Goal: Task Accomplishment & Management: Check status

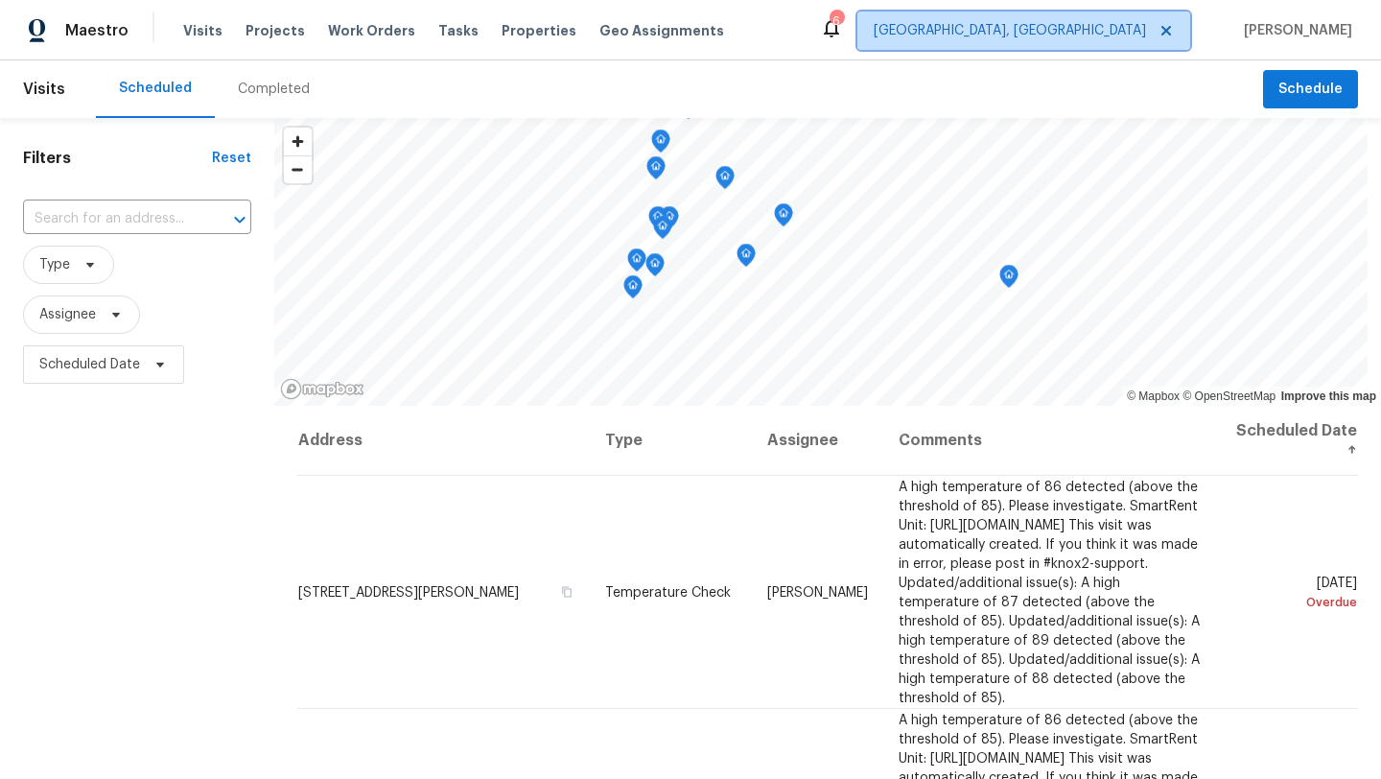
click at [1146, 29] on span "[GEOGRAPHIC_DATA], [GEOGRAPHIC_DATA]" at bounding box center [1010, 30] width 272 height 19
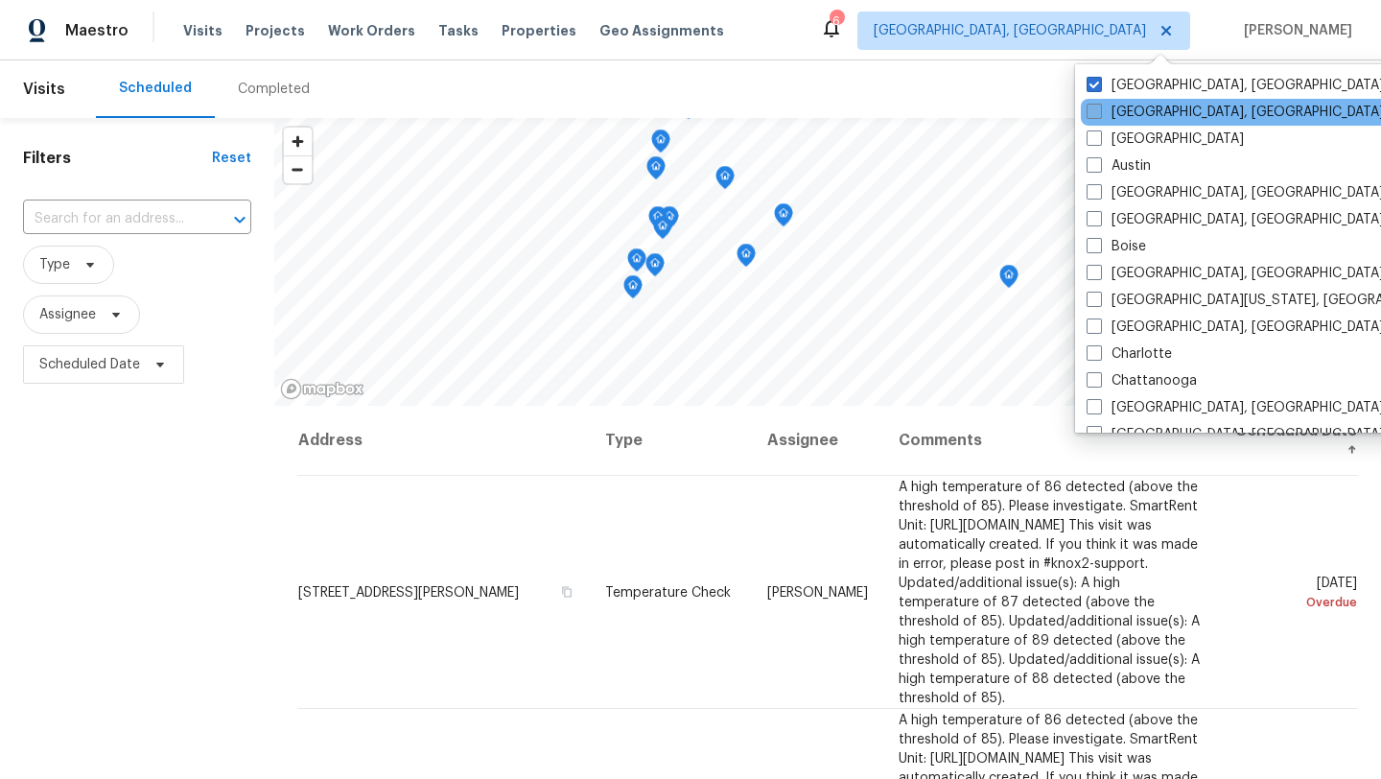
click at [1103, 107] on label "[GEOGRAPHIC_DATA], [GEOGRAPHIC_DATA]" at bounding box center [1235, 112] width 297 height 19
click at [1099, 107] on input "[GEOGRAPHIC_DATA], [GEOGRAPHIC_DATA]" at bounding box center [1093, 109] width 12 height 12
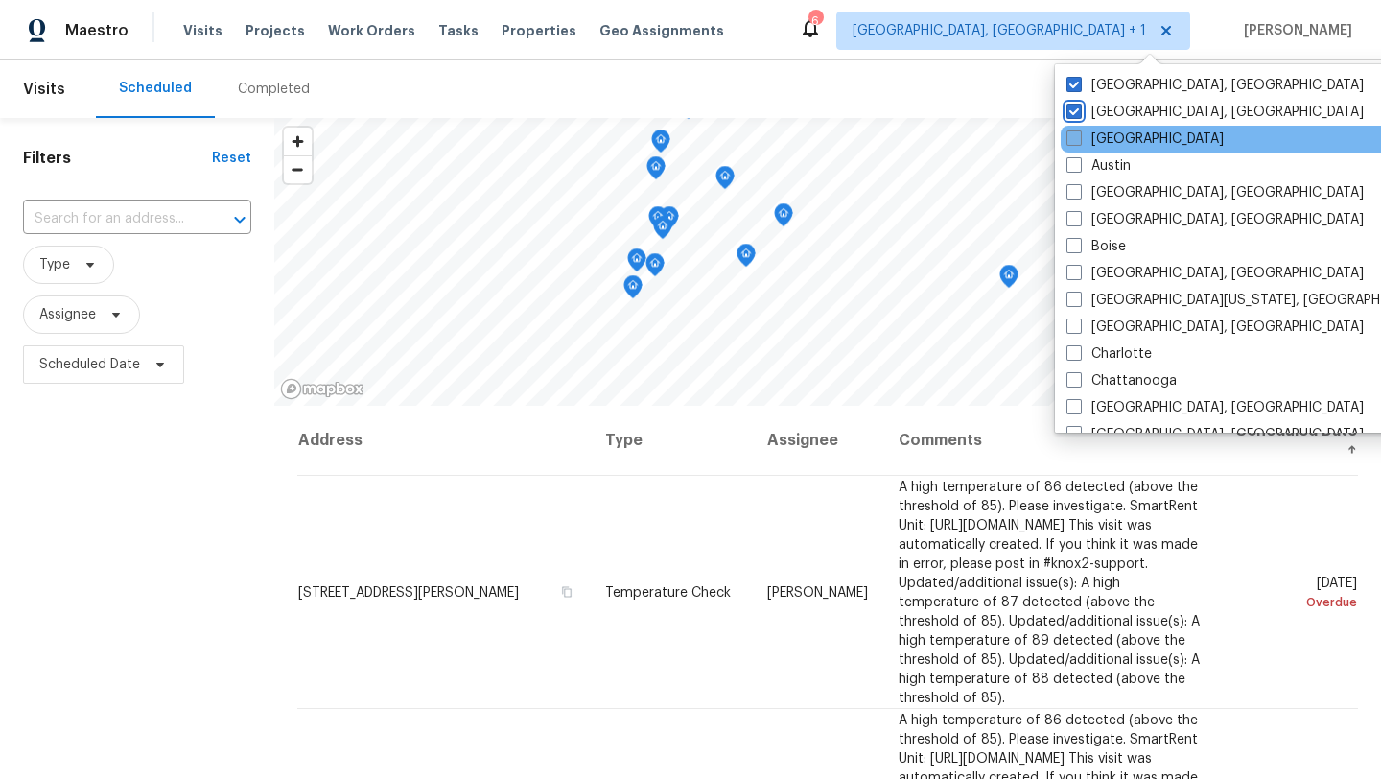
click at [1067, 103] on input "[GEOGRAPHIC_DATA], [GEOGRAPHIC_DATA]" at bounding box center [1073, 109] width 12 height 12
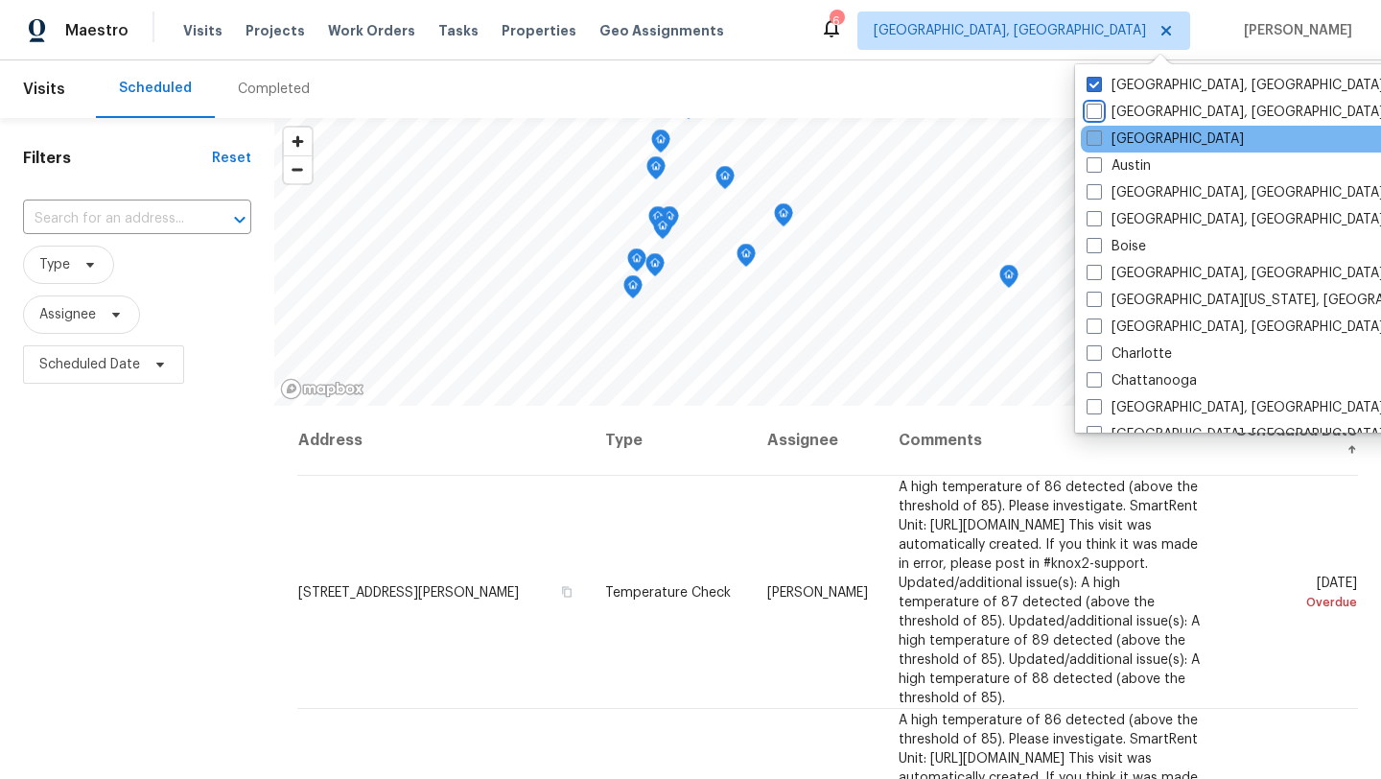
click at [1087, 103] on input "[GEOGRAPHIC_DATA], [GEOGRAPHIC_DATA]" at bounding box center [1093, 109] width 12 height 12
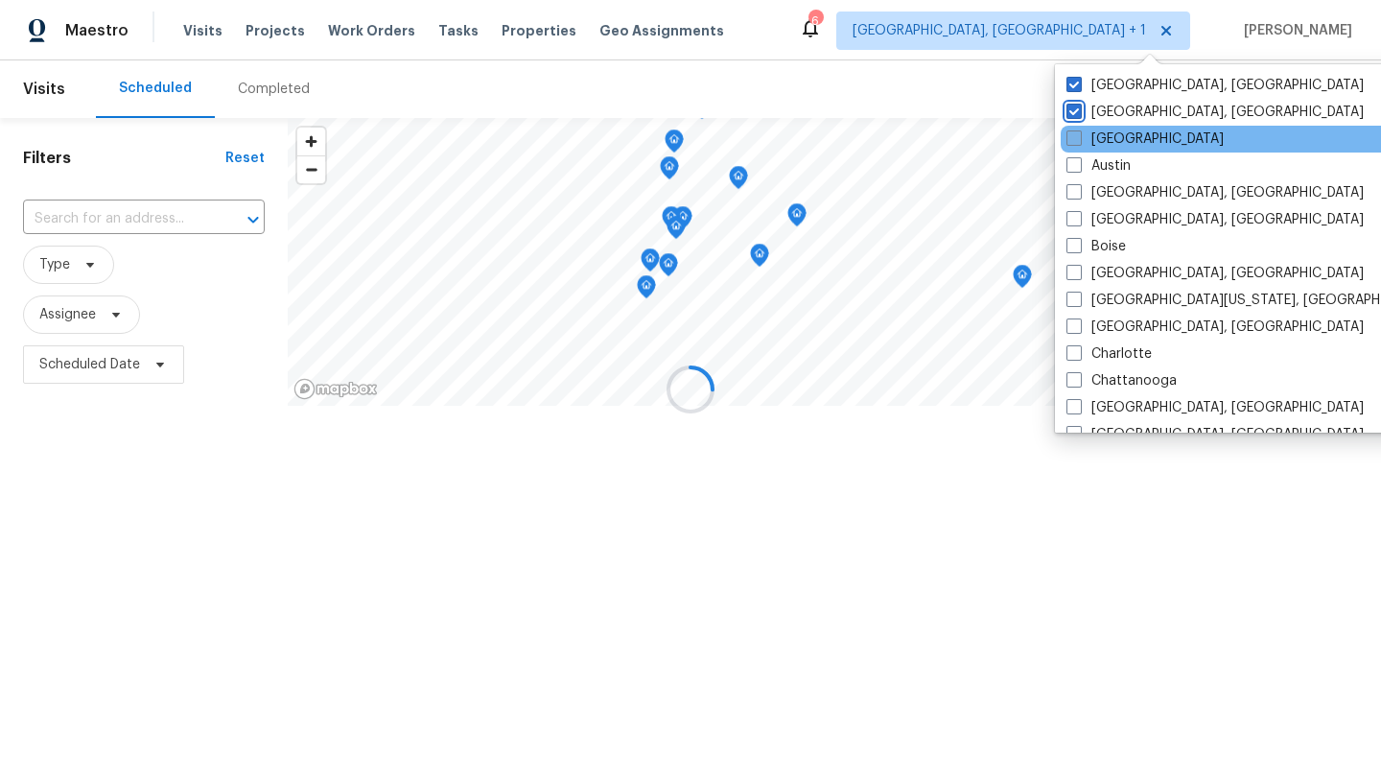
click at [1067, 103] on input "[GEOGRAPHIC_DATA], [GEOGRAPHIC_DATA]" at bounding box center [1073, 109] width 12 height 12
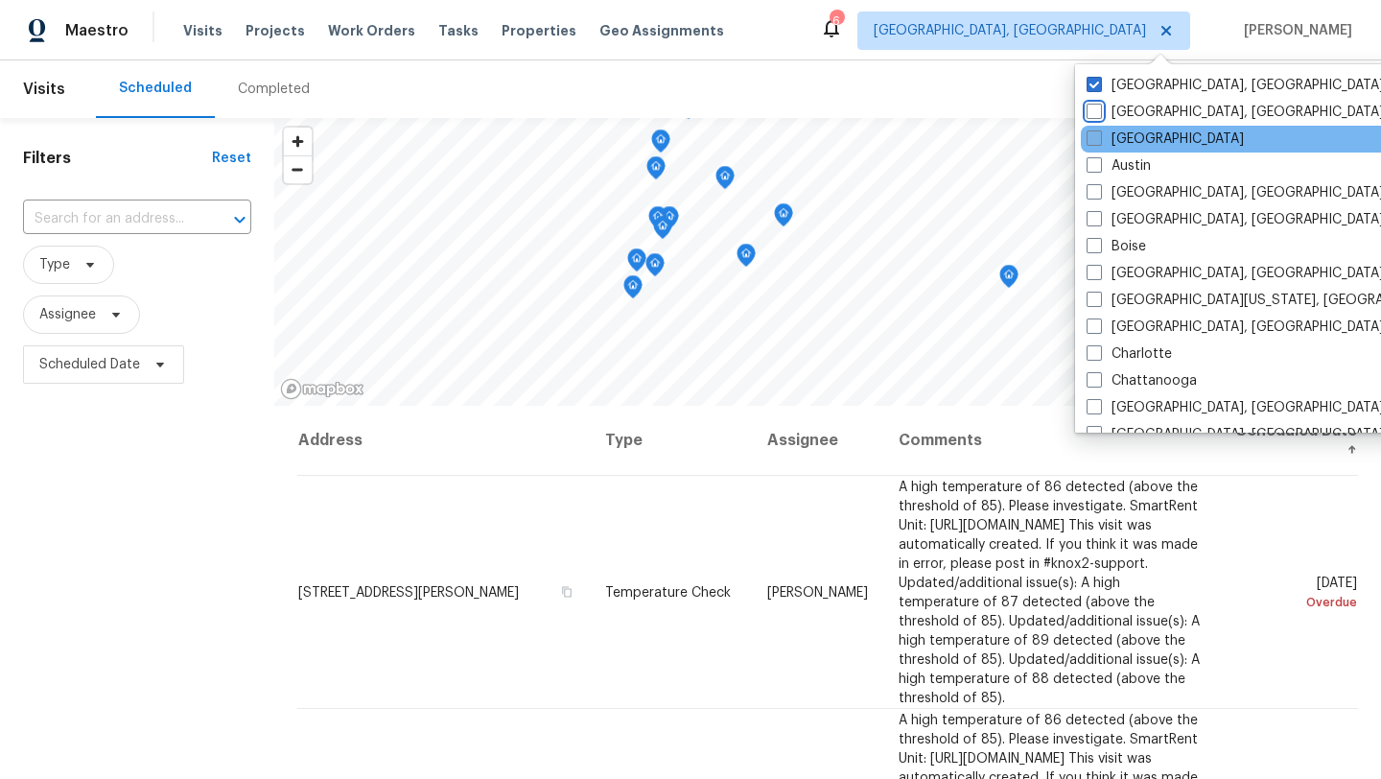
click at [1087, 103] on input "[GEOGRAPHIC_DATA], [GEOGRAPHIC_DATA]" at bounding box center [1093, 109] width 12 height 12
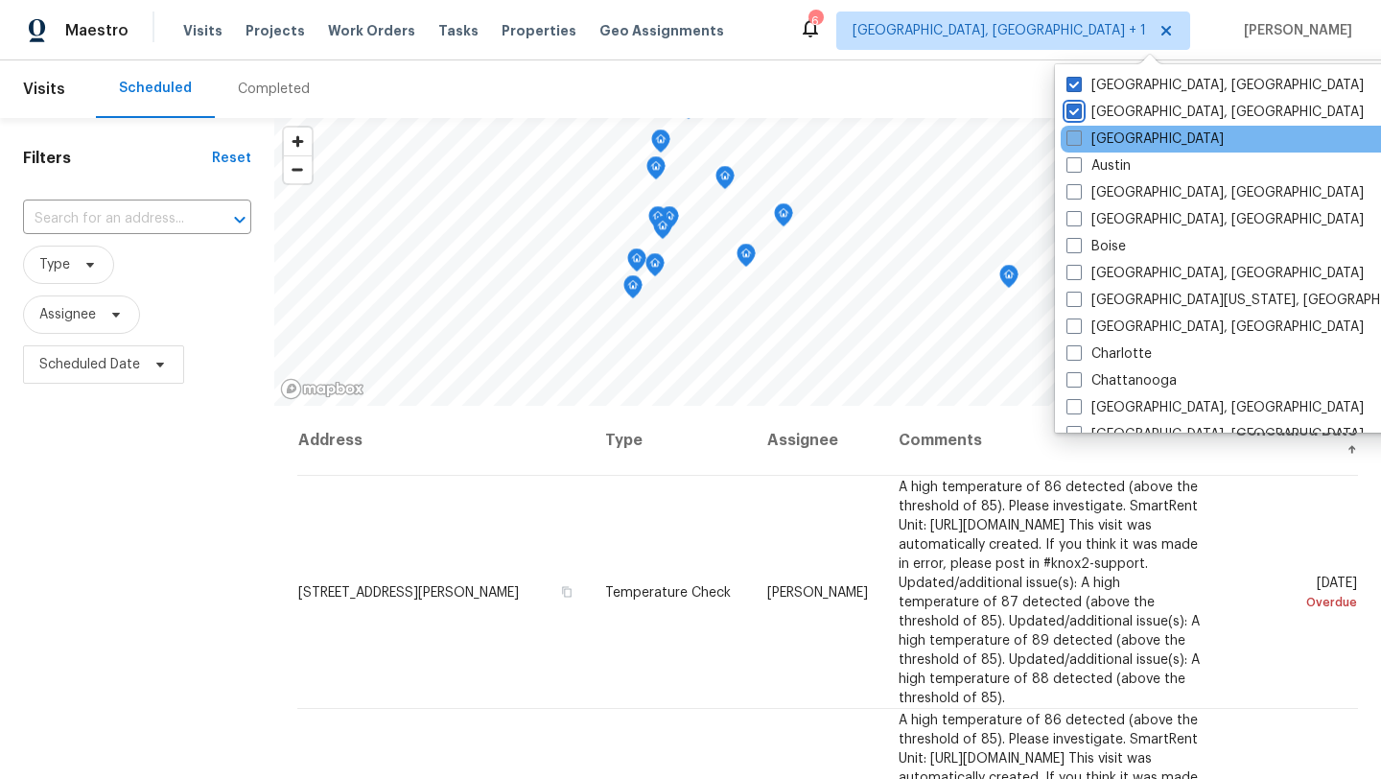
scroll to position [38, 0]
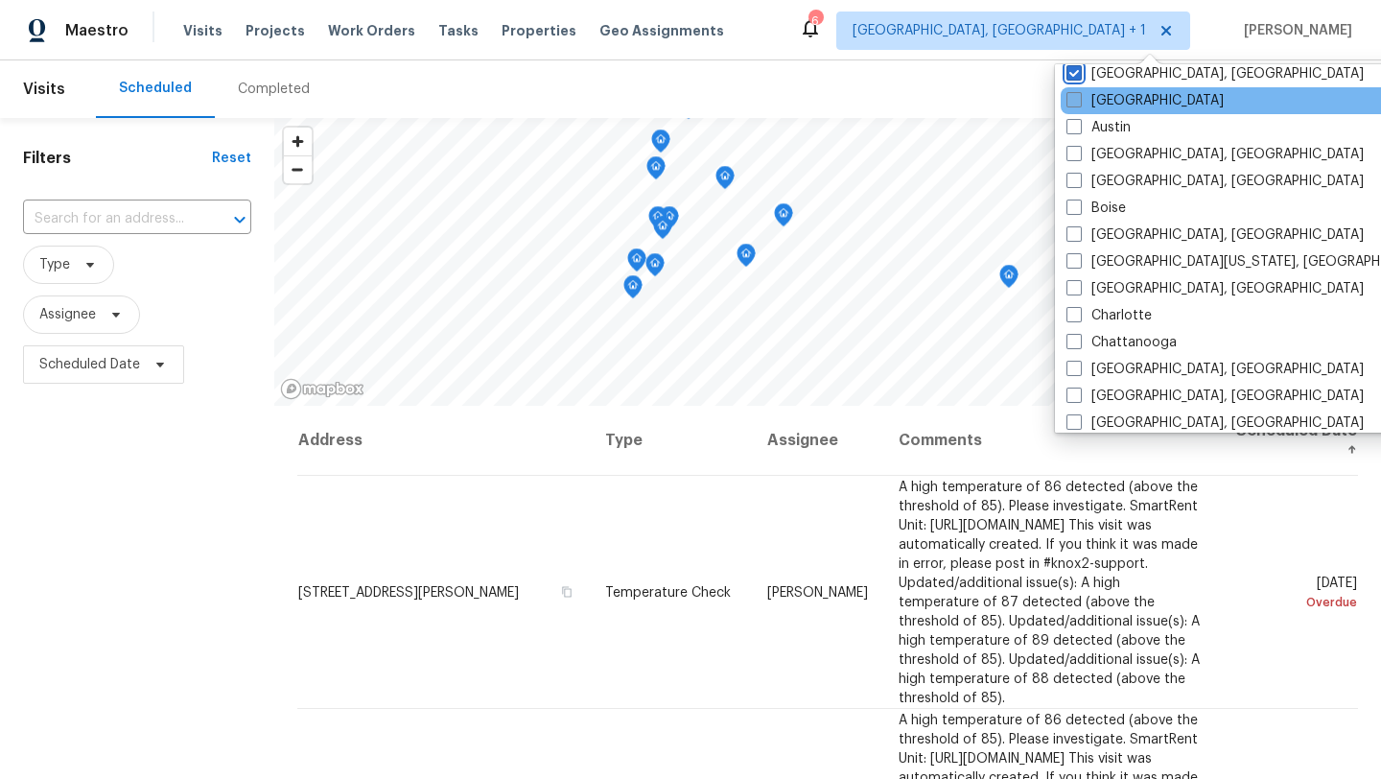
click at [1067, 64] on input "[GEOGRAPHIC_DATA], [GEOGRAPHIC_DATA]" at bounding box center [1073, 70] width 12 height 12
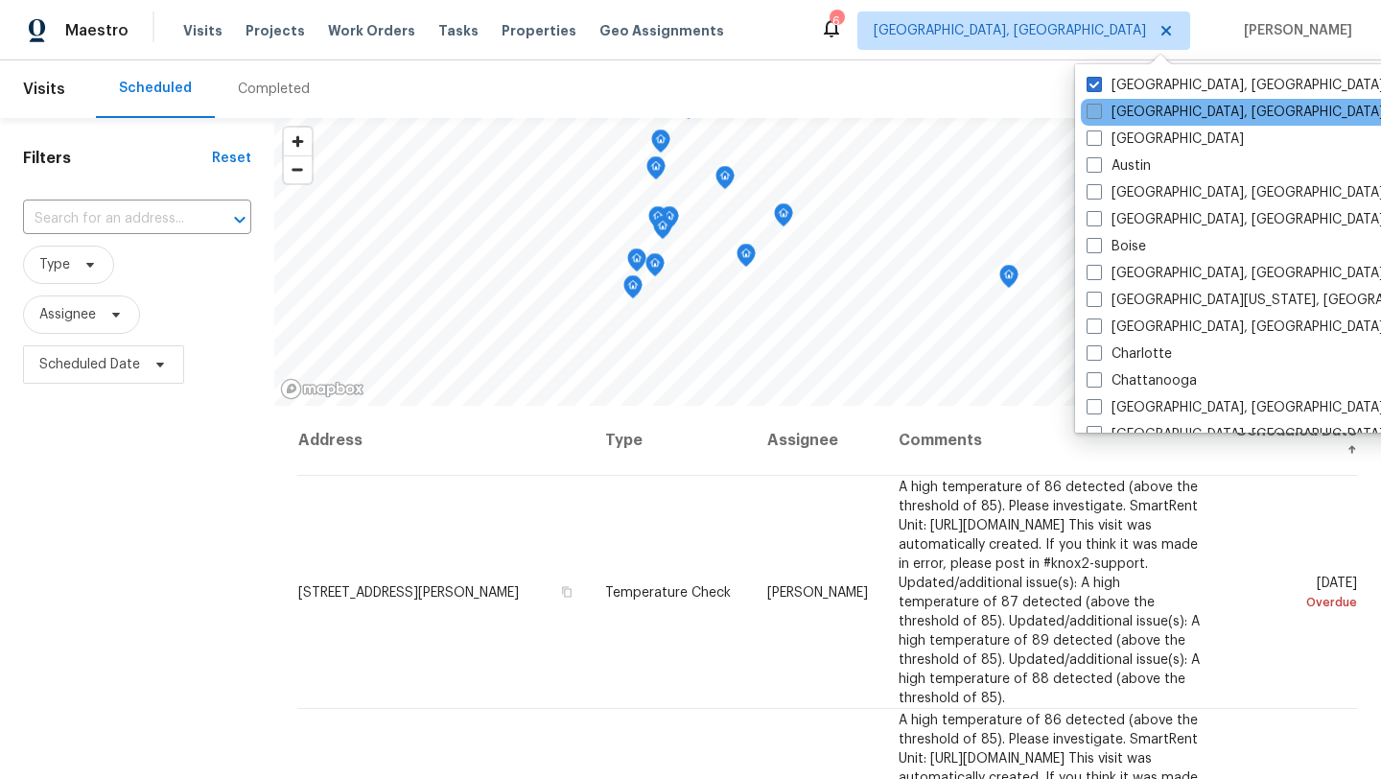
click at [1098, 110] on span at bounding box center [1094, 111] width 15 height 15
click at [1098, 110] on input "[GEOGRAPHIC_DATA], [GEOGRAPHIC_DATA]" at bounding box center [1093, 109] width 12 height 12
checkbox input "true"
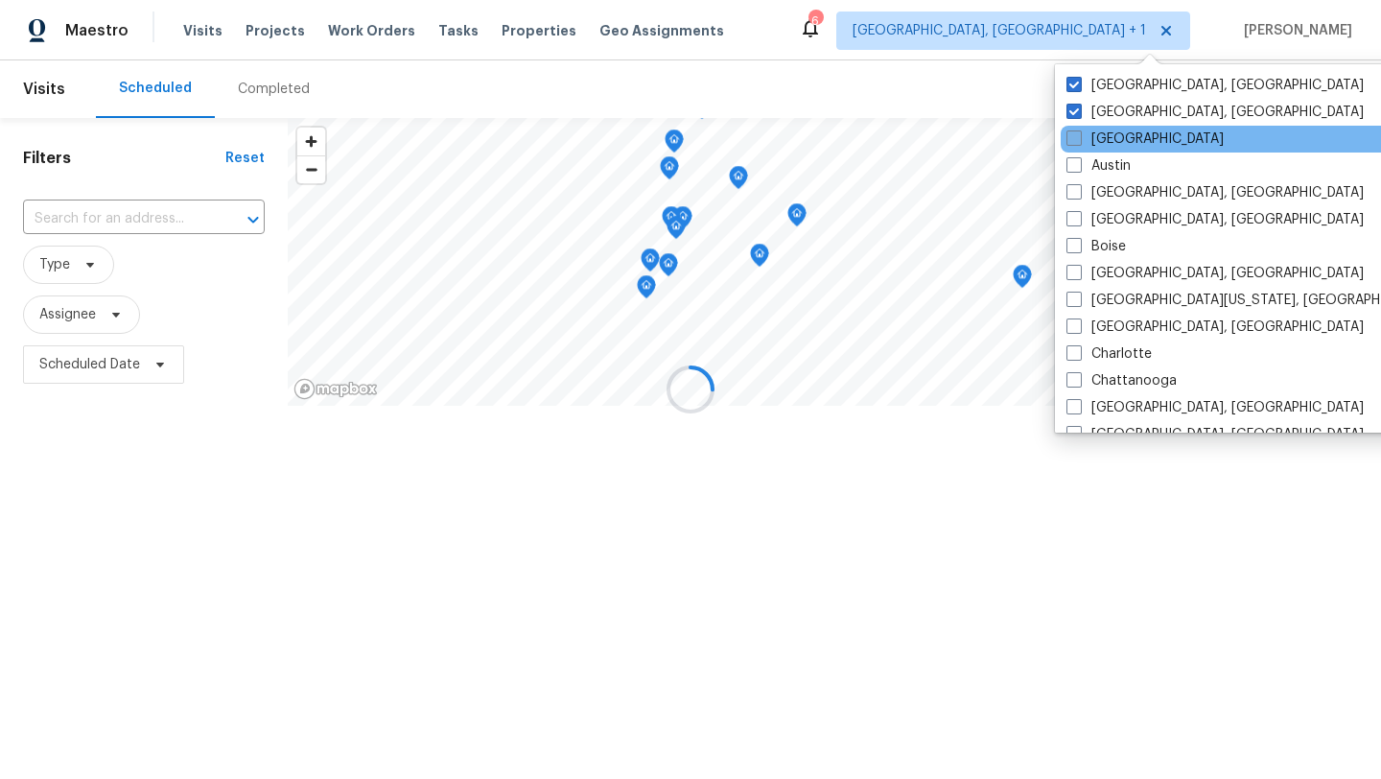
click at [1093, 140] on label "[GEOGRAPHIC_DATA]" at bounding box center [1145, 138] width 157 height 19
click at [1079, 140] on input "[GEOGRAPHIC_DATA]" at bounding box center [1073, 135] width 12 height 12
checkbox input "true"
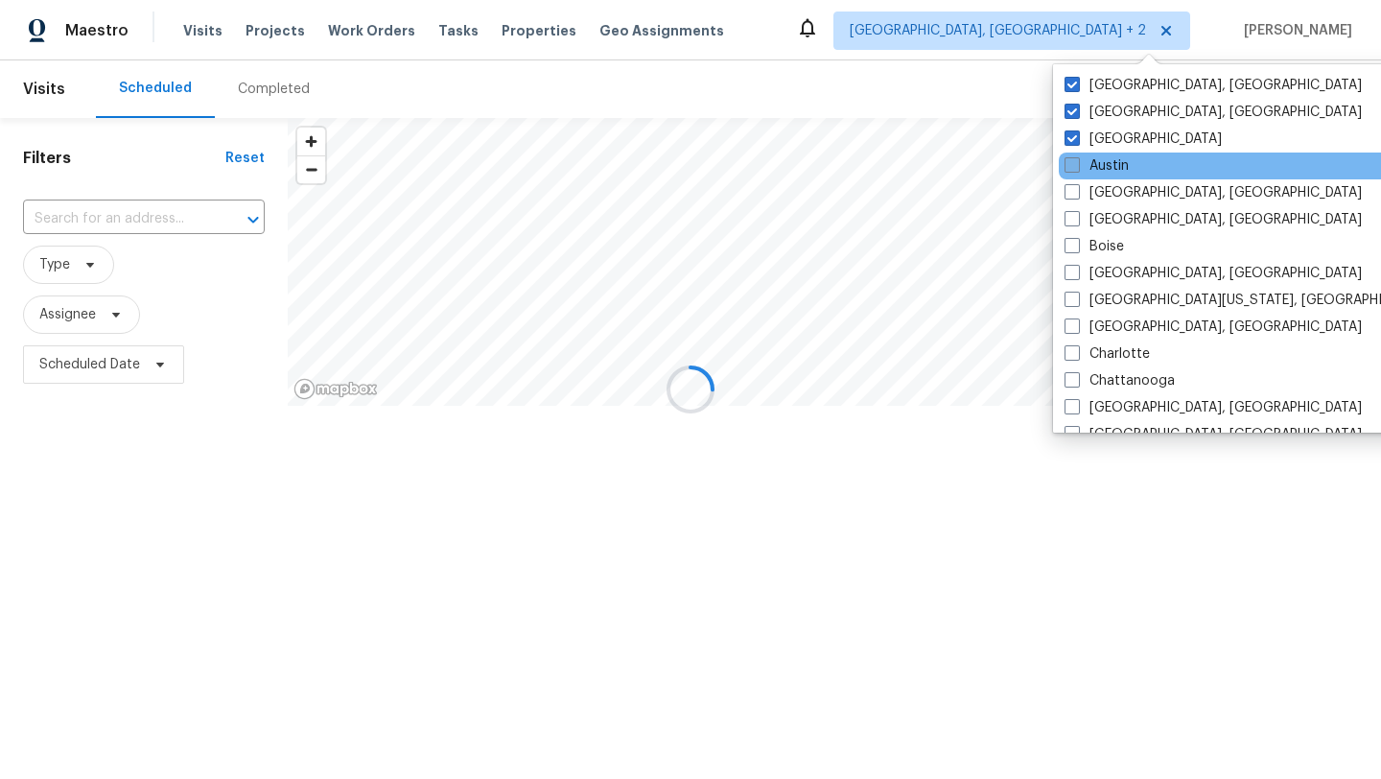
click at [1093, 161] on label "Austin" at bounding box center [1097, 165] width 64 height 19
click at [1077, 161] on input "Austin" at bounding box center [1071, 162] width 12 height 12
checkbox input "true"
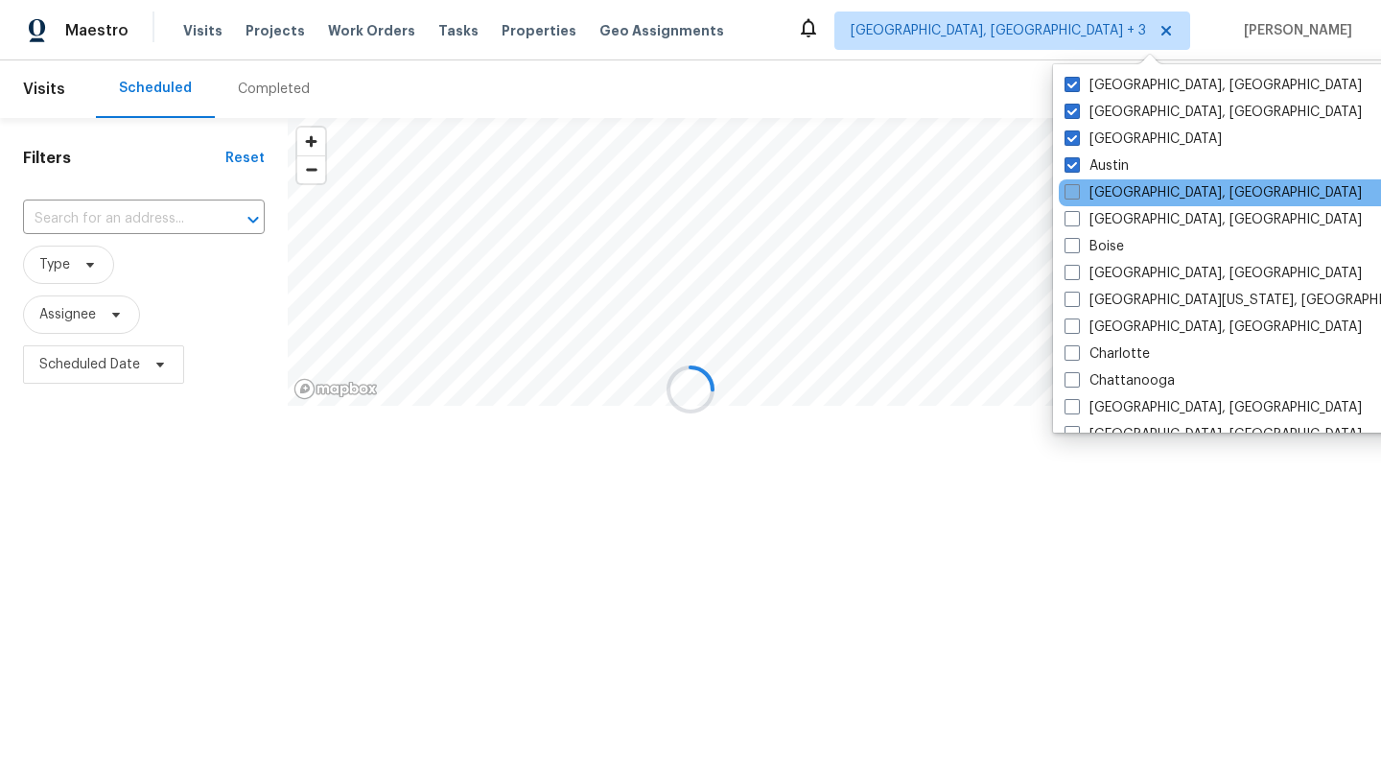
click at [1093, 187] on label "[GEOGRAPHIC_DATA], [GEOGRAPHIC_DATA]" at bounding box center [1213, 192] width 297 height 19
click at [1077, 187] on input "[GEOGRAPHIC_DATA], [GEOGRAPHIC_DATA]" at bounding box center [1071, 189] width 12 height 12
checkbox input "true"
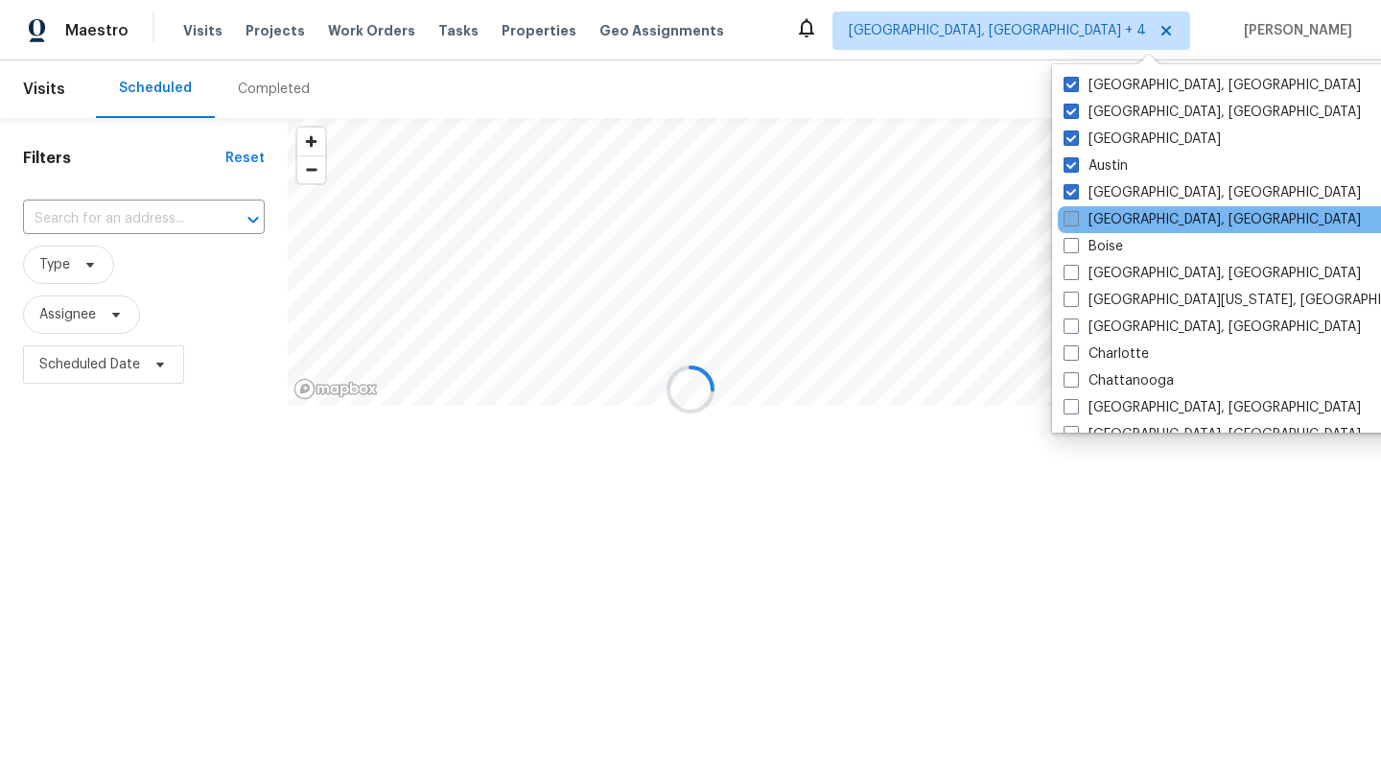
click at [1093, 226] on label "[GEOGRAPHIC_DATA], [GEOGRAPHIC_DATA]" at bounding box center [1212, 219] width 297 height 19
click at [1076, 223] on input "[GEOGRAPHIC_DATA], [GEOGRAPHIC_DATA]" at bounding box center [1070, 216] width 12 height 12
checkbox input "true"
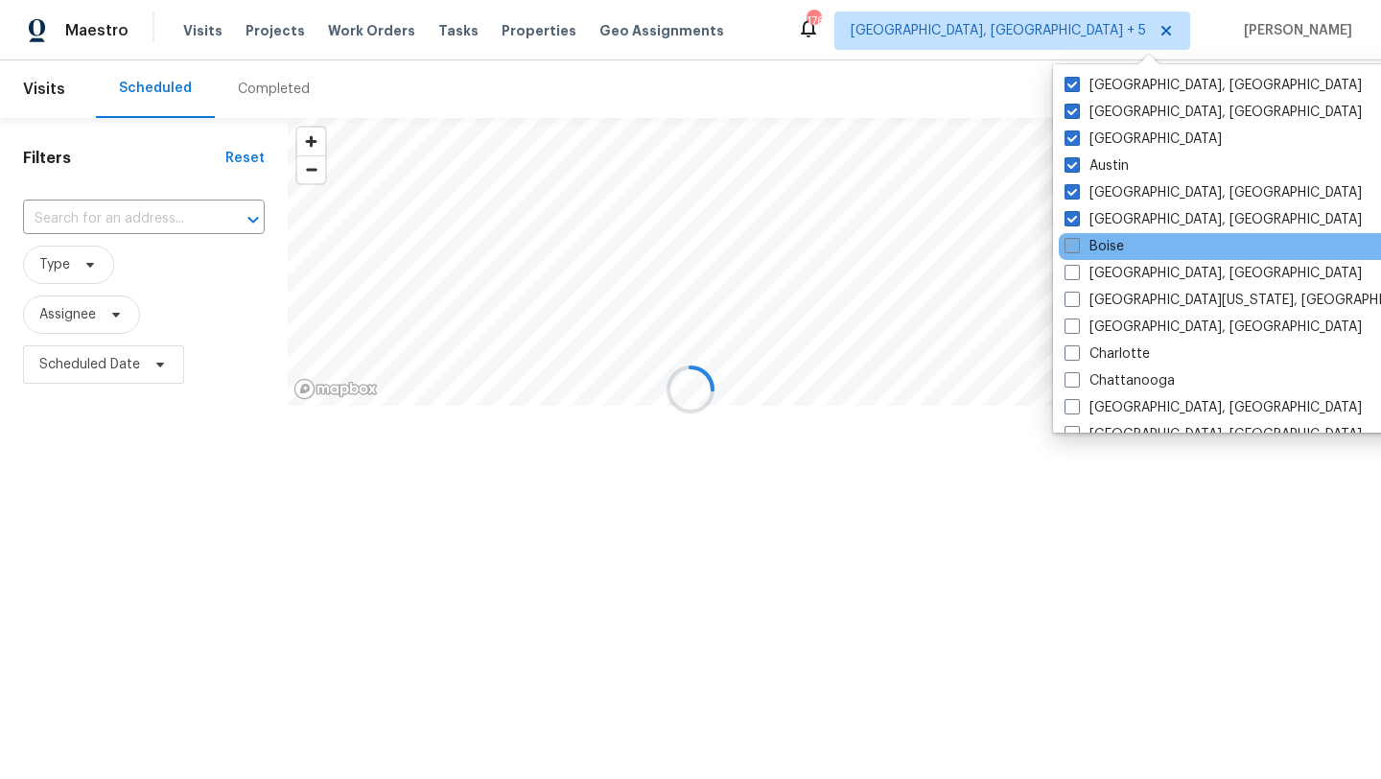
click at [1093, 241] on label "Boise" at bounding box center [1094, 246] width 59 height 19
click at [1077, 241] on input "Boise" at bounding box center [1071, 243] width 12 height 12
checkbox input "true"
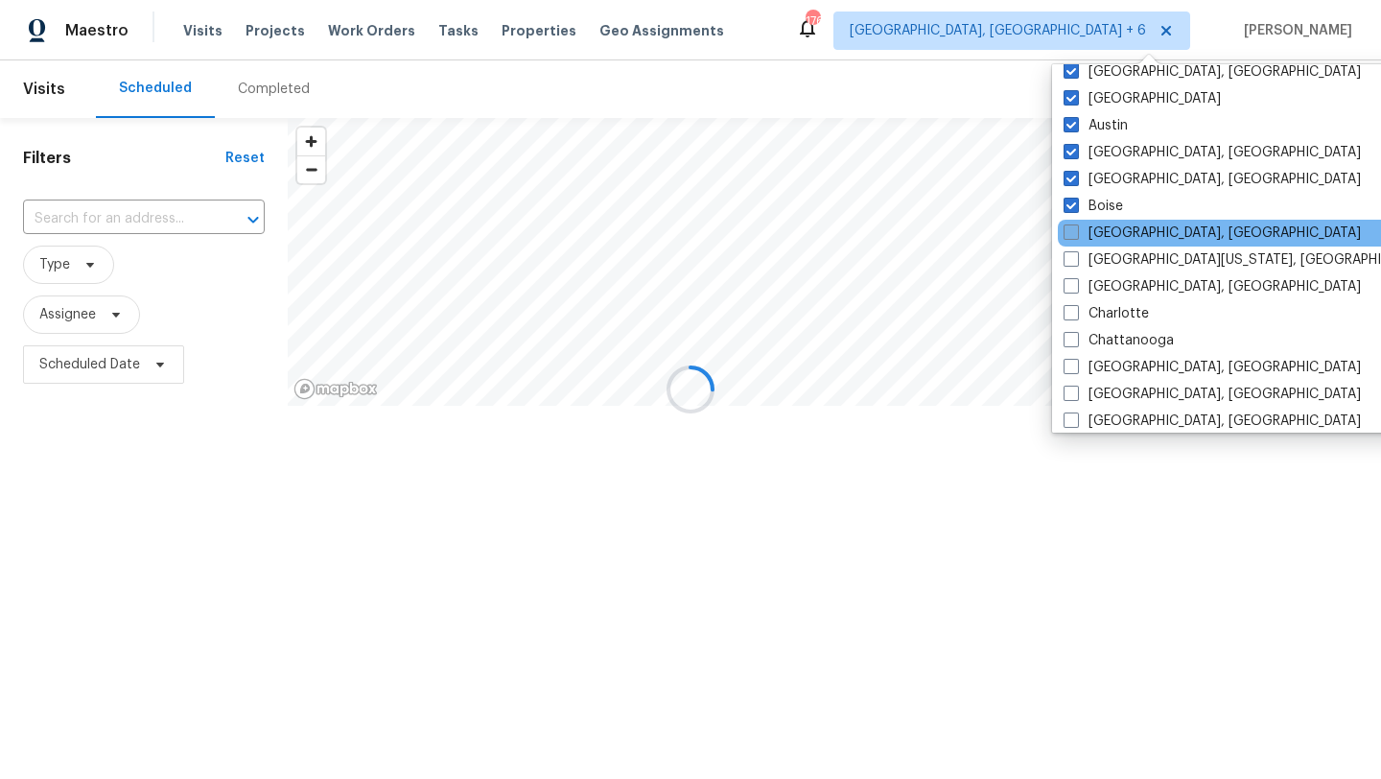
click at [1089, 233] on label "[GEOGRAPHIC_DATA], [GEOGRAPHIC_DATA]" at bounding box center [1212, 233] width 297 height 19
click at [1076, 233] on input "[GEOGRAPHIC_DATA], [GEOGRAPHIC_DATA]" at bounding box center [1070, 230] width 12 height 12
checkbox input "true"
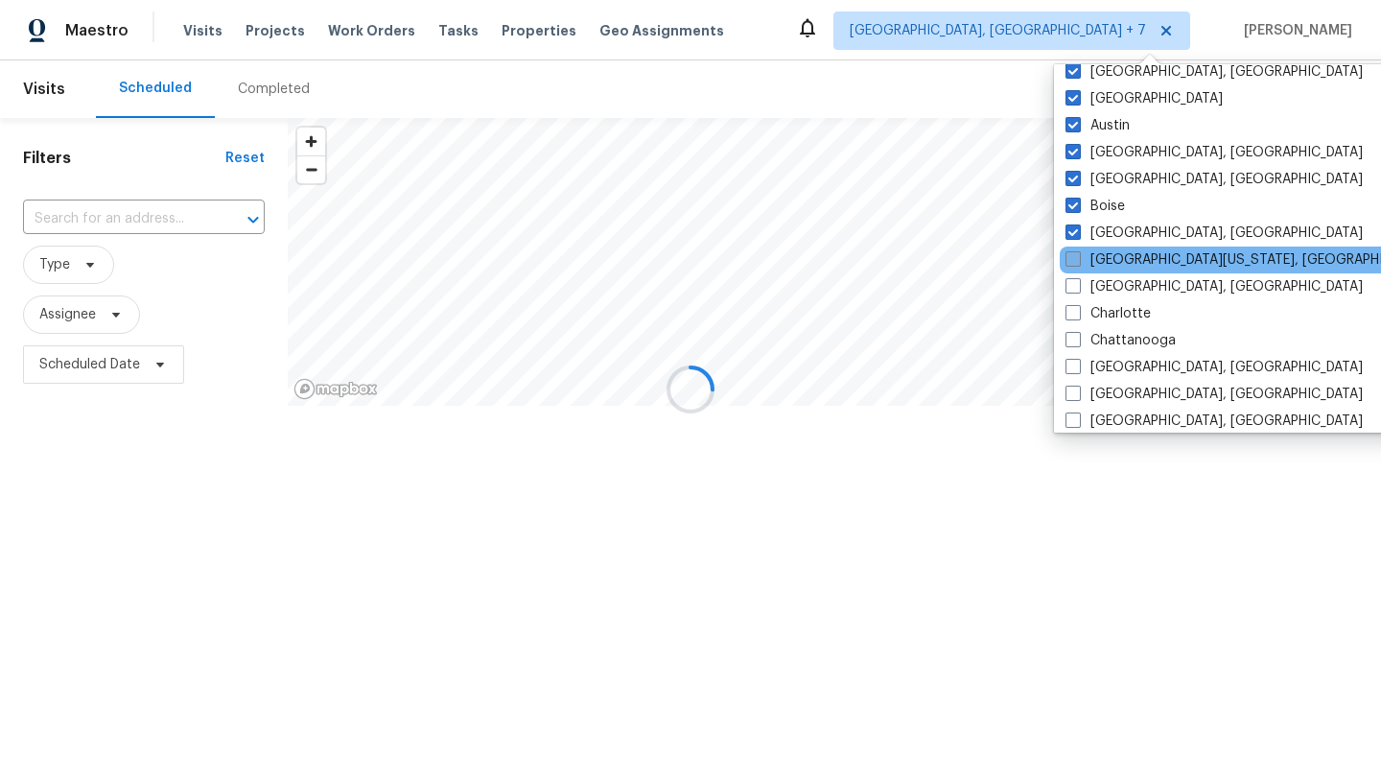
click at [1089, 265] on label "[GEOGRAPHIC_DATA][US_STATE], [GEOGRAPHIC_DATA]" at bounding box center [1250, 259] width 369 height 19
click at [1078, 263] on input "[GEOGRAPHIC_DATA][US_STATE], [GEOGRAPHIC_DATA]" at bounding box center [1072, 256] width 12 height 12
checkbox input "true"
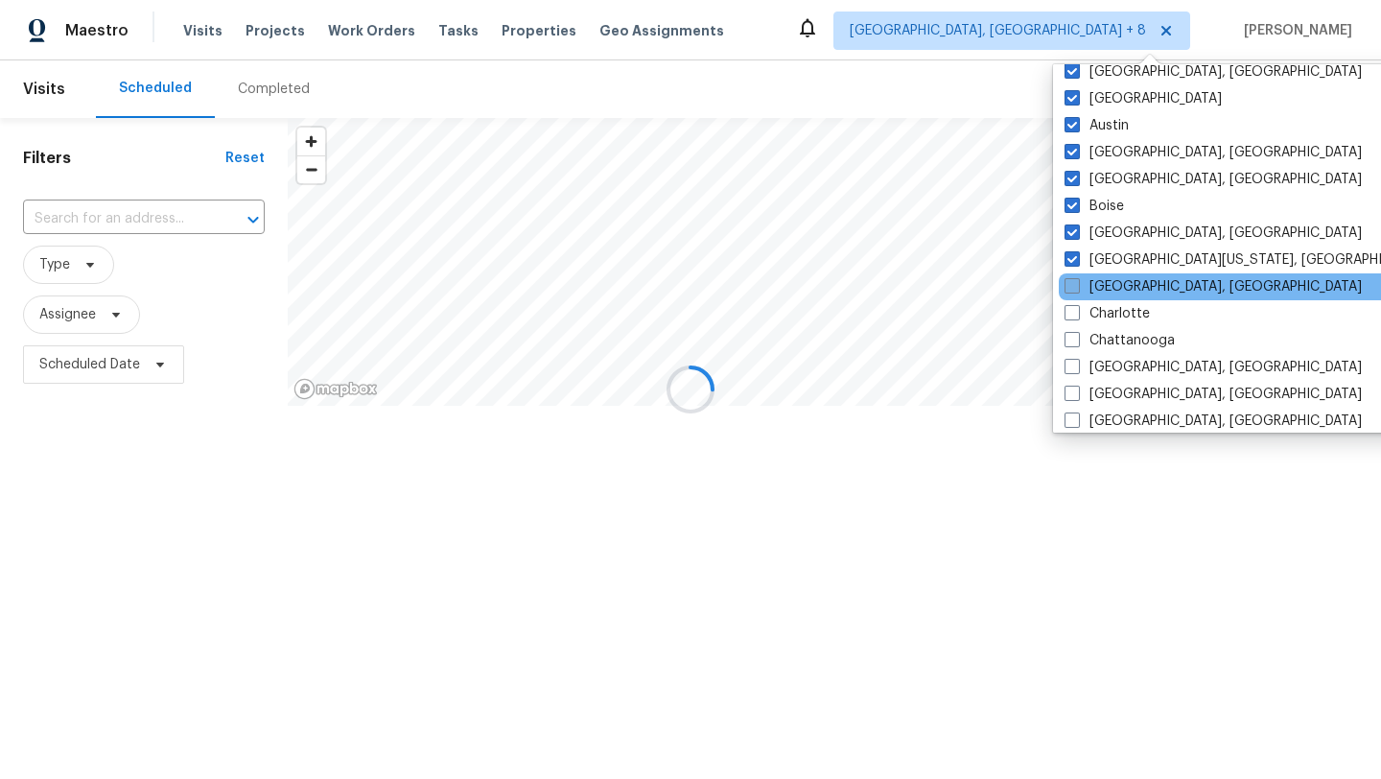
click at [1089, 290] on label "[GEOGRAPHIC_DATA], [GEOGRAPHIC_DATA]" at bounding box center [1213, 286] width 297 height 19
click at [1077, 290] on input "[GEOGRAPHIC_DATA], [GEOGRAPHIC_DATA]" at bounding box center [1071, 283] width 12 height 12
checkbox input "true"
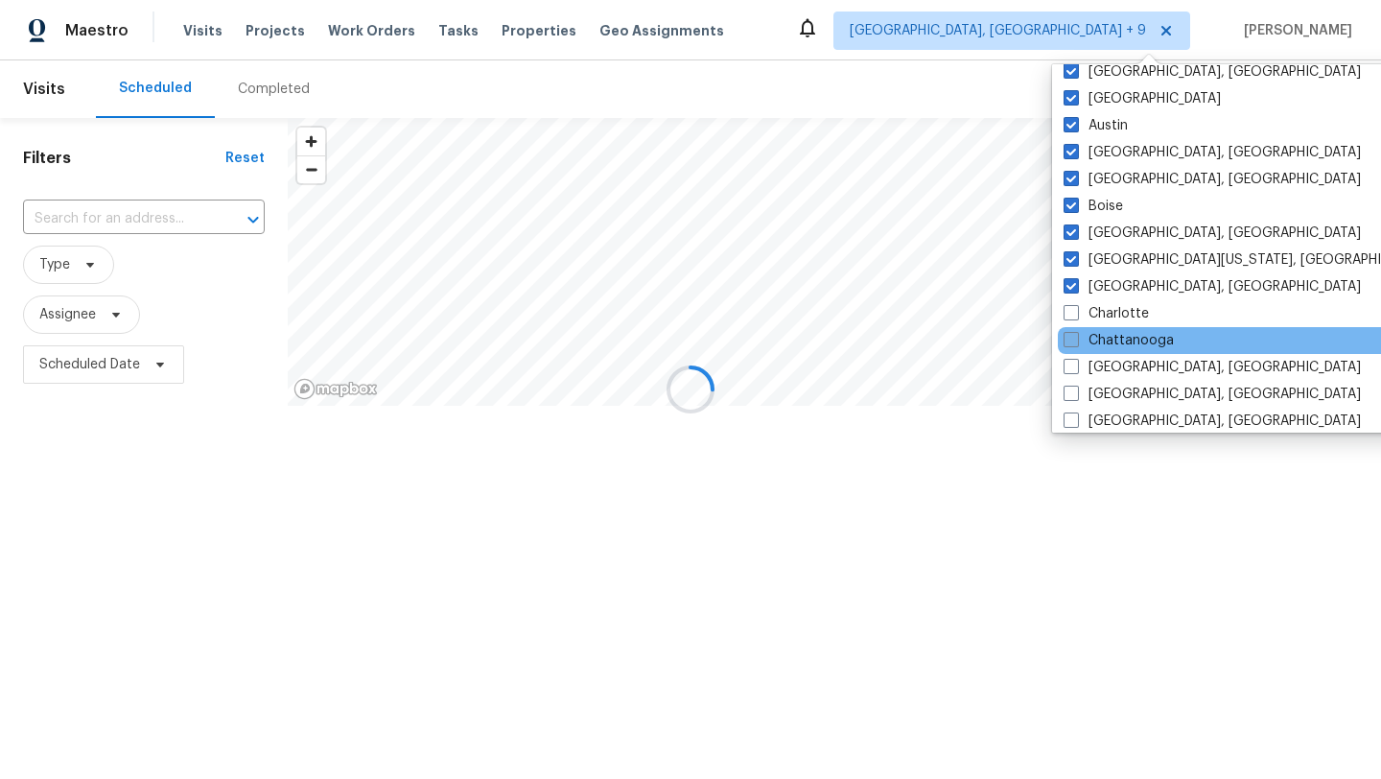
click at [1089, 331] on label "Chattanooga" at bounding box center [1119, 340] width 110 height 19
click at [1076, 331] on input "Chattanooga" at bounding box center [1070, 337] width 12 height 12
click at [1089, 345] on label "Chattanooga" at bounding box center [1113, 340] width 110 height 19
click at [1071, 343] on input "Chattanooga" at bounding box center [1064, 337] width 12 height 12
checkbox input "false"
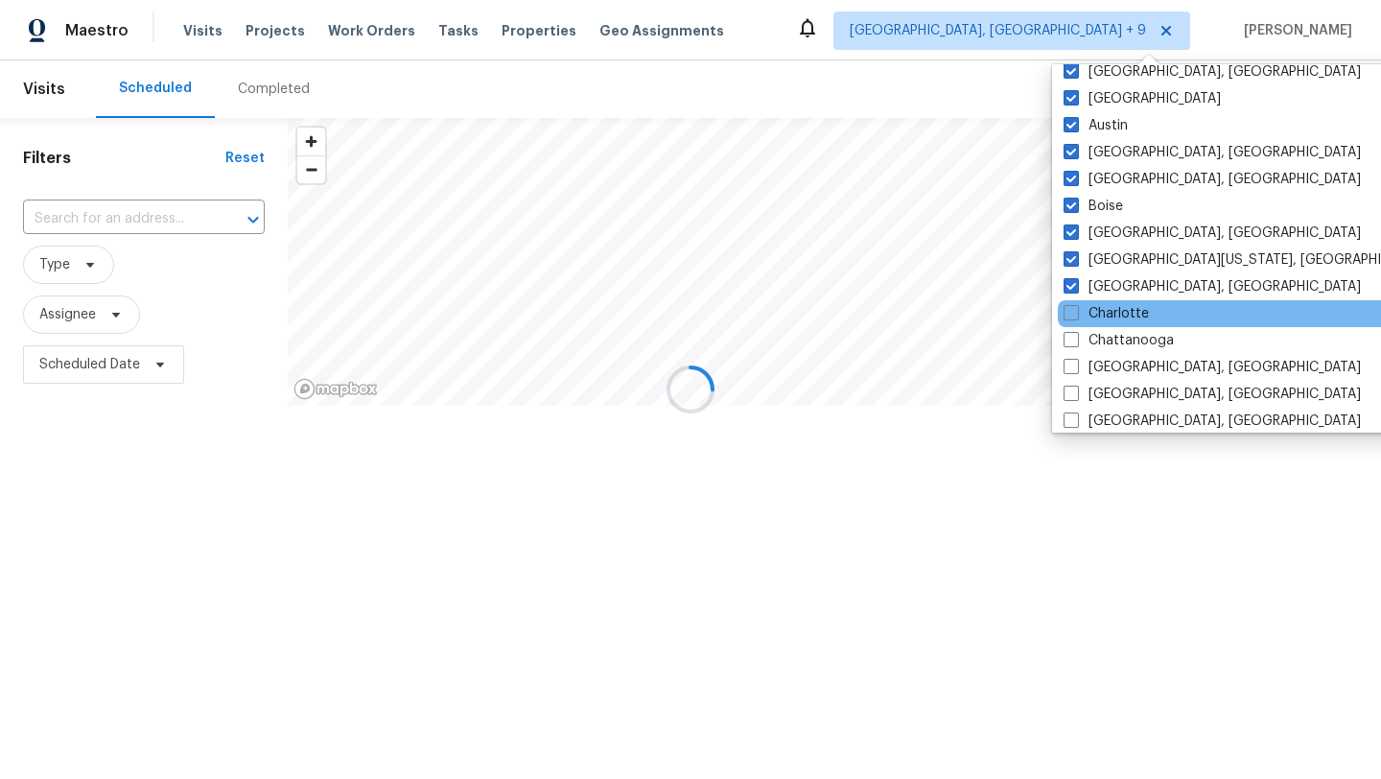
click at [1085, 300] on div "Charlotte" at bounding box center [1251, 313] width 387 height 27
click at [1085, 316] on label "Charlotte" at bounding box center [1106, 313] width 85 height 19
click at [1076, 316] on input "Charlotte" at bounding box center [1070, 310] width 12 height 12
checkbox input "true"
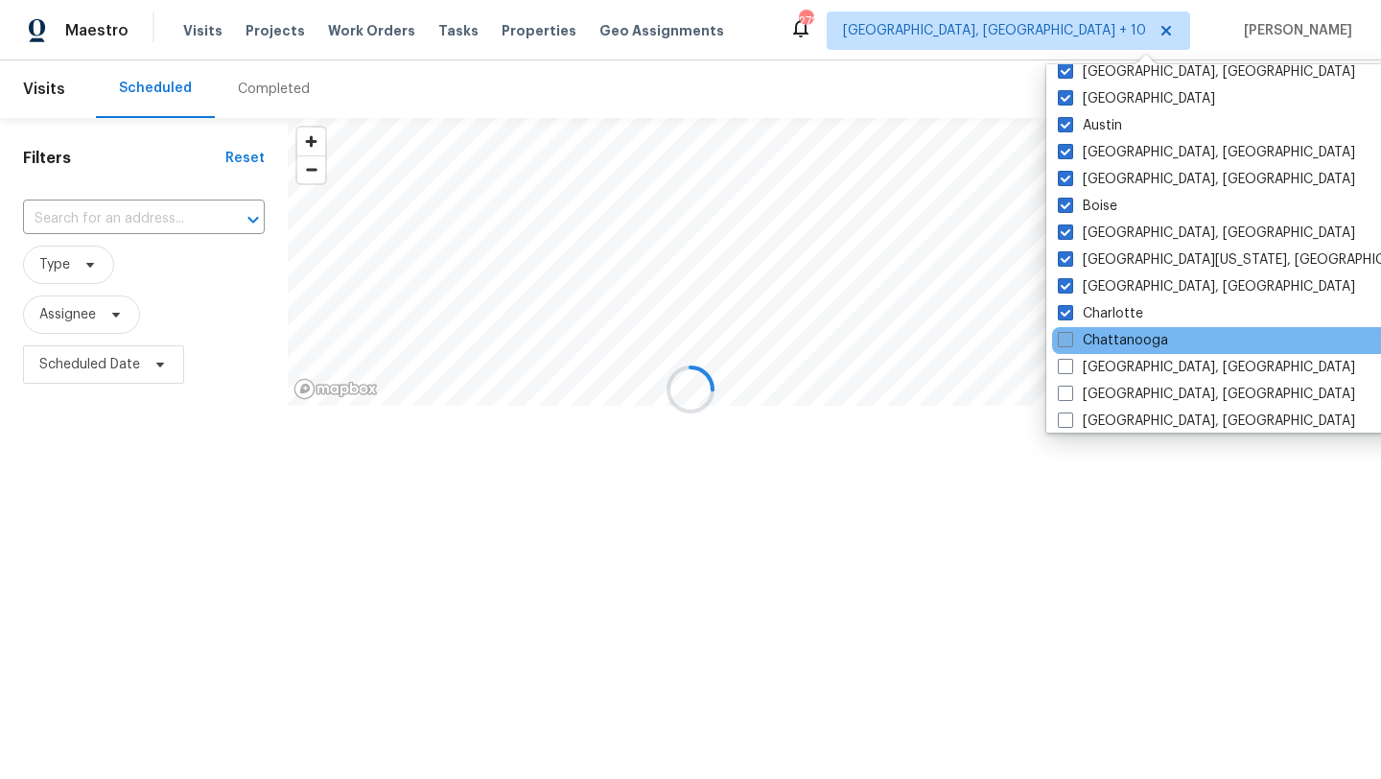
click at [1085, 334] on label "Chattanooga" at bounding box center [1113, 340] width 110 height 19
click at [1071, 334] on input "Chattanooga" at bounding box center [1064, 337] width 12 height 12
checkbox input "true"
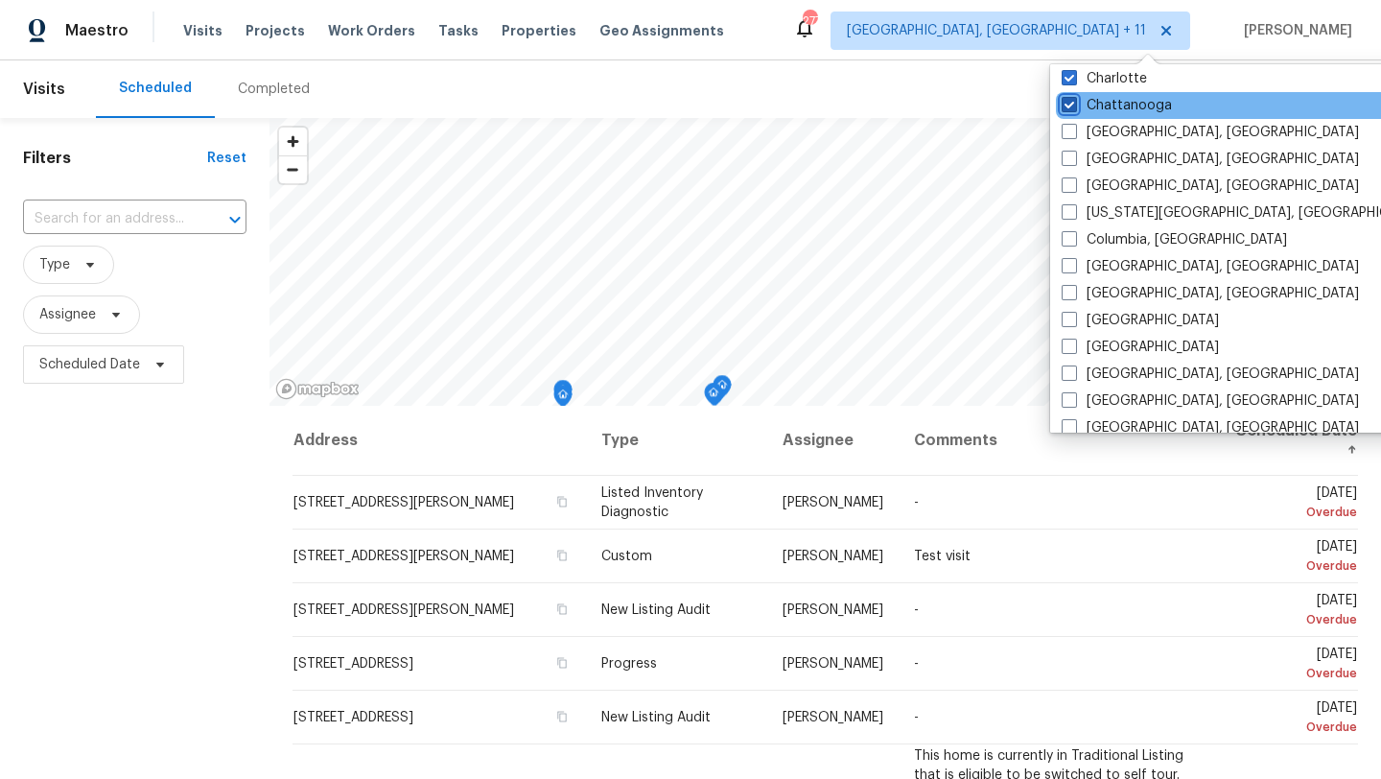
scroll to position [277, 0]
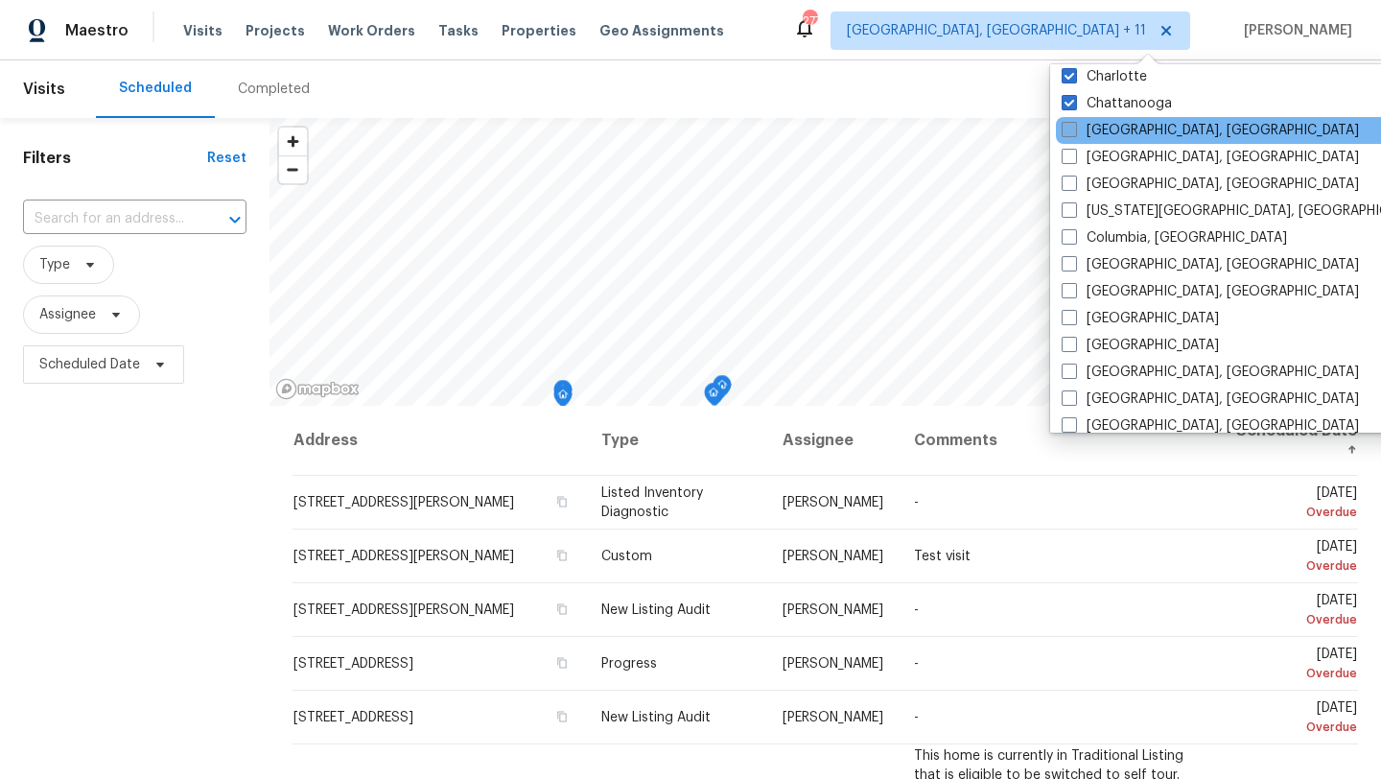
click at [1077, 129] on label "[GEOGRAPHIC_DATA], [GEOGRAPHIC_DATA]" at bounding box center [1210, 130] width 297 height 19
click at [1074, 129] on input "[GEOGRAPHIC_DATA], [GEOGRAPHIC_DATA]" at bounding box center [1068, 127] width 12 height 12
checkbox input "true"
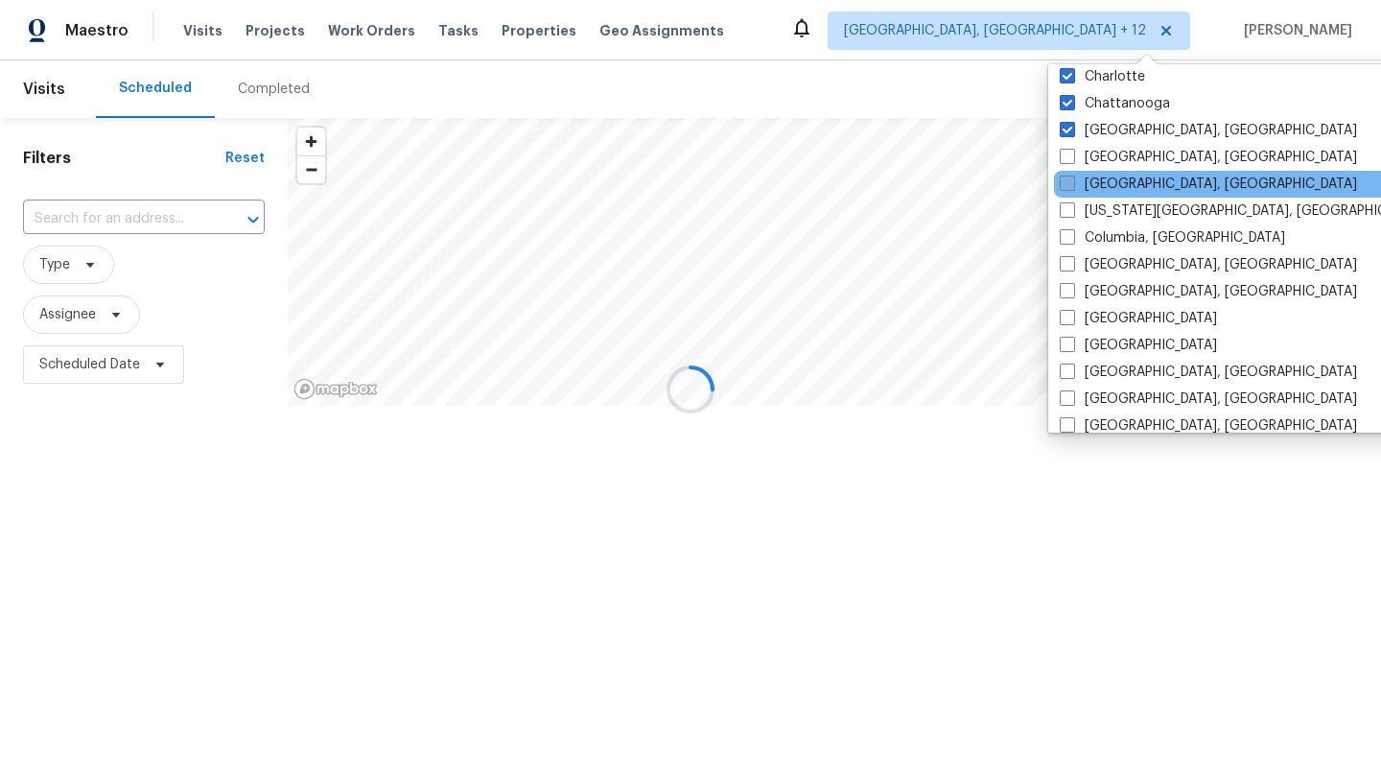
click at [1076, 175] on label "[GEOGRAPHIC_DATA], [GEOGRAPHIC_DATA]" at bounding box center [1208, 184] width 297 height 19
click at [1072, 175] on input "[GEOGRAPHIC_DATA], [GEOGRAPHIC_DATA]" at bounding box center [1066, 181] width 12 height 12
checkbox input "true"
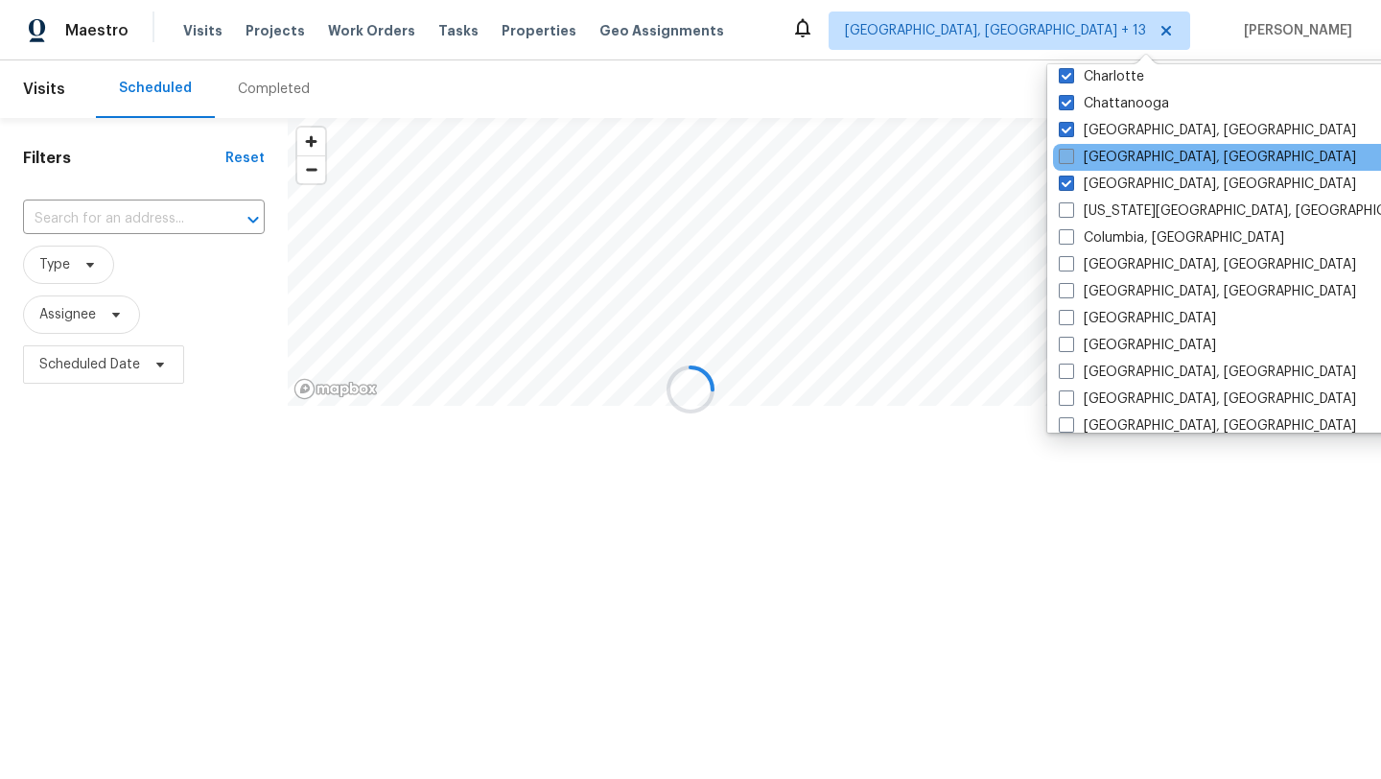
click at [1076, 161] on label "[GEOGRAPHIC_DATA], [GEOGRAPHIC_DATA]" at bounding box center [1207, 157] width 297 height 19
click at [1071, 160] on input "[GEOGRAPHIC_DATA], [GEOGRAPHIC_DATA]" at bounding box center [1065, 154] width 12 height 12
checkbox input "true"
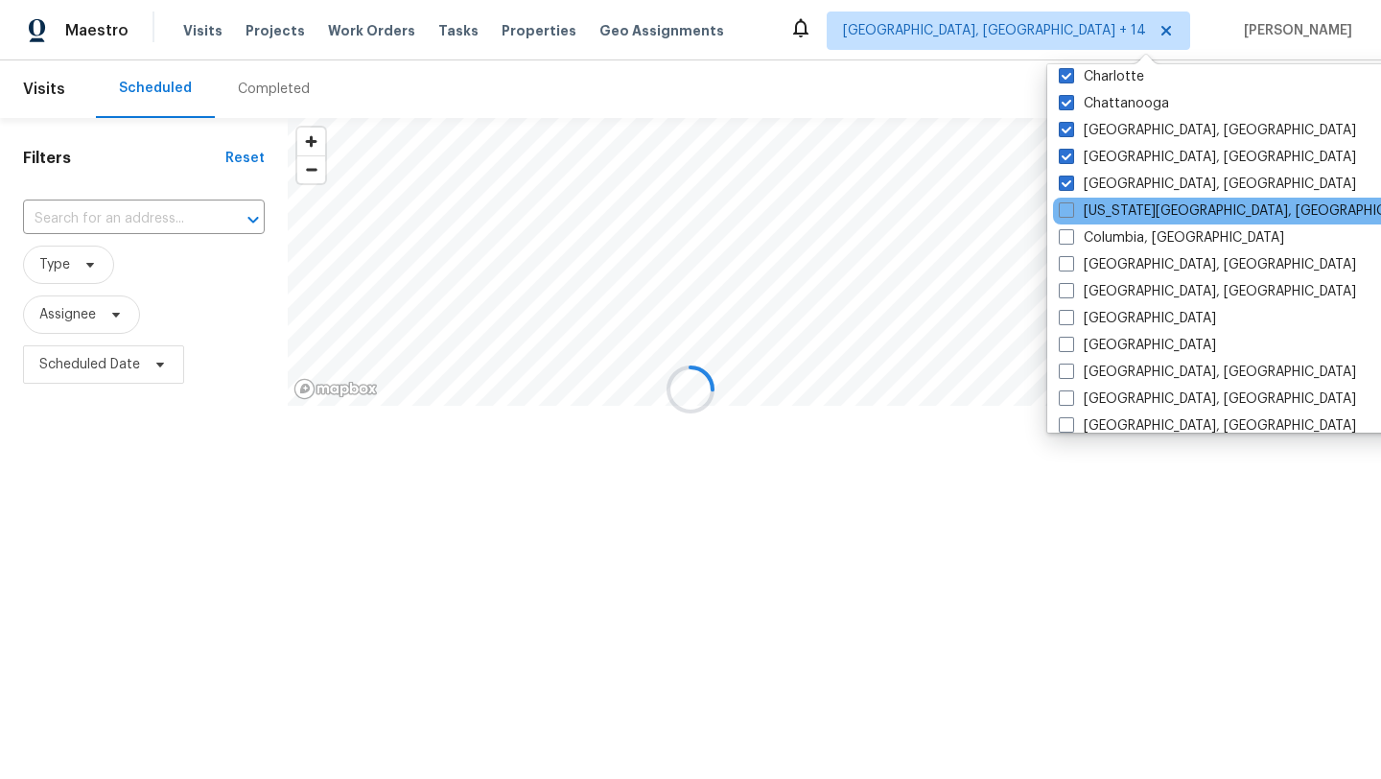
click at [1076, 198] on div "[US_STATE][GEOGRAPHIC_DATA], [GEOGRAPHIC_DATA]" at bounding box center [1246, 211] width 387 height 27
click at [1070, 219] on label "[US_STATE][GEOGRAPHIC_DATA], [GEOGRAPHIC_DATA]" at bounding box center [1243, 210] width 369 height 19
click at [1070, 214] on input "[US_STATE][GEOGRAPHIC_DATA], [GEOGRAPHIC_DATA]" at bounding box center [1065, 207] width 12 height 12
checkbox input "true"
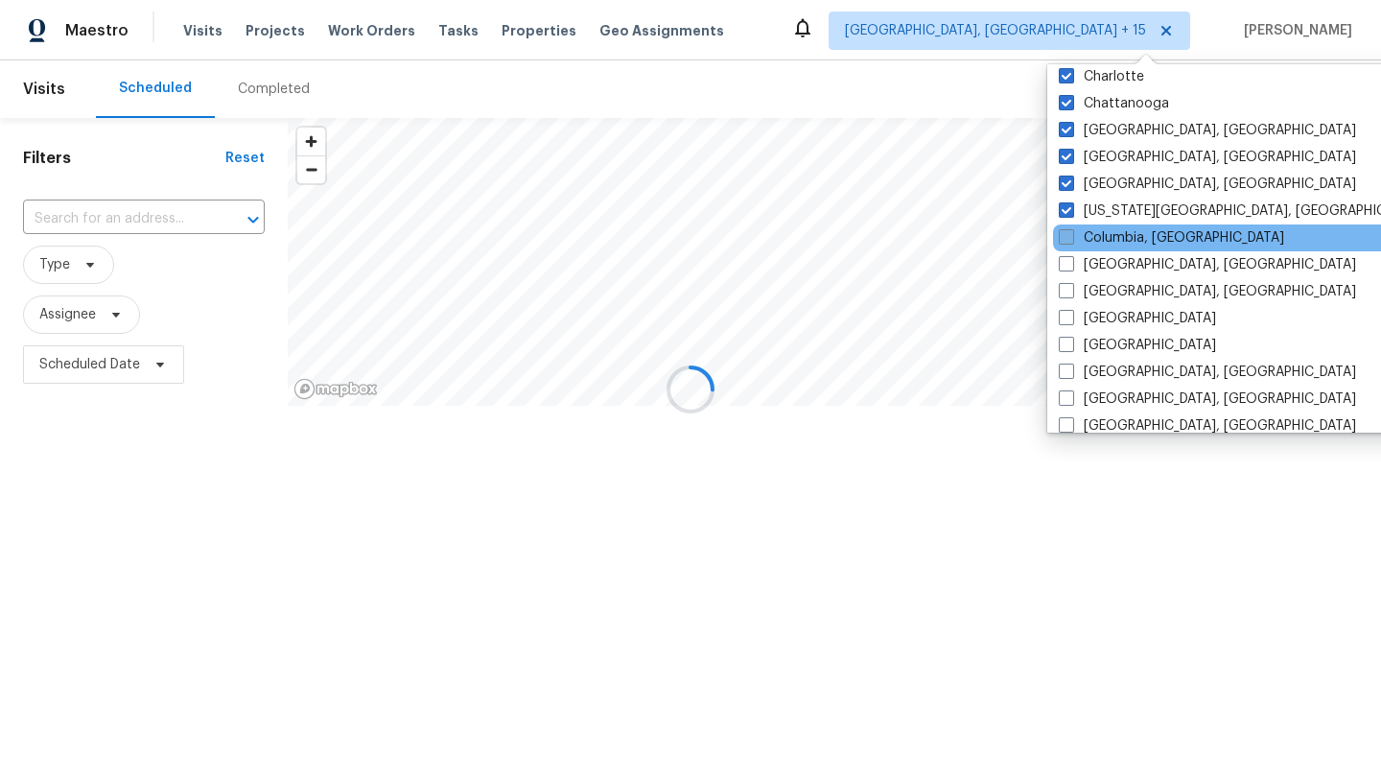
click at [1070, 234] on span at bounding box center [1066, 236] width 15 height 15
click at [1070, 234] on input "Columbia, [GEOGRAPHIC_DATA]" at bounding box center [1065, 234] width 12 height 12
checkbox input "true"
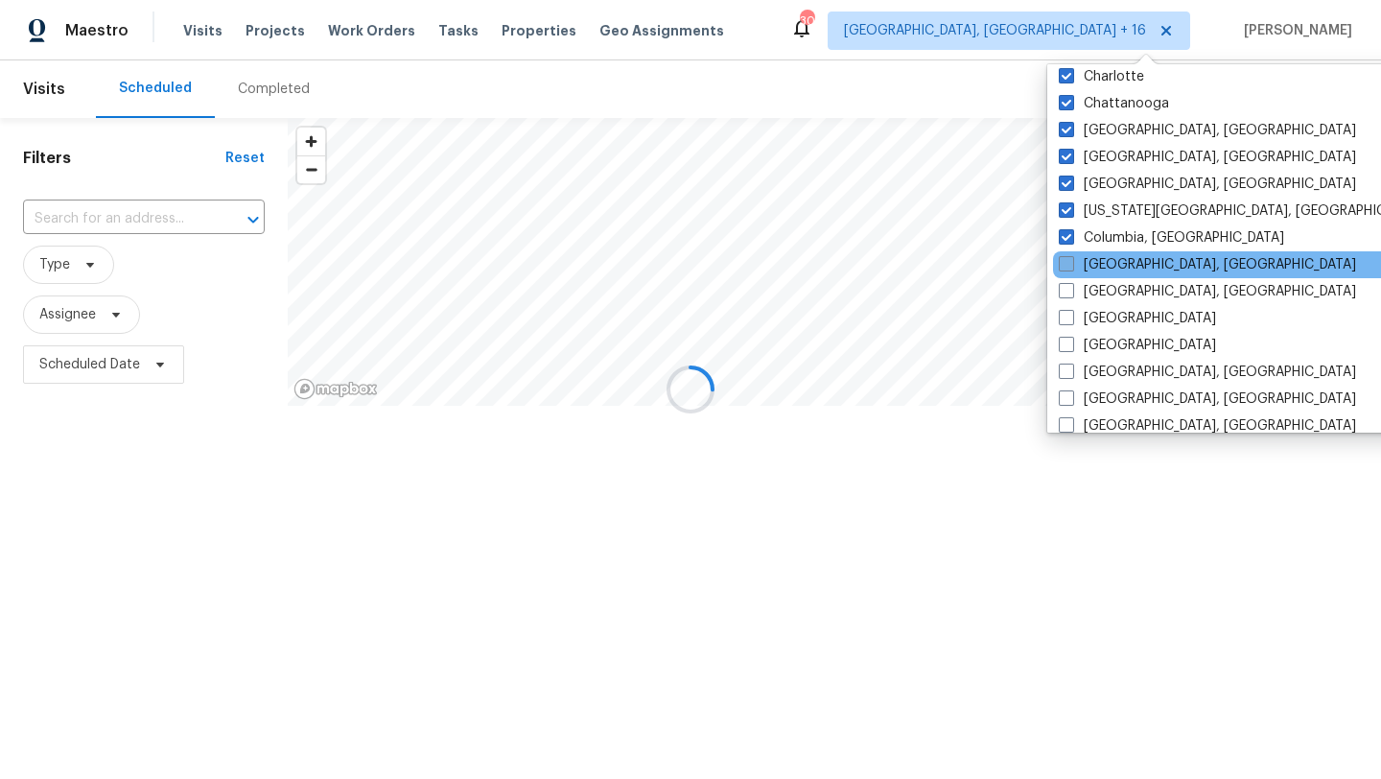
click at [1068, 268] on span at bounding box center [1066, 263] width 15 height 15
click at [1068, 268] on input "[GEOGRAPHIC_DATA], [GEOGRAPHIC_DATA]" at bounding box center [1065, 261] width 12 height 12
checkbox input "true"
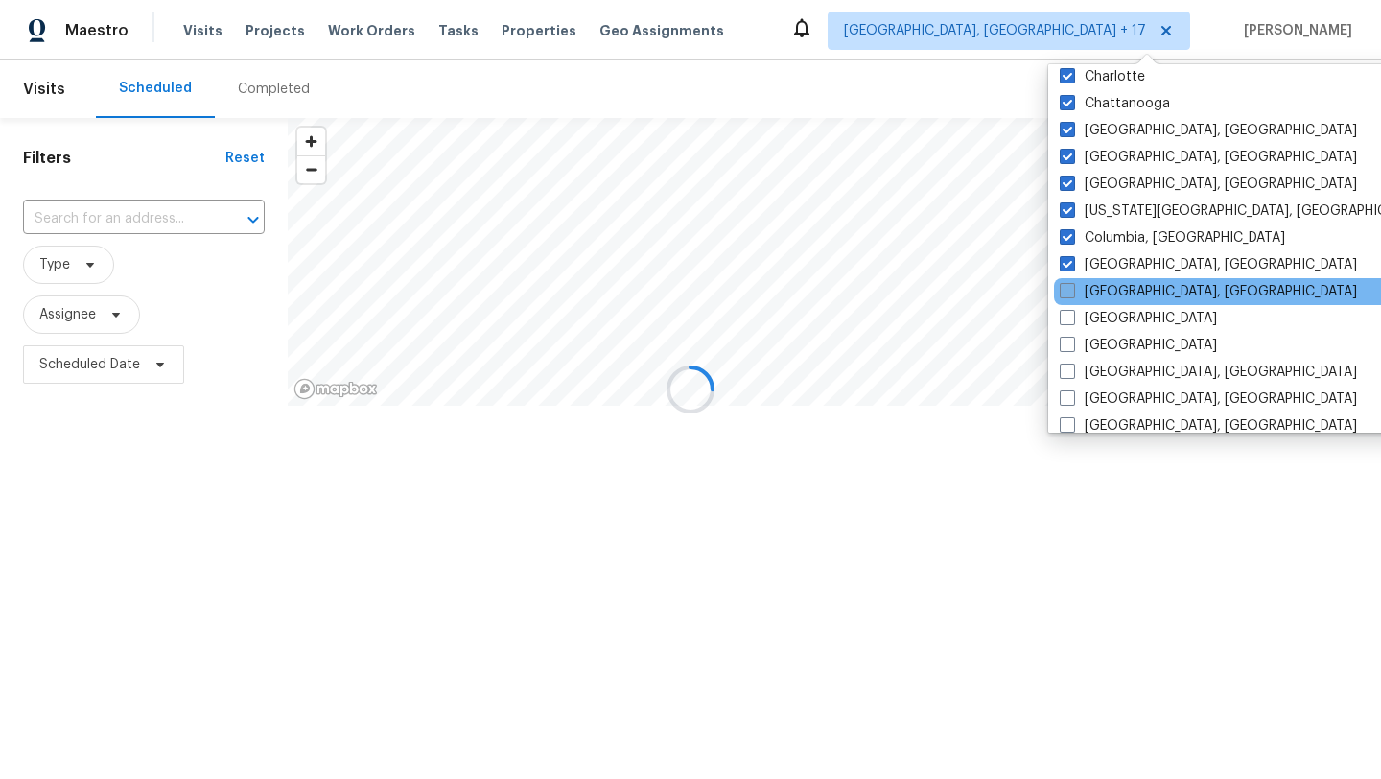
click at [1068, 298] on label "[GEOGRAPHIC_DATA], [GEOGRAPHIC_DATA]" at bounding box center [1208, 291] width 297 height 19
click at [1068, 294] on input "[GEOGRAPHIC_DATA], [GEOGRAPHIC_DATA]" at bounding box center [1066, 288] width 12 height 12
checkbox input "true"
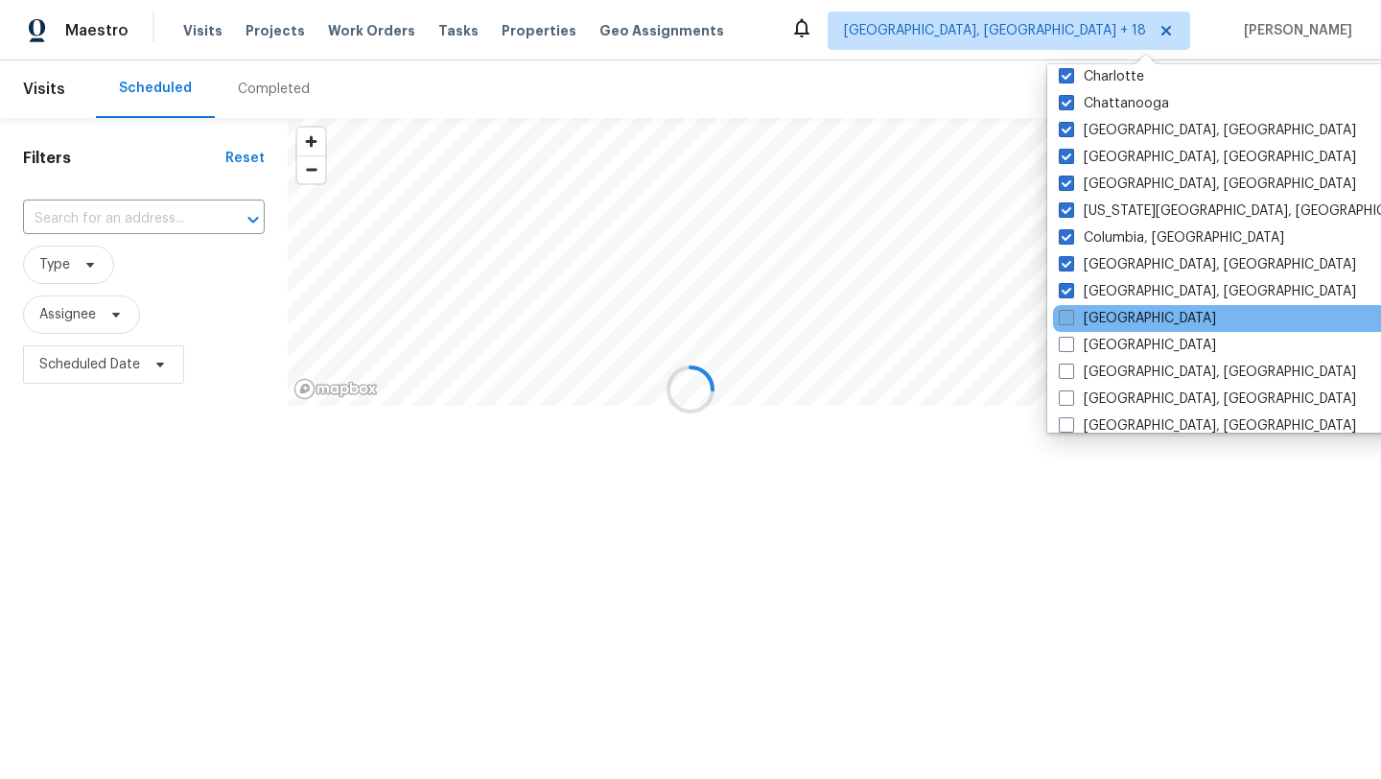
click at [1068, 324] on span at bounding box center [1066, 317] width 15 height 15
click at [1068, 321] on input "[GEOGRAPHIC_DATA]" at bounding box center [1065, 315] width 12 height 12
checkbox input "true"
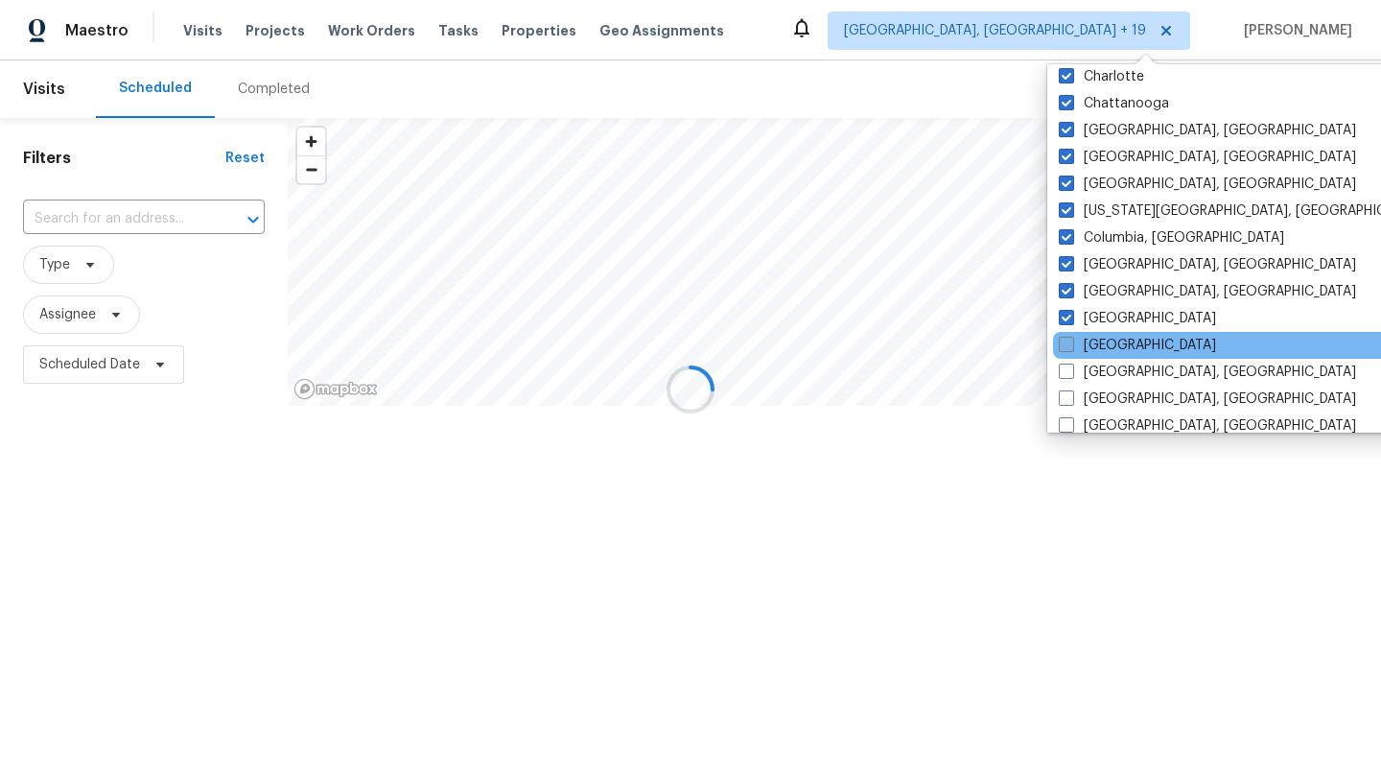
click at [1068, 353] on label "[GEOGRAPHIC_DATA]" at bounding box center [1137, 345] width 157 height 19
click at [1068, 348] on input "[GEOGRAPHIC_DATA]" at bounding box center [1065, 342] width 12 height 12
checkbox input "true"
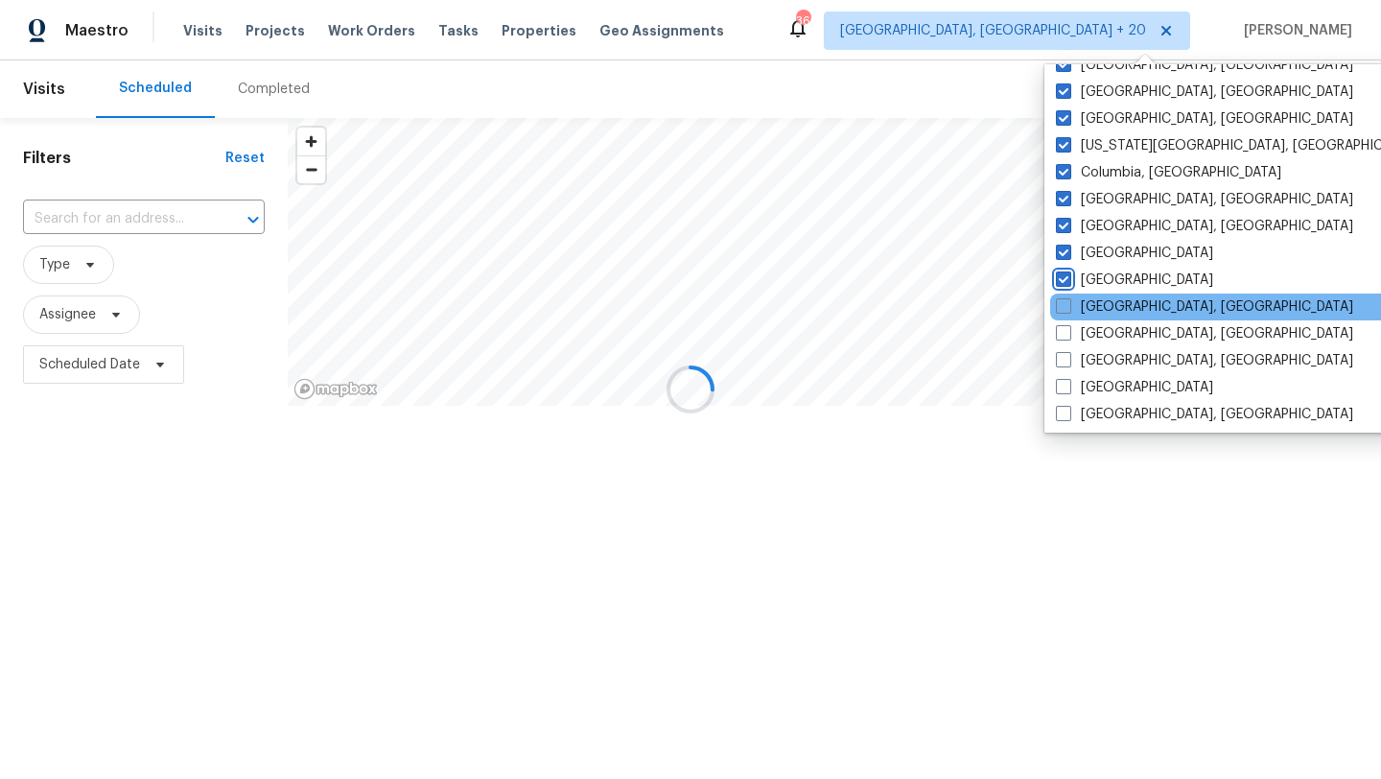
scroll to position [370, 0]
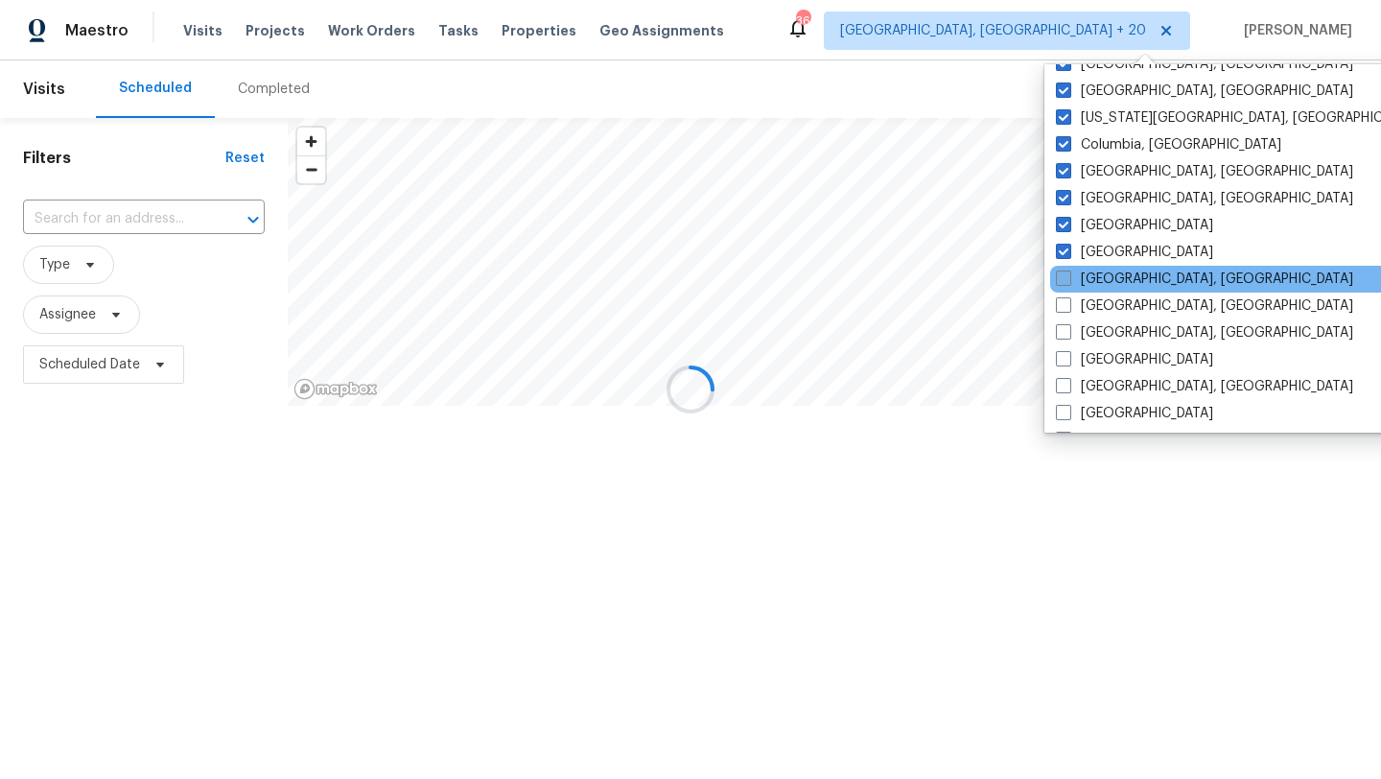
click at [1065, 279] on span at bounding box center [1063, 278] width 15 height 15
click at [1065, 279] on input "[GEOGRAPHIC_DATA], [GEOGRAPHIC_DATA]" at bounding box center [1062, 276] width 12 height 12
checkbox input "true"
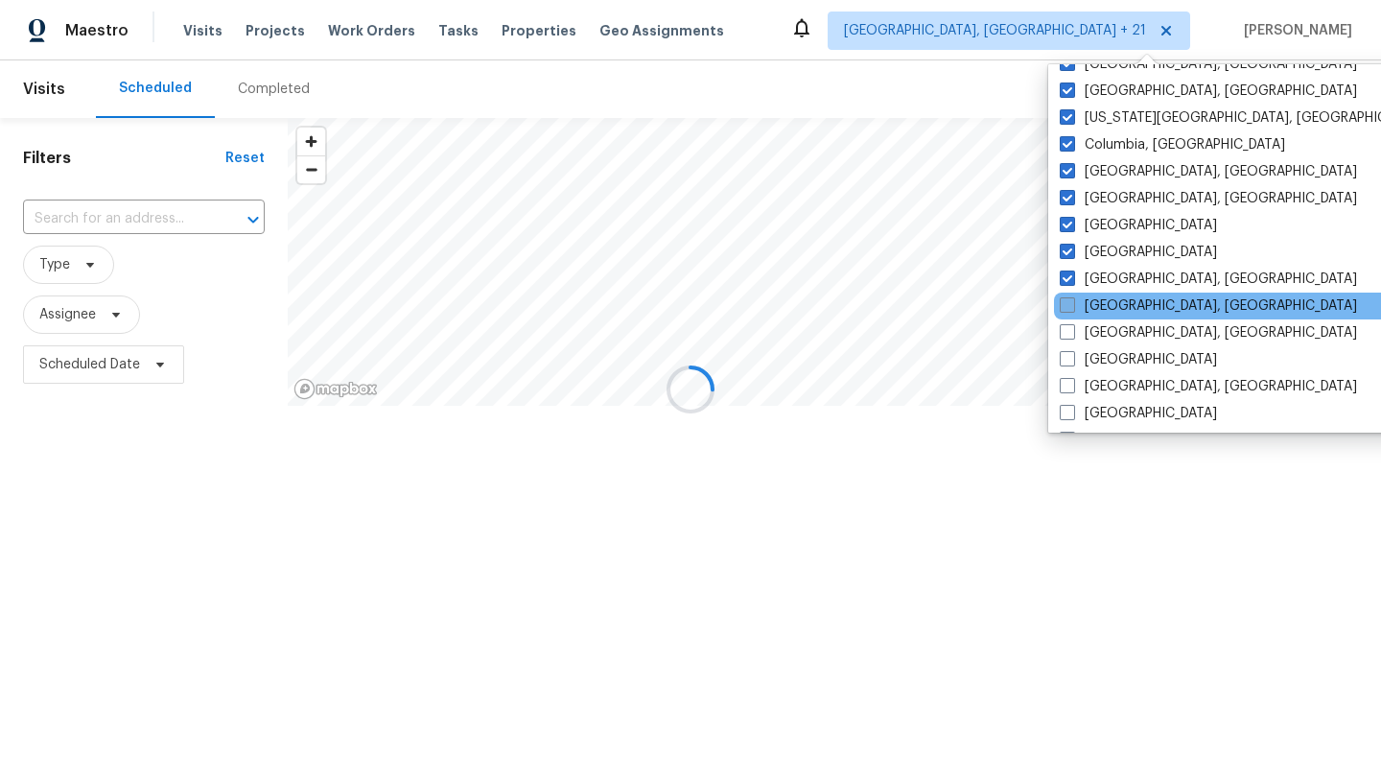
click at [1065, 309] on span at bounding box center [1067, 304] width 15 height 15
click at [1065, 309] on input "[GEOGRAPHIC_DATA], [GEOGRAPHIC_DATA]" at bounding box center [1066, 302] width 12 height 12
checkbox input "true"
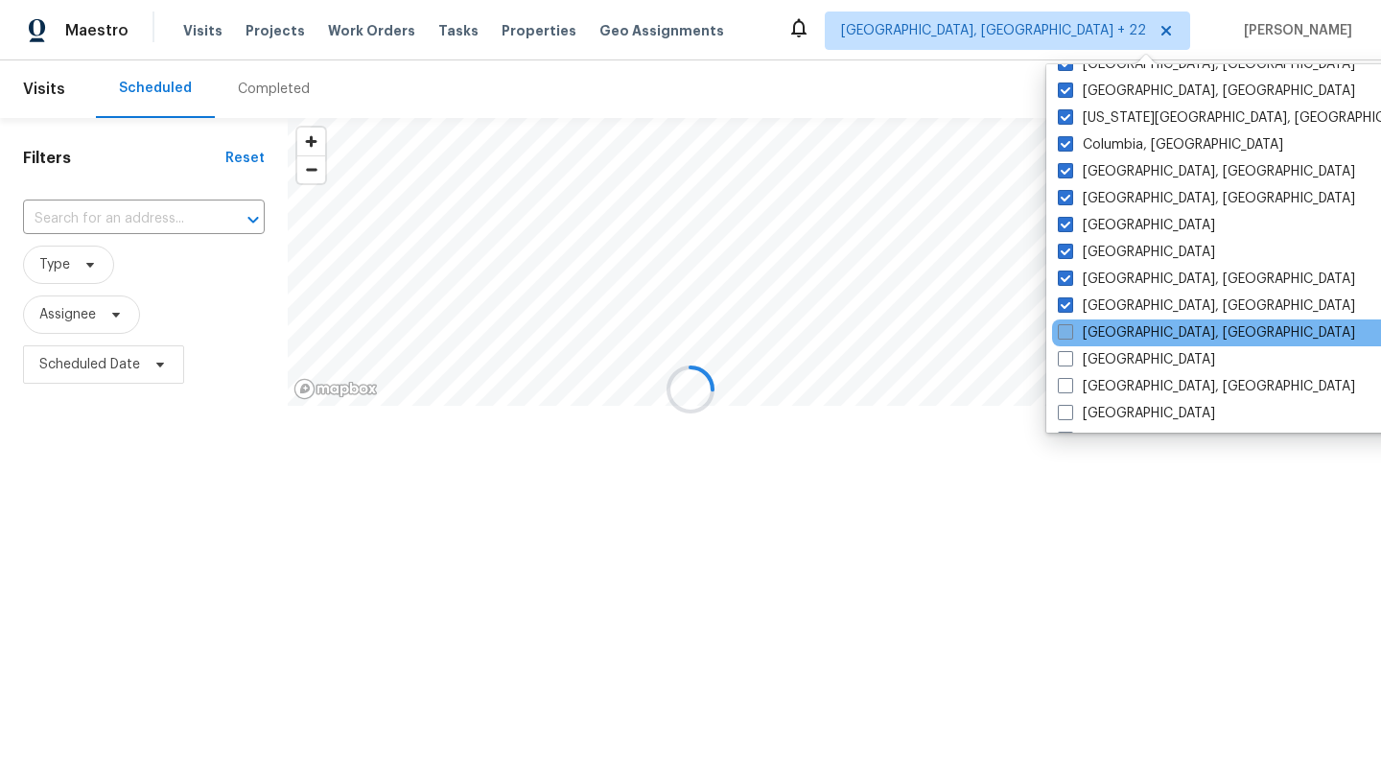
click at [1065, 333] on span at bounding box center [1065, 331] width 15 height 15
click at [1065, 333] on input "[GEOGRAPHIC_DATA], [GEOGRAPHIC_DATA]" at bounding box center [1064, 329] width 12 height 12
checkbox input "true"
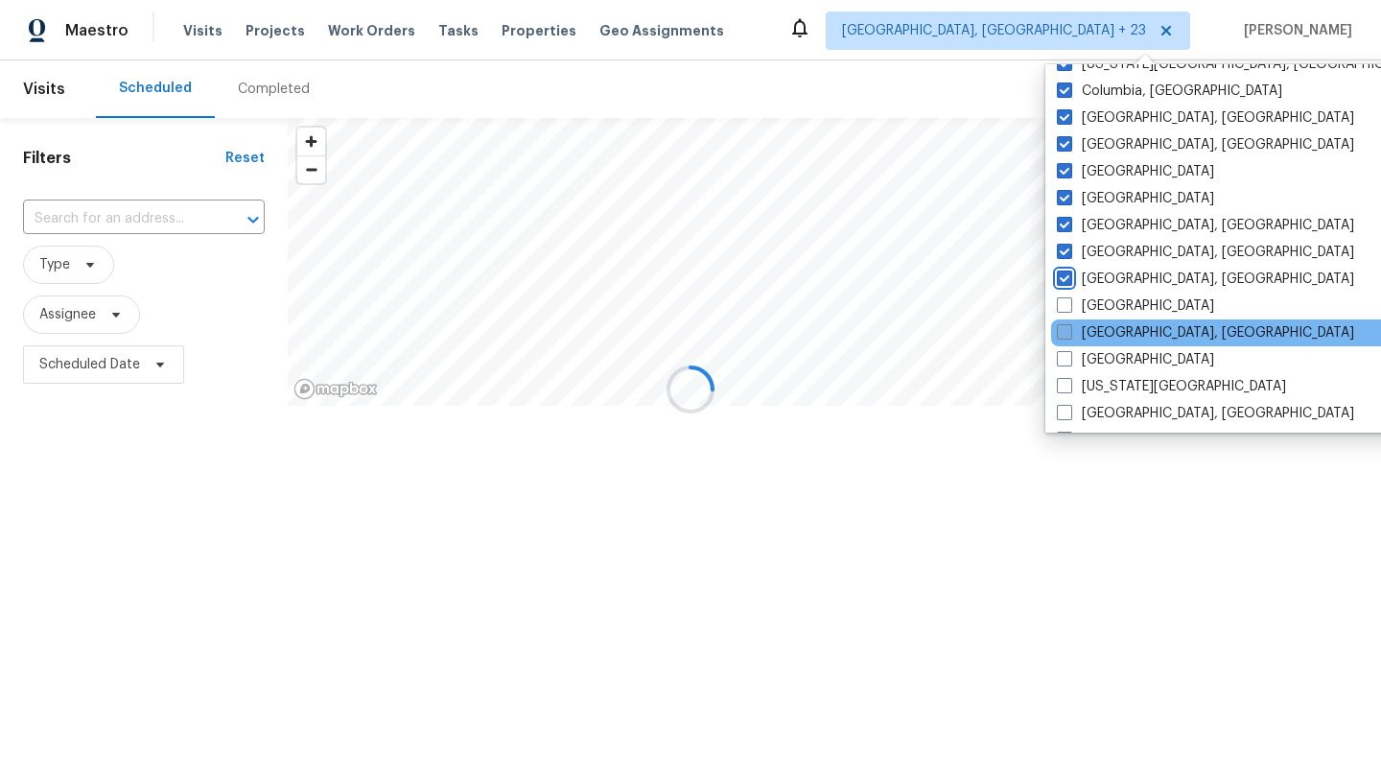
scroll to position [429, 0]
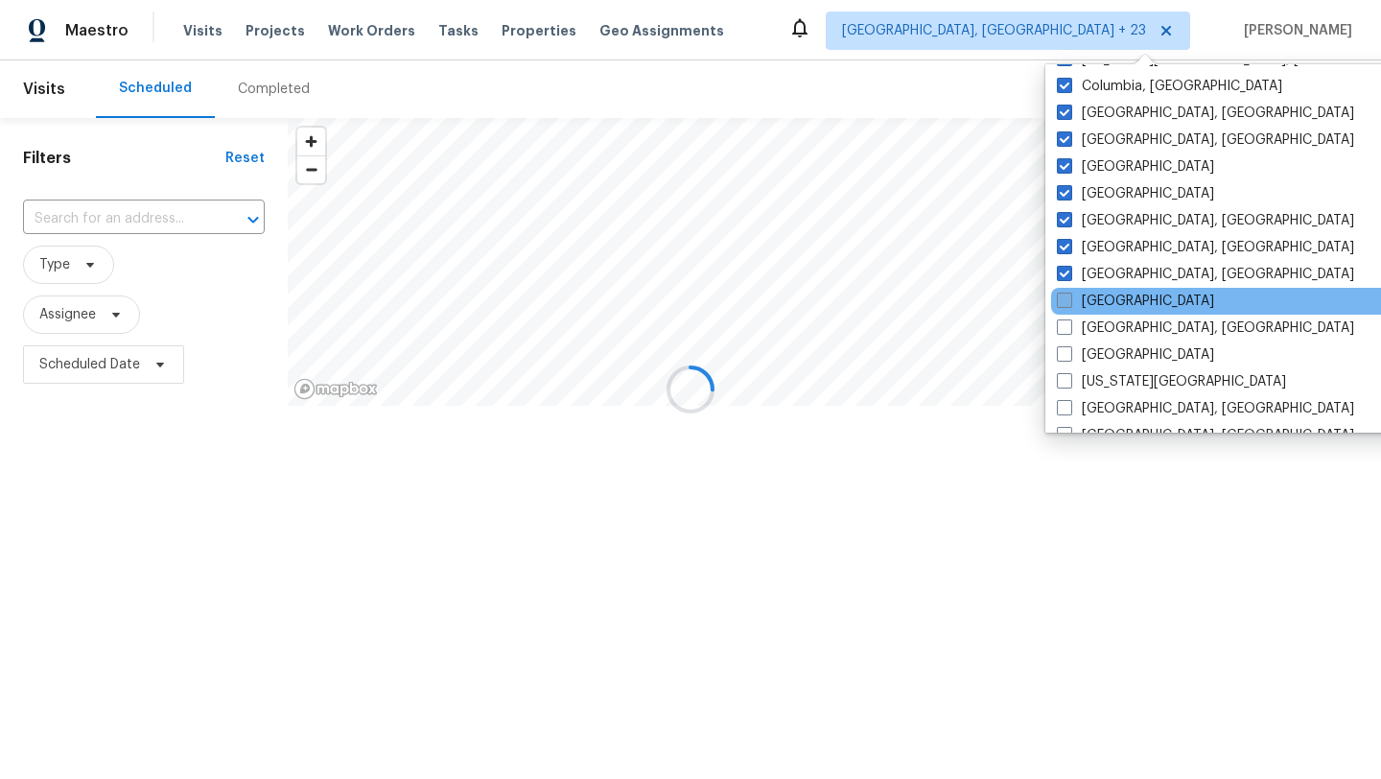
click at [1061, 308] on label "[GEOGRAPHIC_DATA]" at bounding box center [1135, 301] width 157 height 19
click at [1061, 304] on input "[GEOGRAPHIC_DATA]" at bounding box center [1063, 298] width 12 height 12
checkbox input "true"
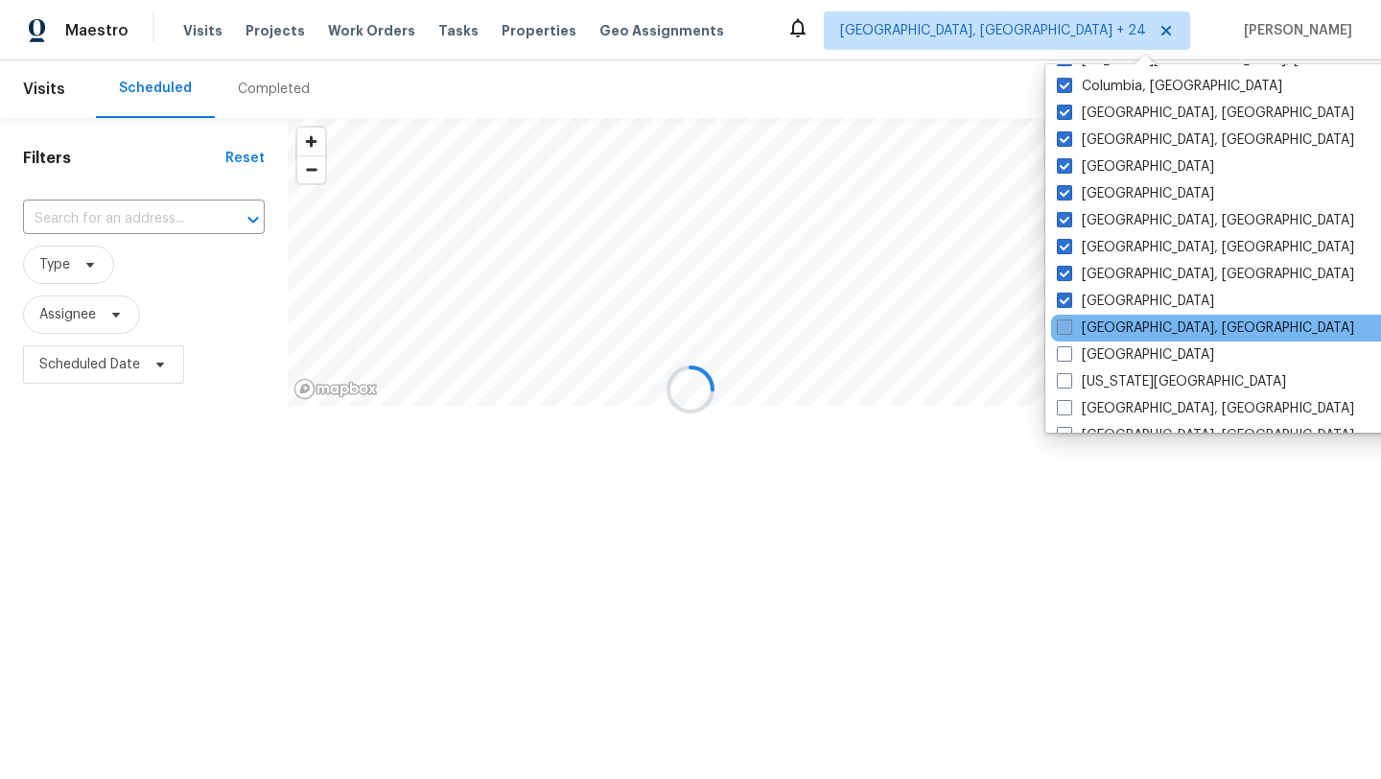
click at [1061, 330] on span at bounding box center [1064, 326] width 15 height 15
click at [1061, 330] on input "[GEOGRAPHIC_DATA], [GEOGRAPHIC_DATA]" at bounding box center [1063, 324] width 12 height 12
checkbox input "true"
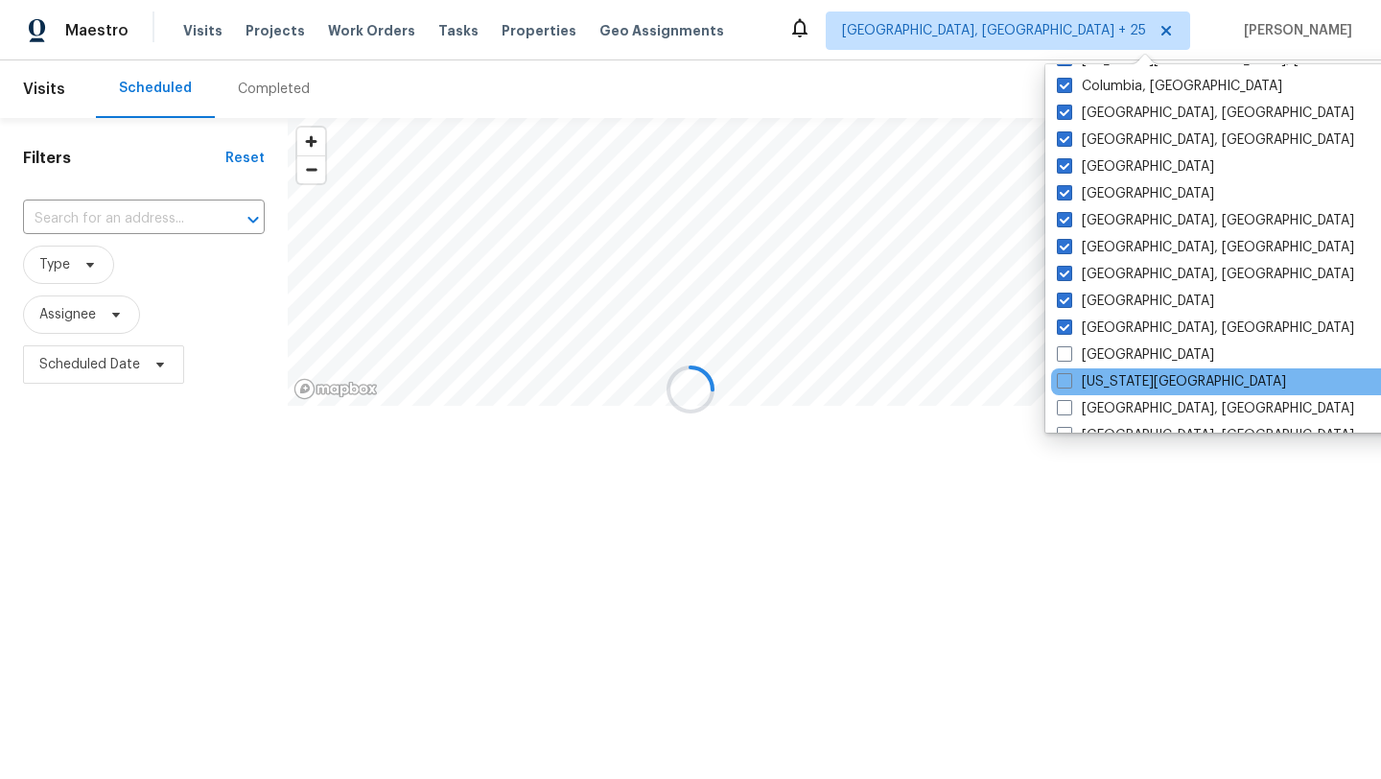
click at [1061, 371] on div "[US_STATE][GEOGRAPHIC_DATA]" at bounding box center [1244, 381] width 387 height 27
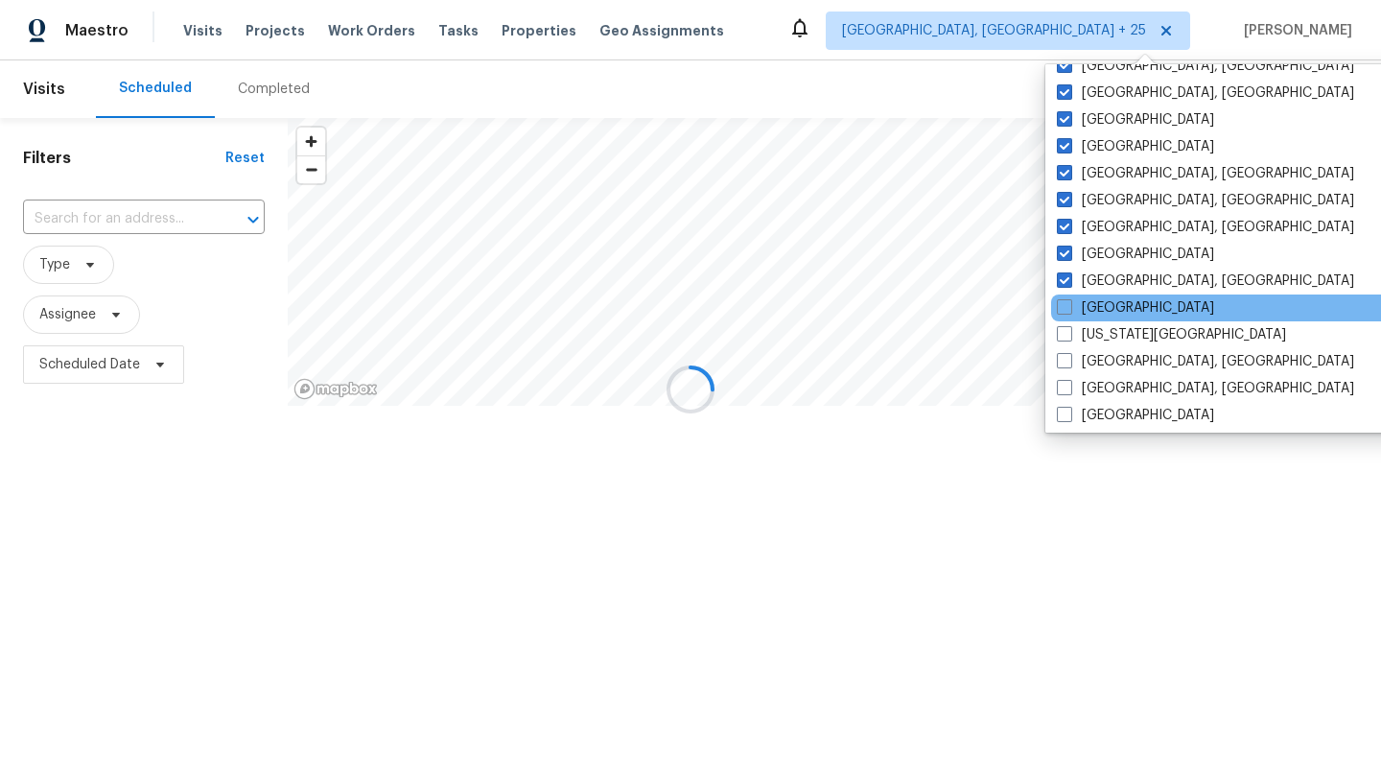
scroll to position [480, 0]
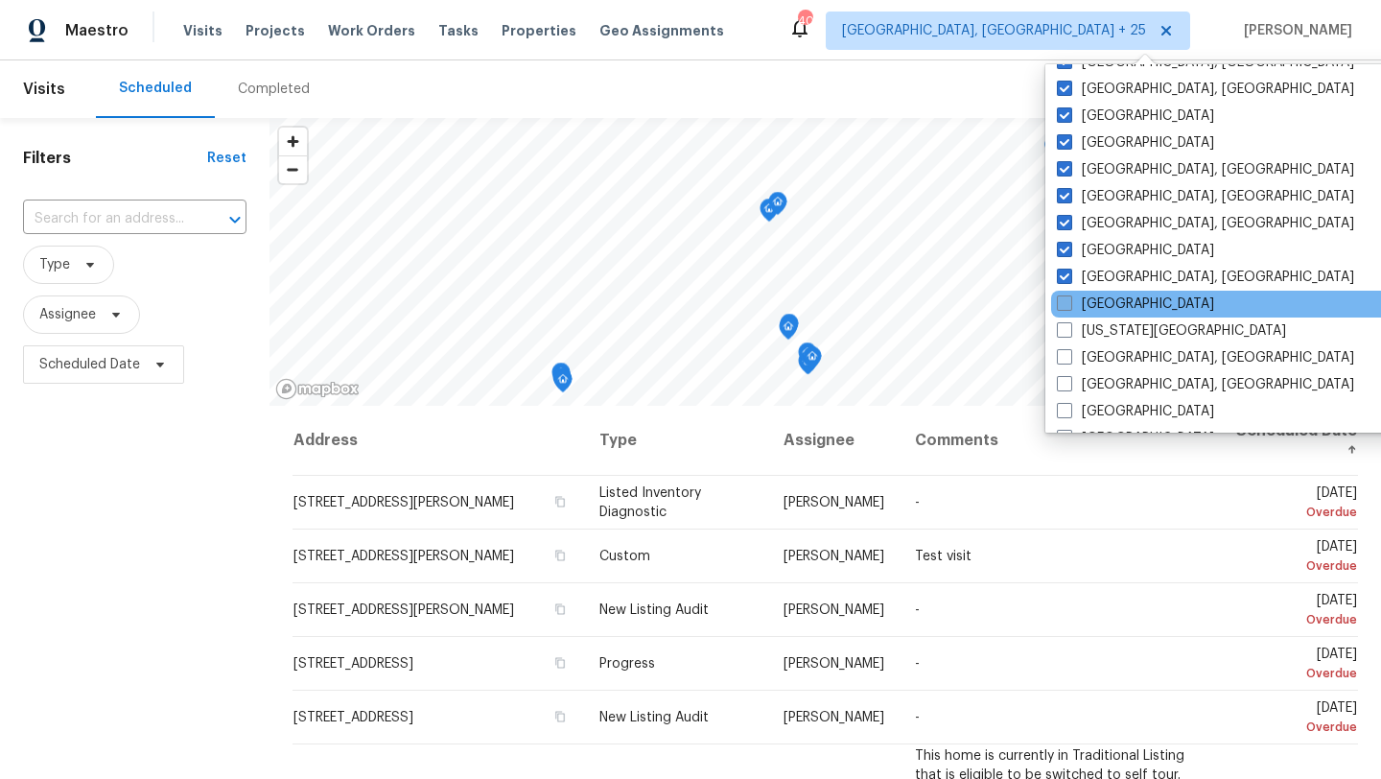
click at [1058, 313] on label "[GEOGRAPHIC_DATA]" at bounding box center [1135, 303] width 157 height 19
click at [1058, 307] on input "[GEOGRAPHIC_DATA]" at bounding box center [1063, 300] width 12 height 12
checkbox input "true"
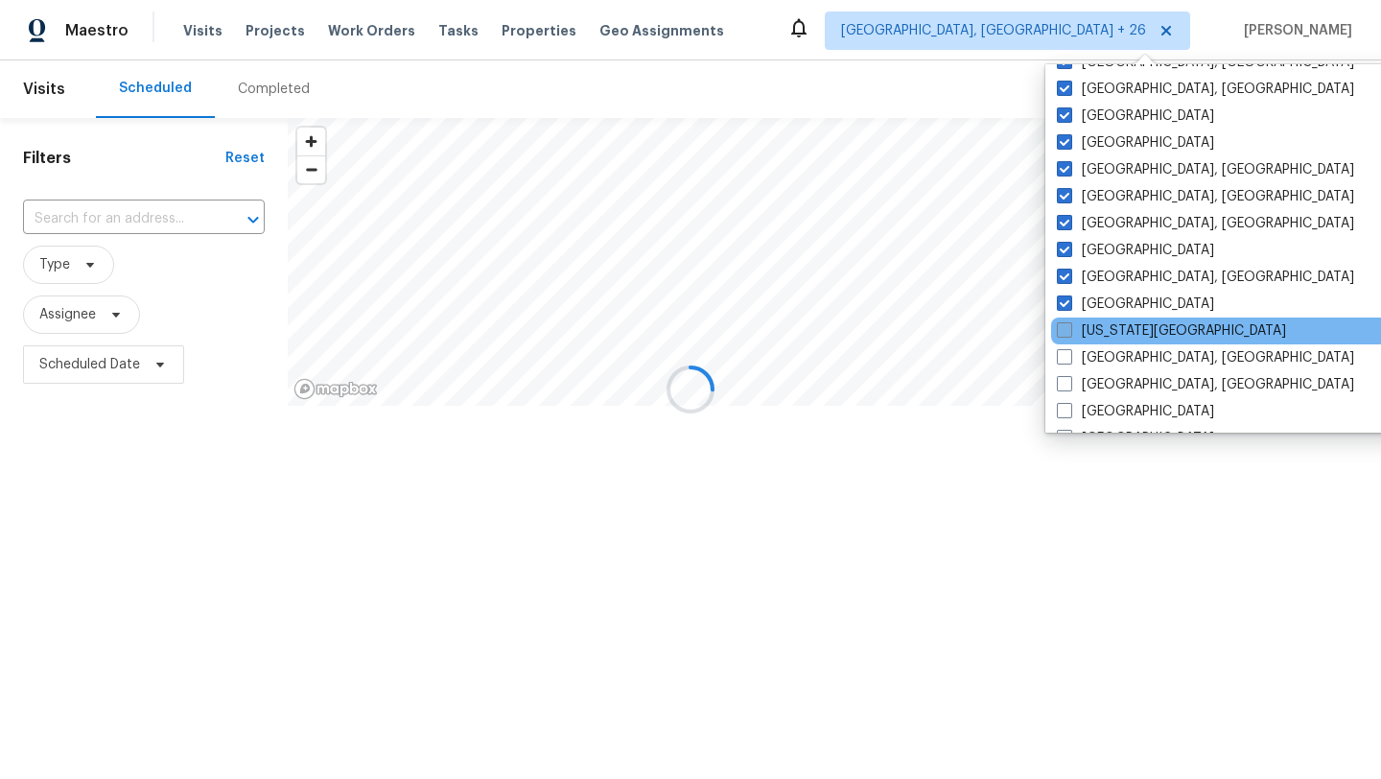
click at [1058, 334] on span at bounding box center [1064, 329] width 15 height 15
click at [1058, 334] on input "[US_STATE][GEOGRAPHIC_DATA]" at bounding box center [1063, 327] width 12 height 12
checkbox input "true"
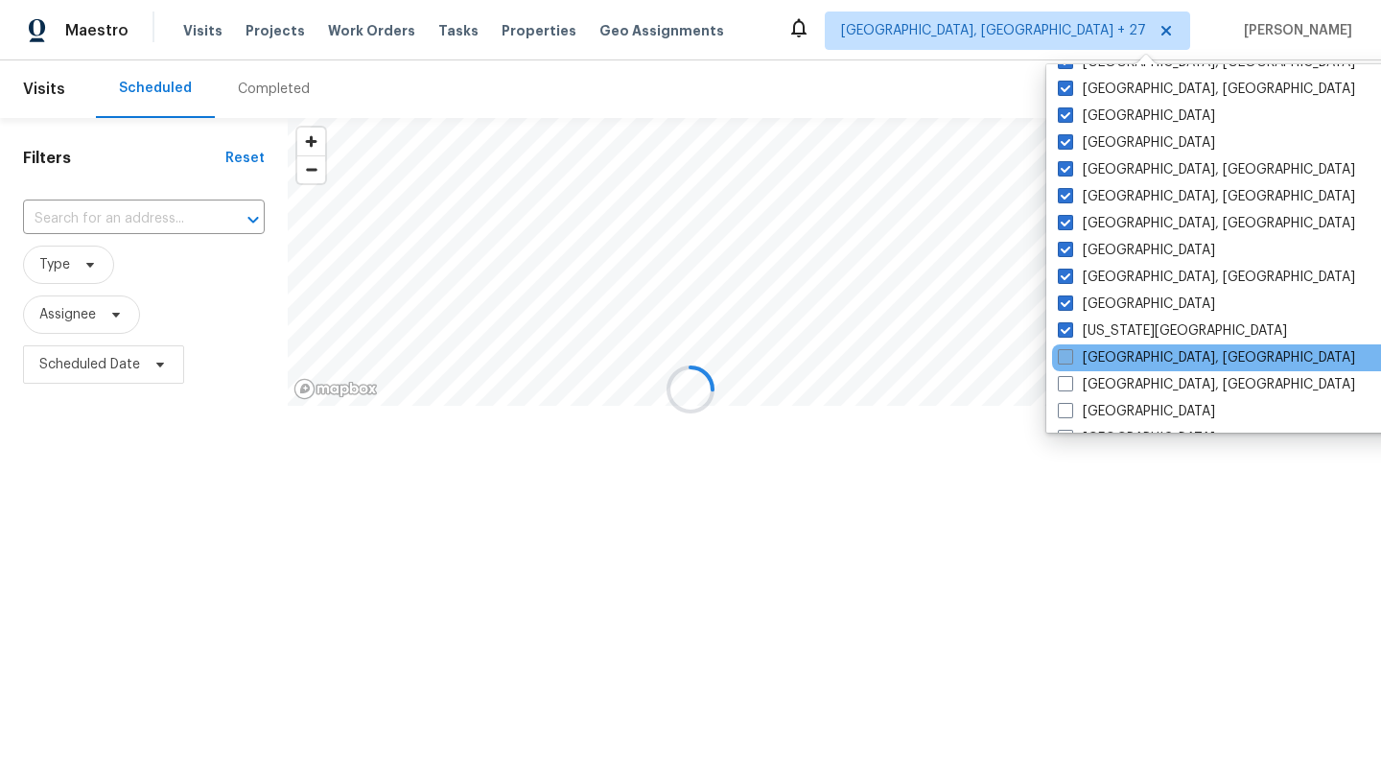
click at [1058, 356] on span at bounding box center [1065, 356] width 15 height 15
click at [1058, 356] on input "[GEOGRAPHIC_DATA], [GEOGRAPHIC_DATA]" at bounding box center [1064, 354] width 12 height 12
checkbox input "true"
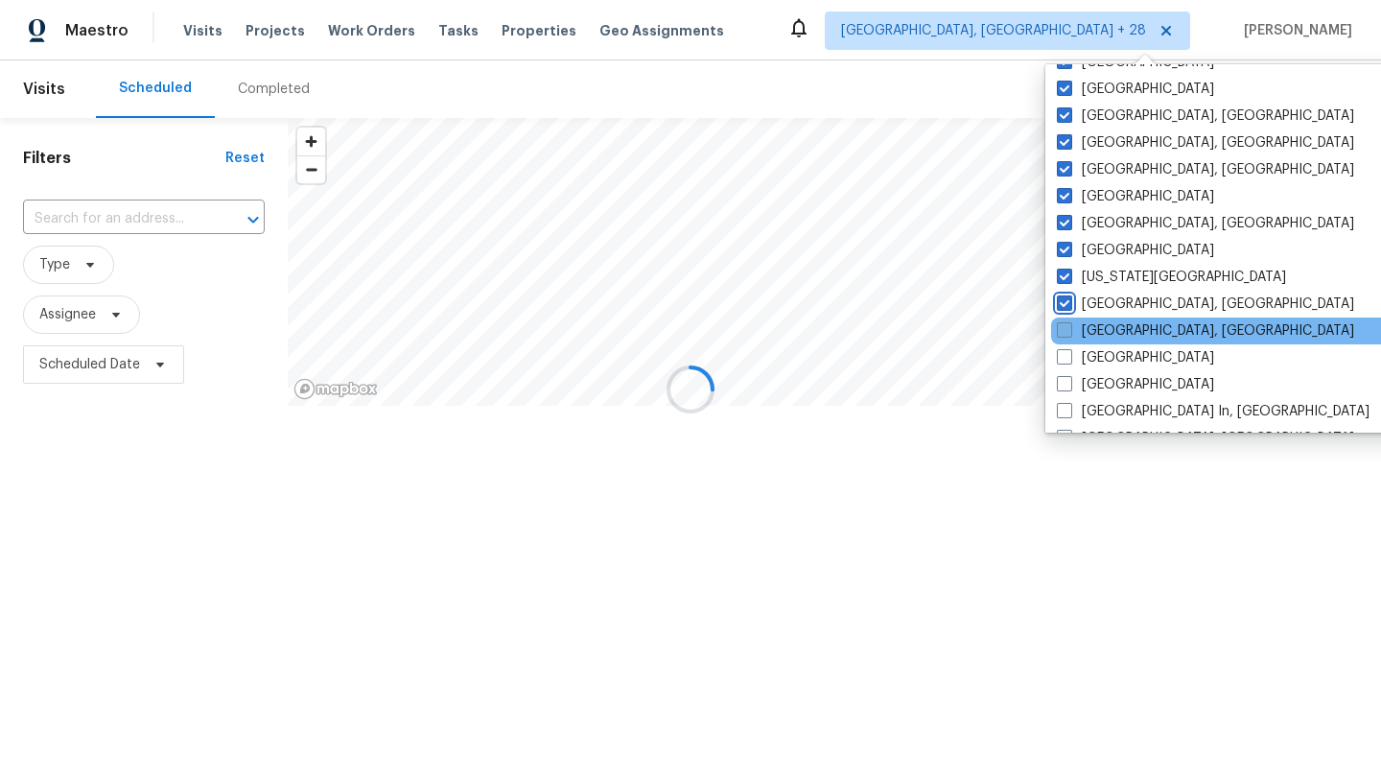
scroll to position [539, 0]
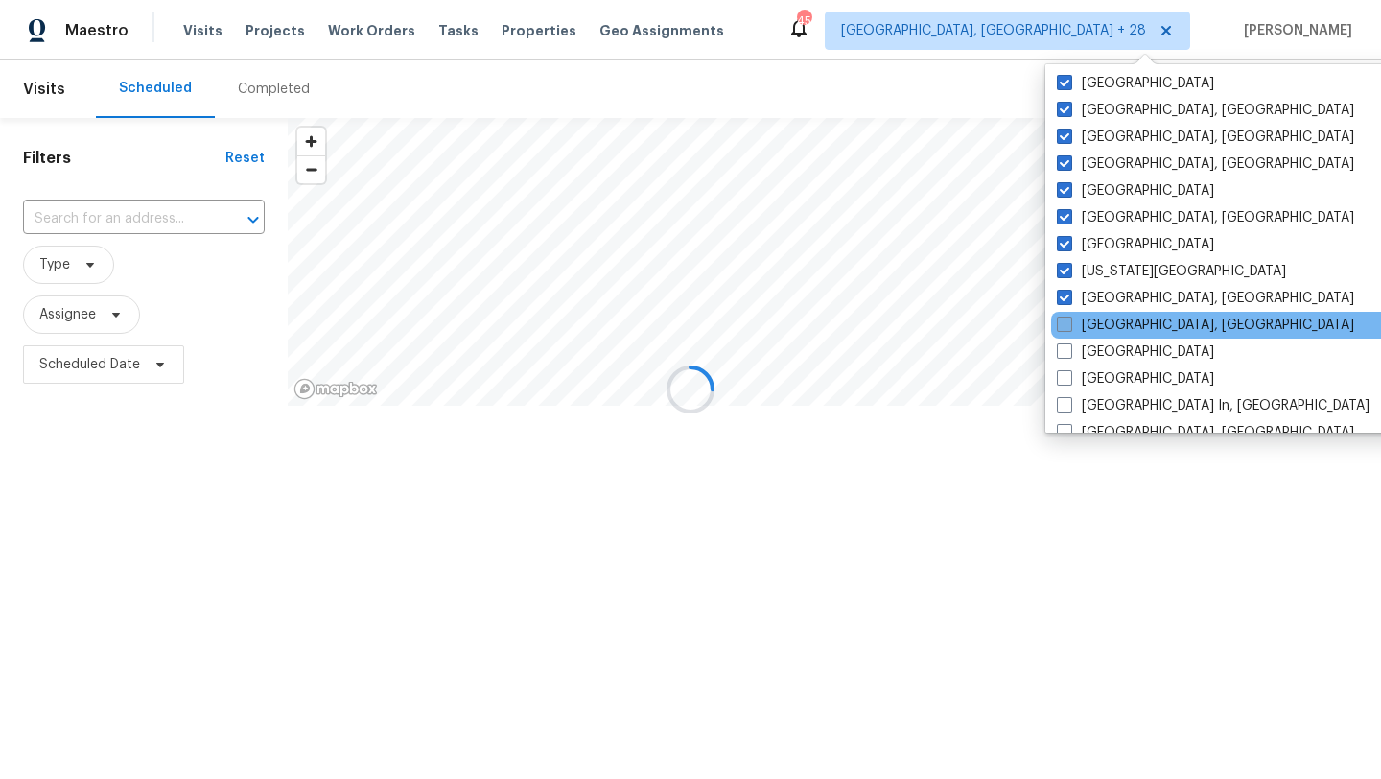
click at [1063, 323] on span at bounding box center [1064, 324] width 15 height 15
click at [1063, 323] on input "[GEOGRAPHIC_DATA], [GEOGRAPHIC_DATA]" at bounding box center [1063, 322] width 12 height 12
checkbox input "true"
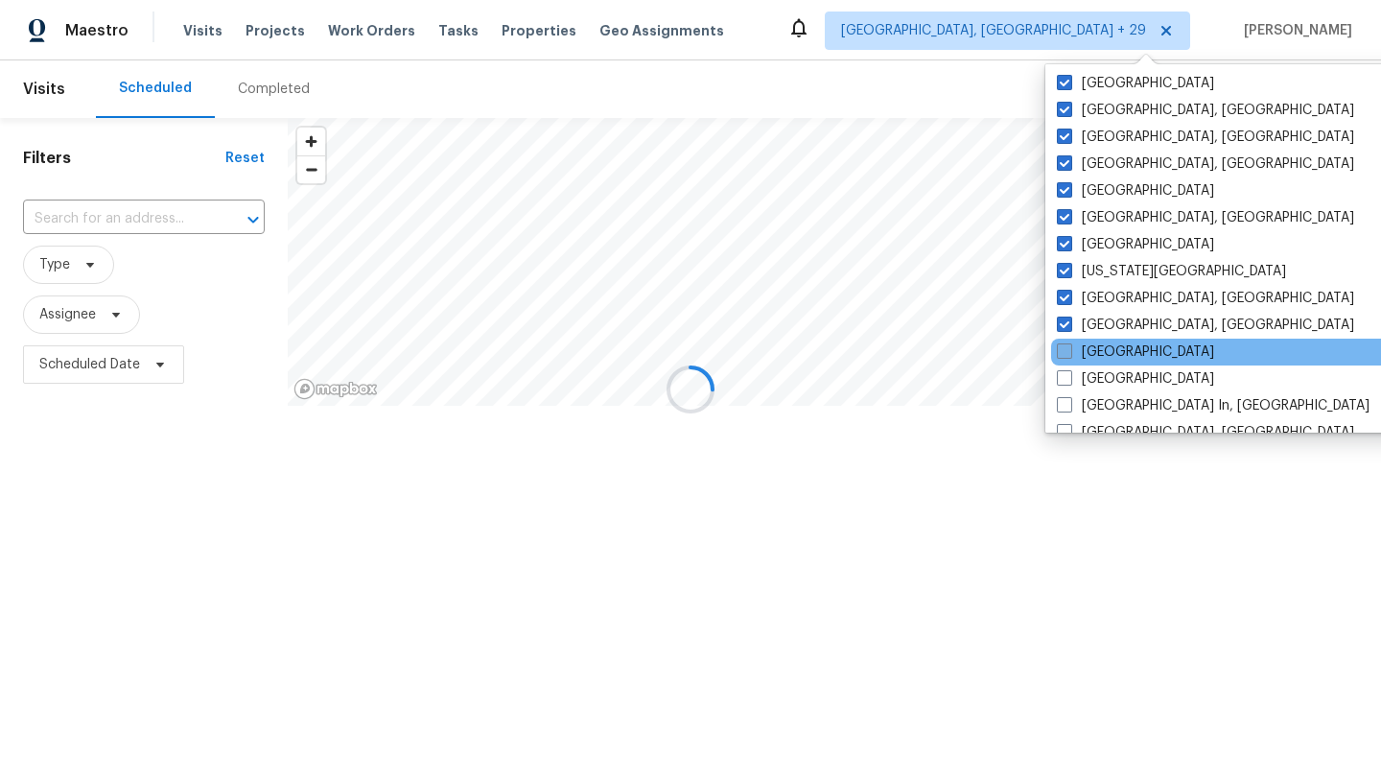
click at [1067, 349] on span at bounding box center [1064, 350] width 15 height 15
click at [1067, 349] on input "[GEOGRAPHIC_DATA]" at bounding box center [1063, 348] width 12 height 12
checkbox input "true"
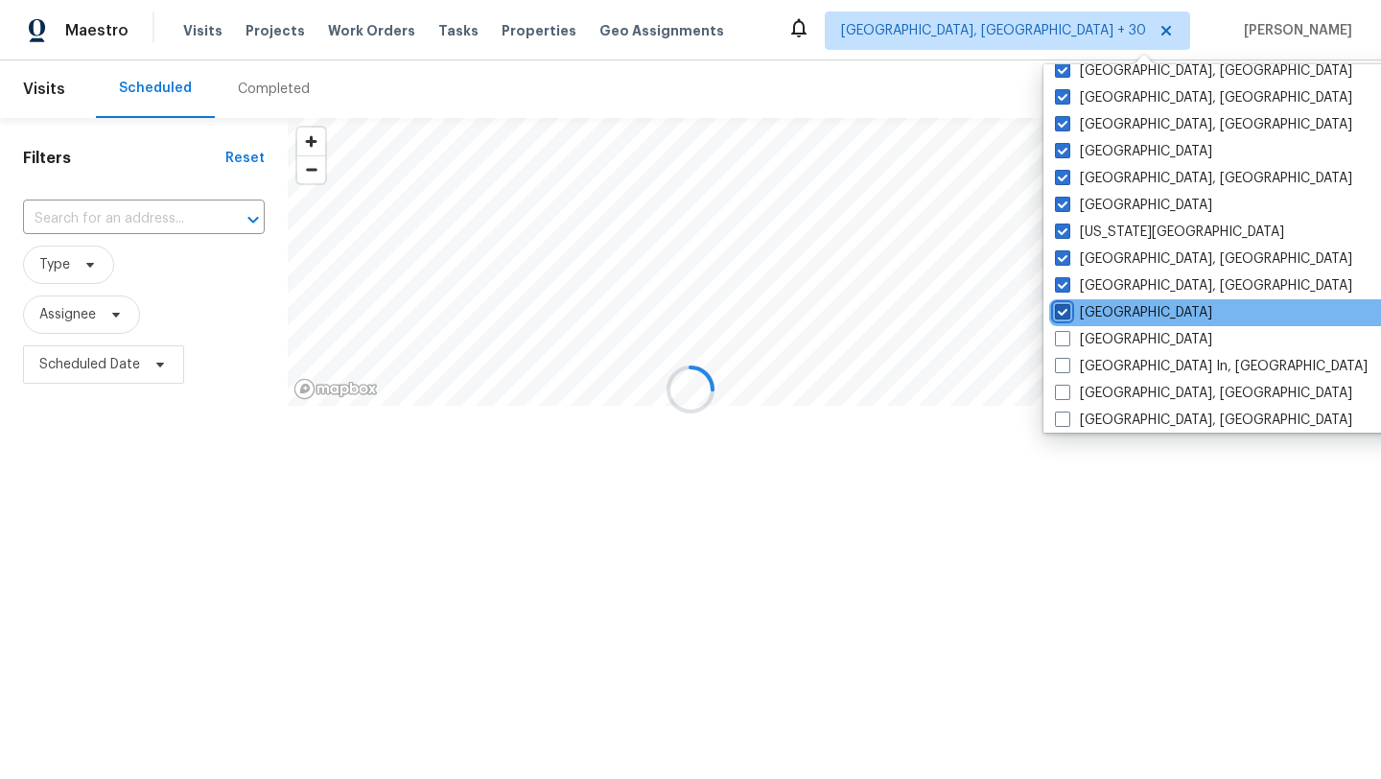
scroll to position [607, 0]
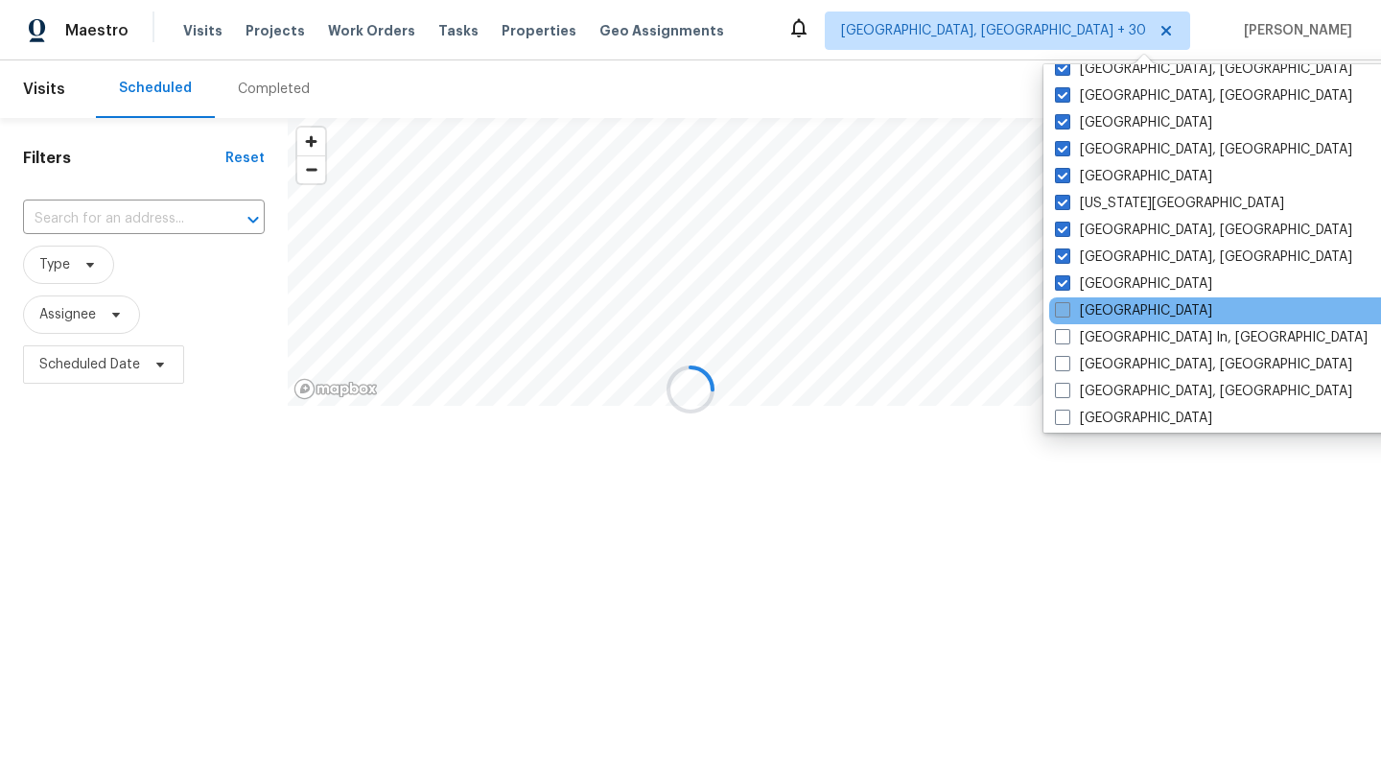
click at [1063, 316] on span at bounding box center [1062, 309] width 15 height 15
click at [1063, 314] on input "[GEOGRAPHIC_DATA]" at bounding box center [1061, 307] width 12 height 12
checkbox input "true"
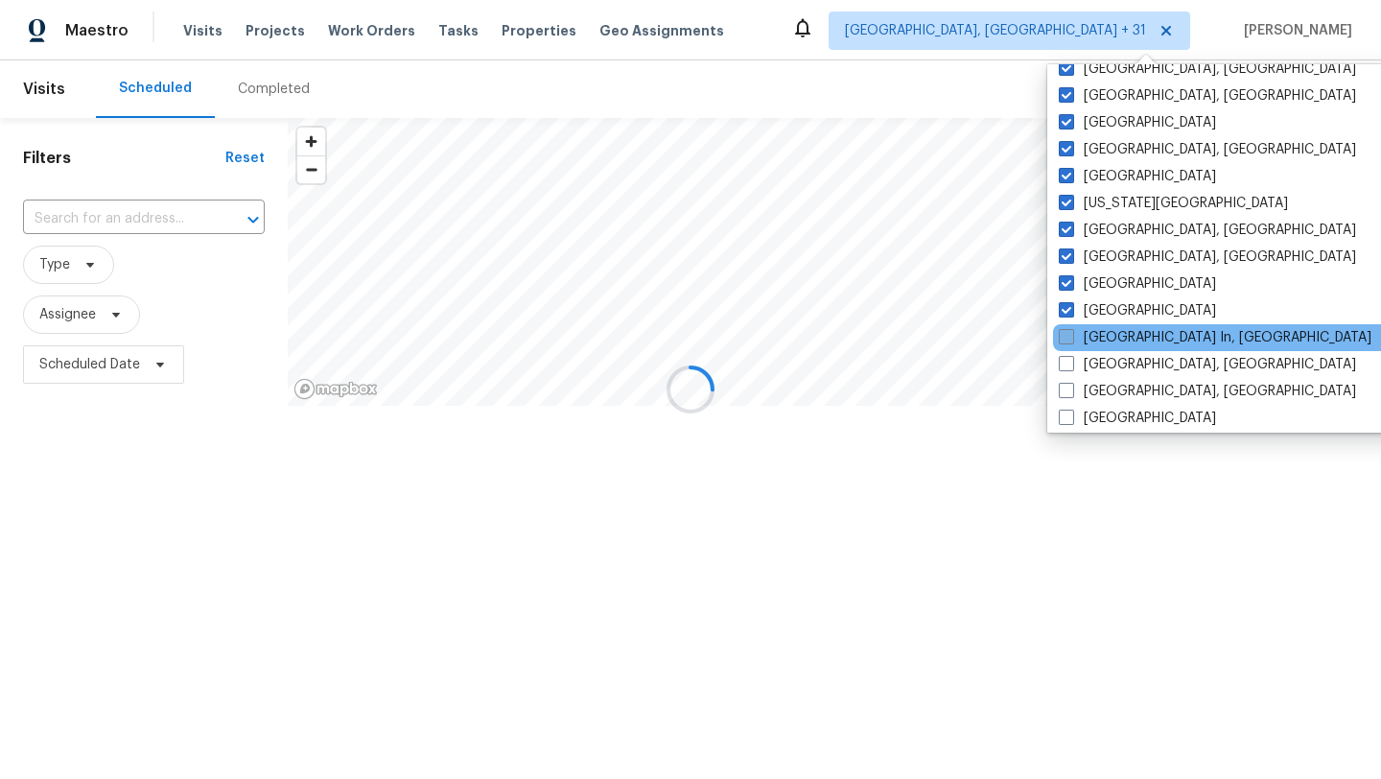
click at [1063, 333] on span at bounding box center [1066, 336] width 15 height 15
click at [1063, 333] on input "[GEOGRAPHIC_DATA] In, [GEOGRAPHIC_DATA]" at bounding box center [1065, 334] width 12 height 12
checkbox input "true"
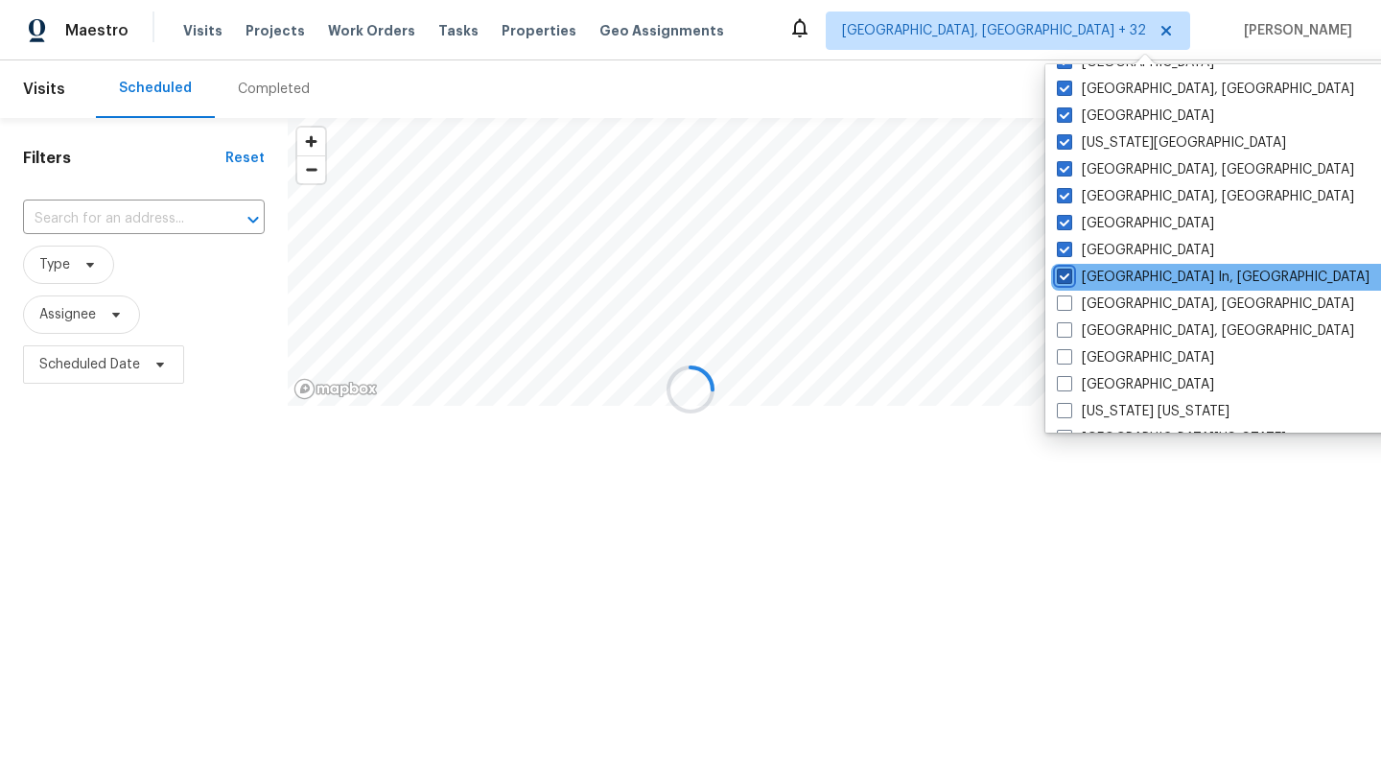
scroll to position [681, 0]
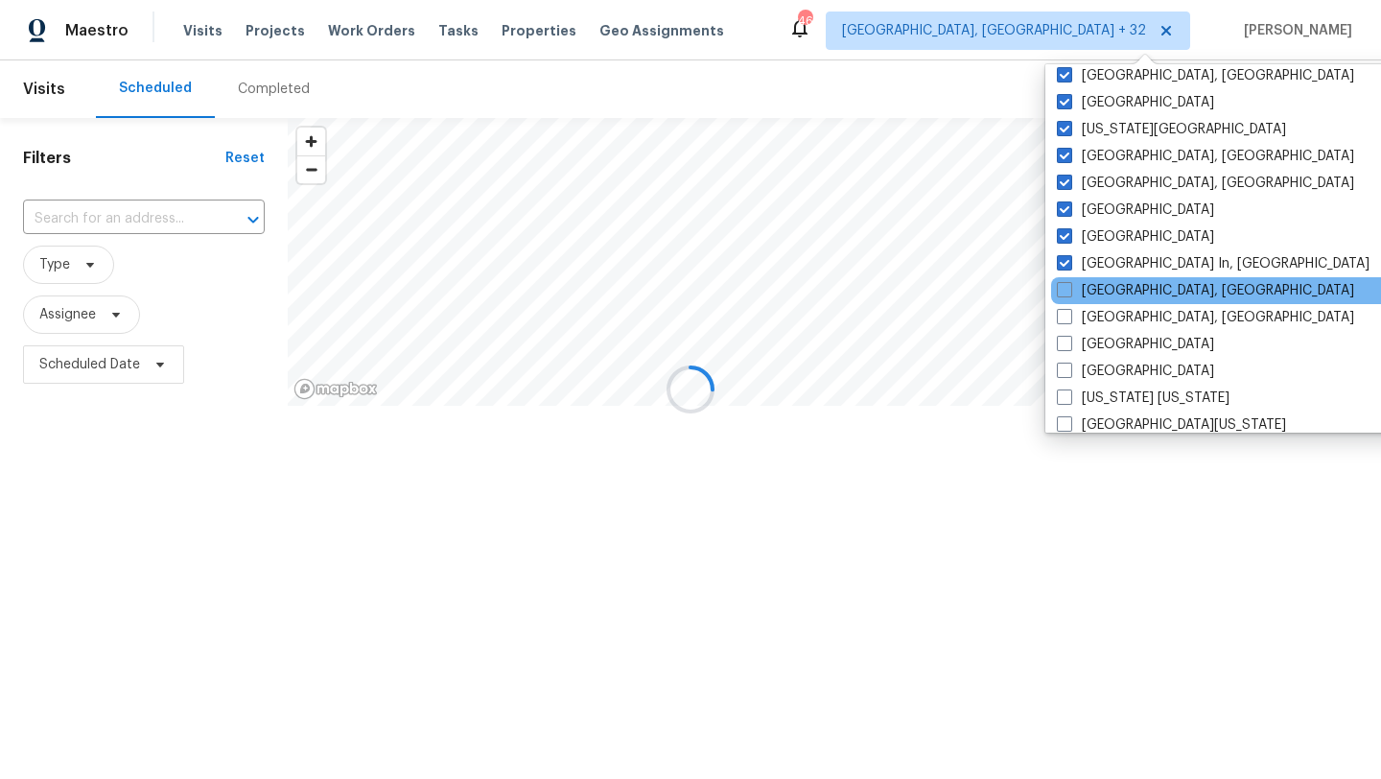
click at [1054, 301] on div "[GEOGRAPHIC_DATA], [GEOGRAPHIC_DATA]" at bounding box center [1244, 290] width 387 height 27
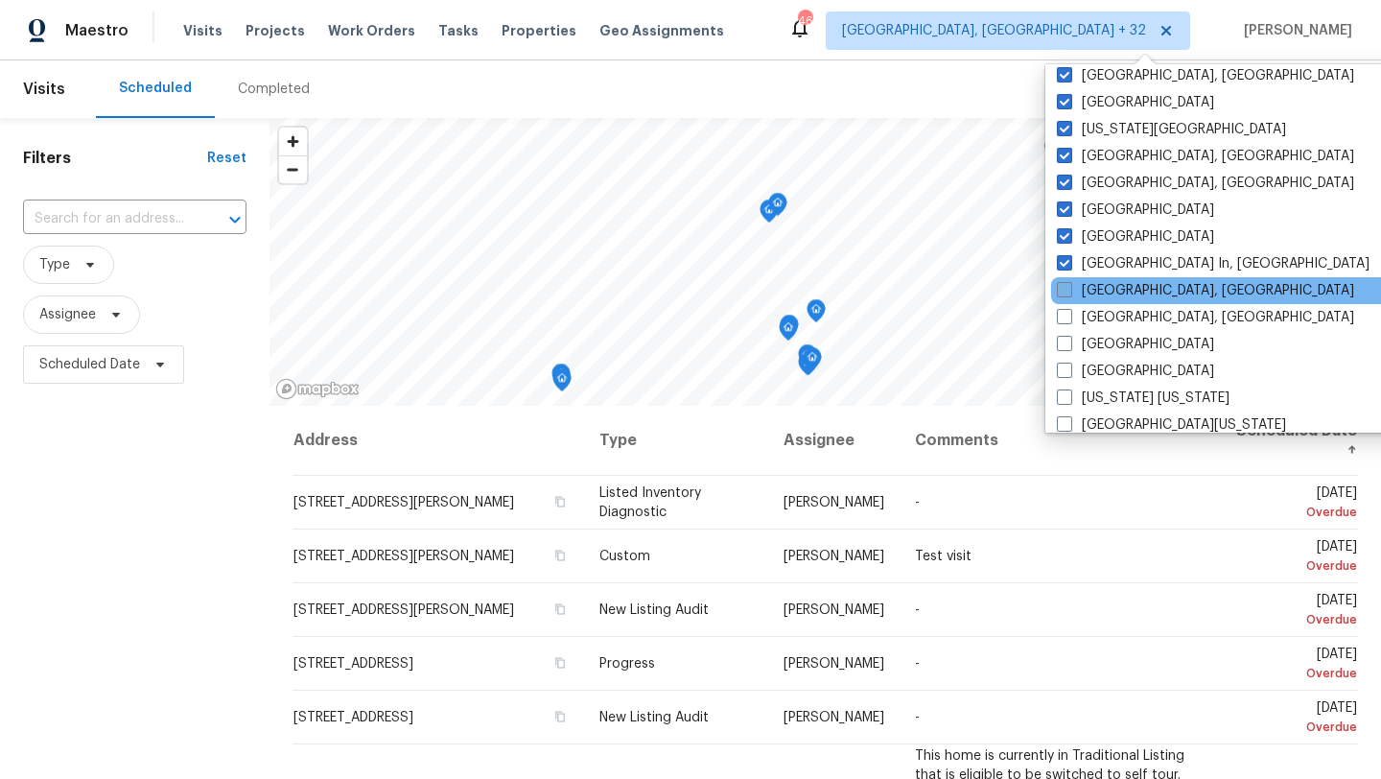
click at [1061, 299] on label "[GEOGRAPHIC_DATA], [GEOGRAPHIC_DATA]" at bounding box center [1205, 290] width 297 height 19
click at [1061, 294] on input "[GEOGRAPHIC_DATA], [GEOGRAPHIC_DATA]" at bounding box center [1063, 287] width 12 height 12
checkbox input "true"
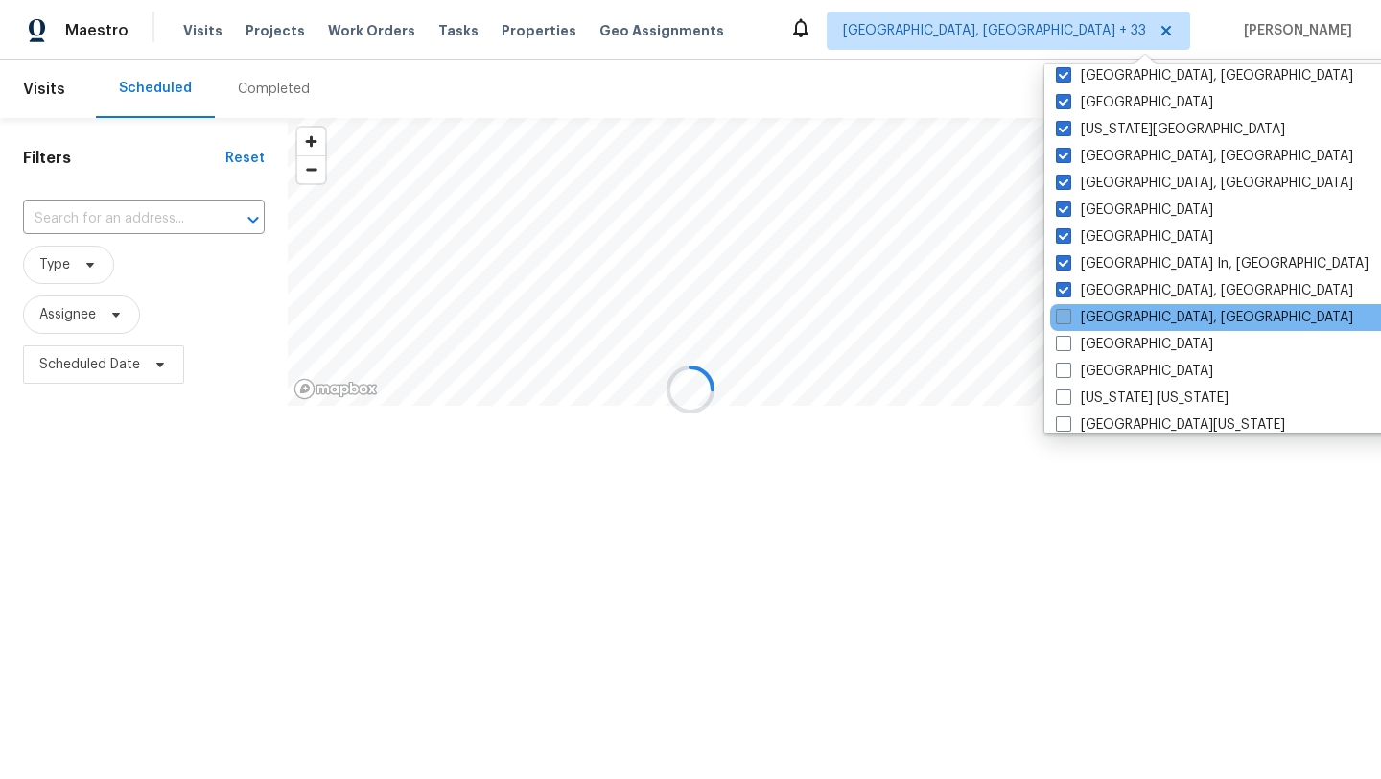
click at [1061, 320] on span at bounding box center [1063, 316] width 15 height 15
click at [1061, 320] on input "[GEOGRAPHIC_DATA], [GEOGRAPHIC_DATA]" at bounding box center [1062, 314] width 12 height 12
checkbox input "true"
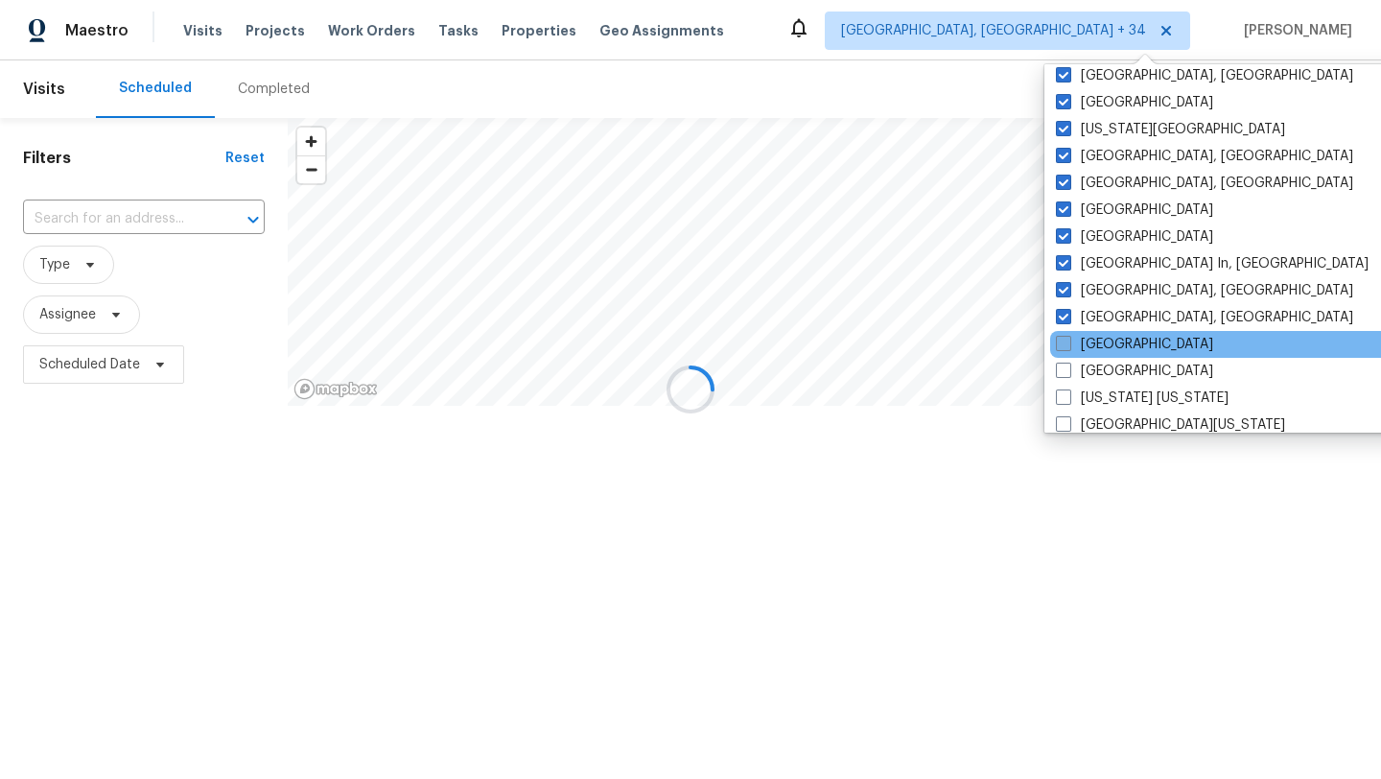
click at [1070, 351] on span at bounding box center [1063, 343] width 15 height 15
click at [1069, 347] on input "[GEOGRAPHIC_DATA]" at bounding box center [1062, 341] width 12 height 12
checkbox input "true"
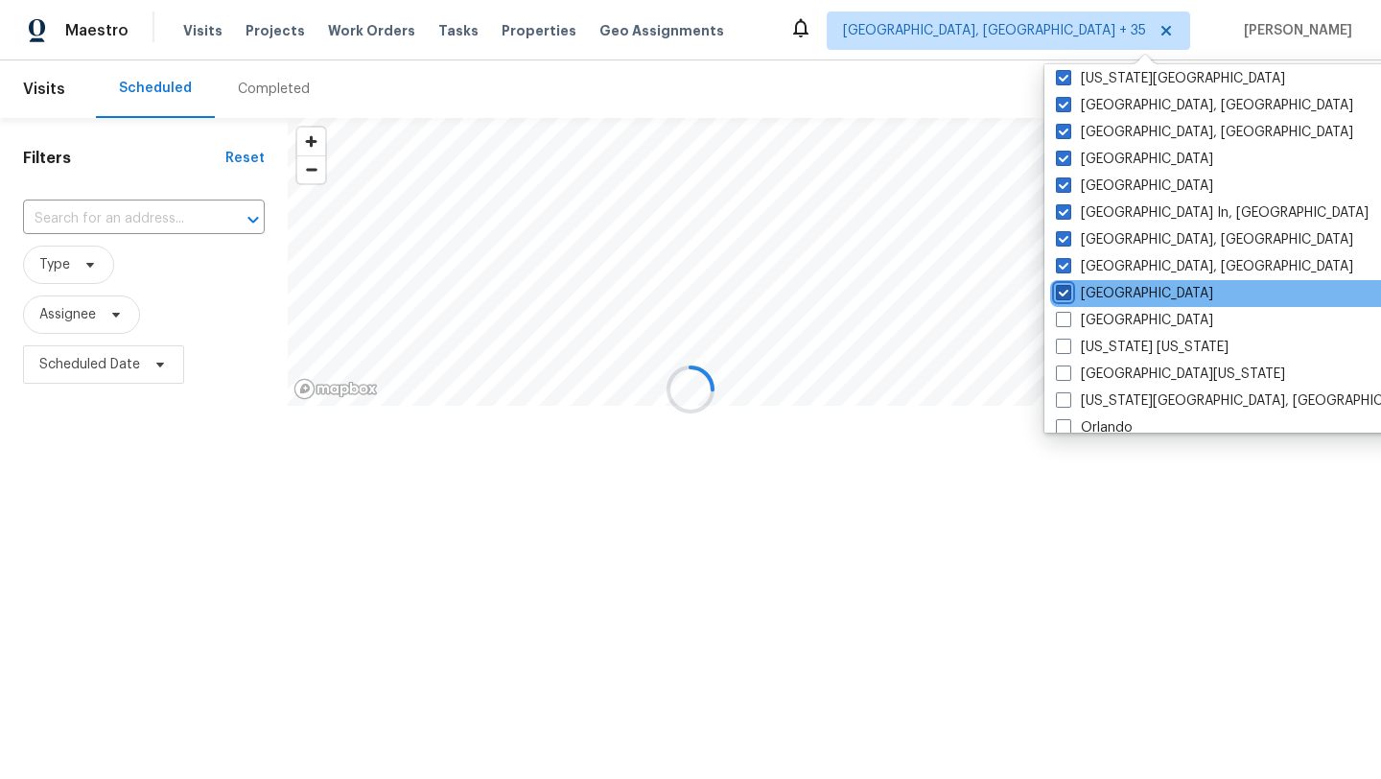
scroll to position [737, 0]
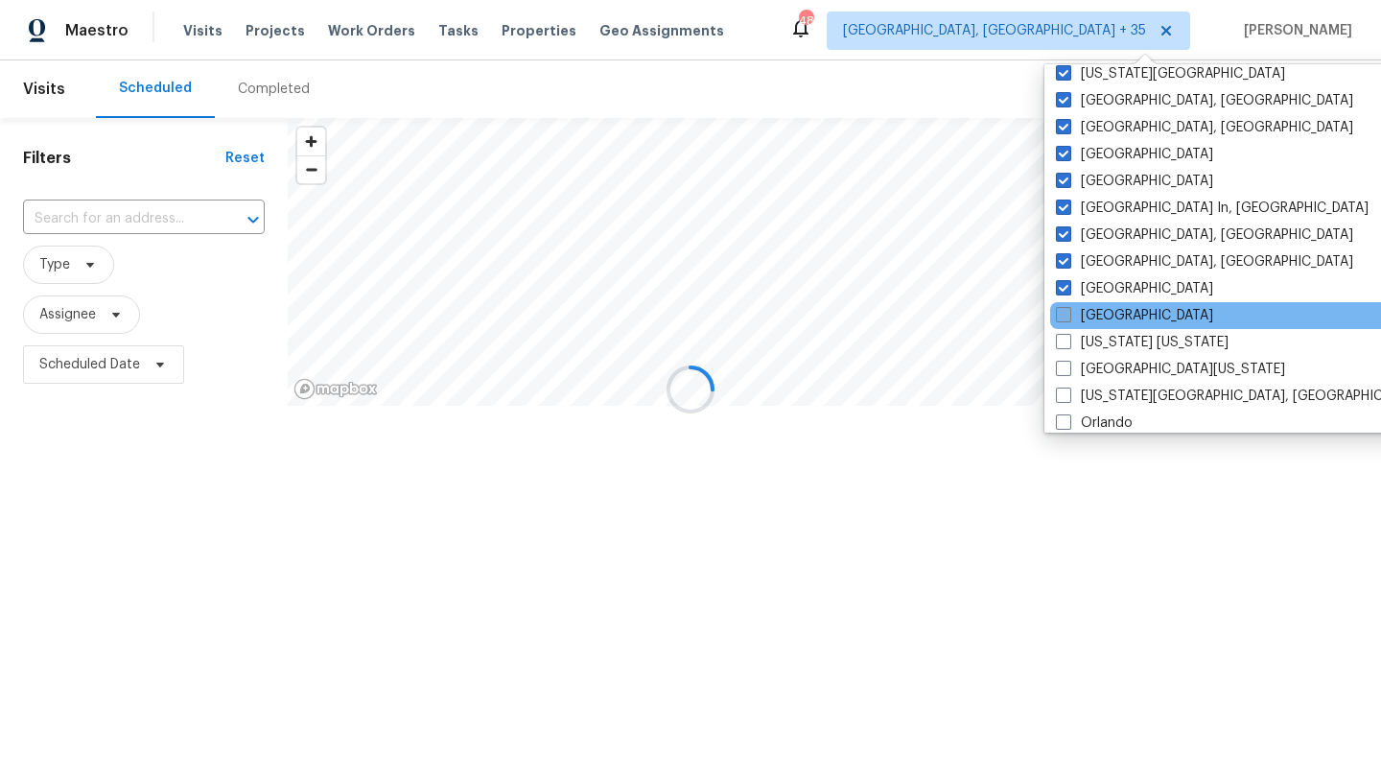
click at [1064, 316] on span at bounding box center [1063, 314] width 15 height 15
click at [1064, 316] on input "[GEOGRAPHIC_DATA]" at bounding box center [1062, 312] width 12 height 12
checkbox input "true"
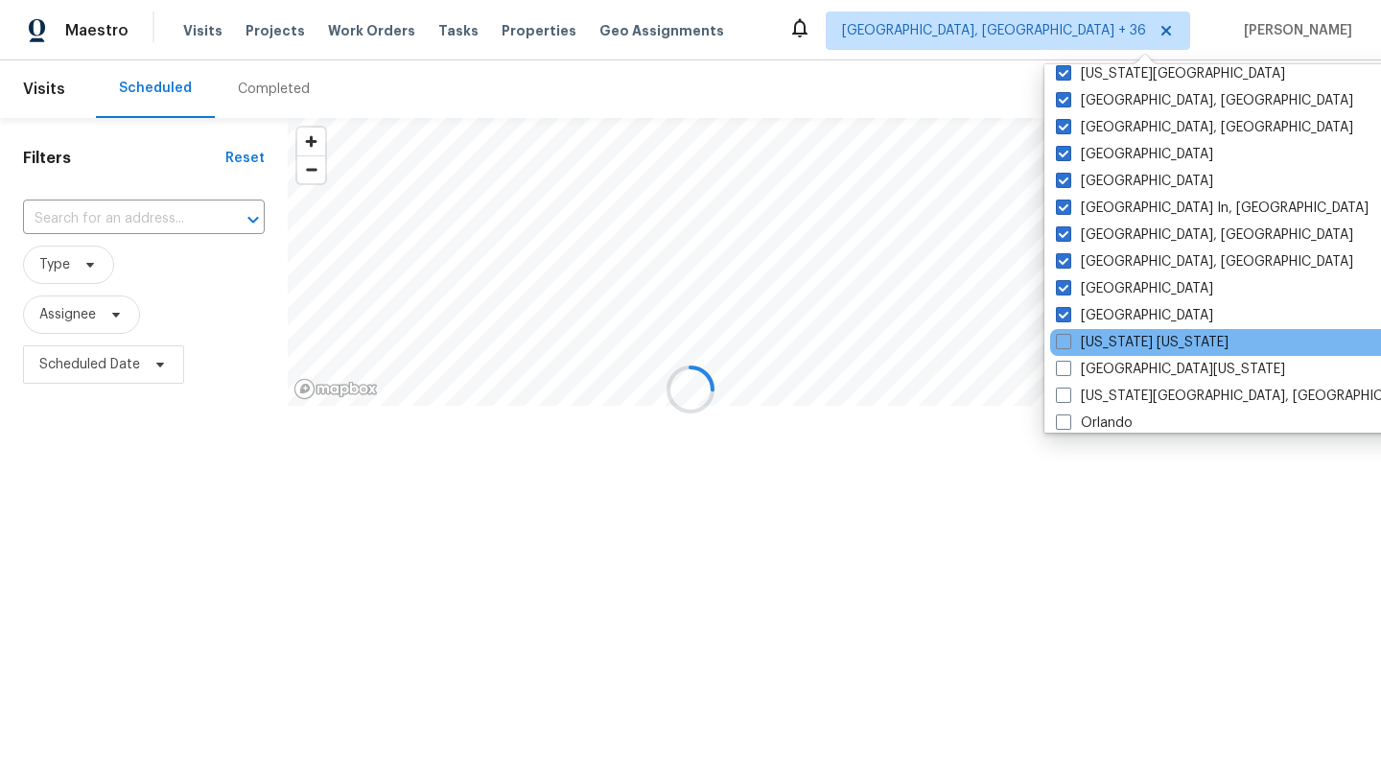
click at [1064, 352] on div "[US_STATE] [US_STATE]" at bounding box center [1243, 342] width 387 height 27
click at [1067, 333] on label "[US_STATE] [US_STATE]" at bounding box center [1142, 342] width 173 height 19
click at [1067, 333] on input "[US_STATE] [US_STATE]" at bounding box center [1062, 339] width 12 height 12
checkbox input "true"
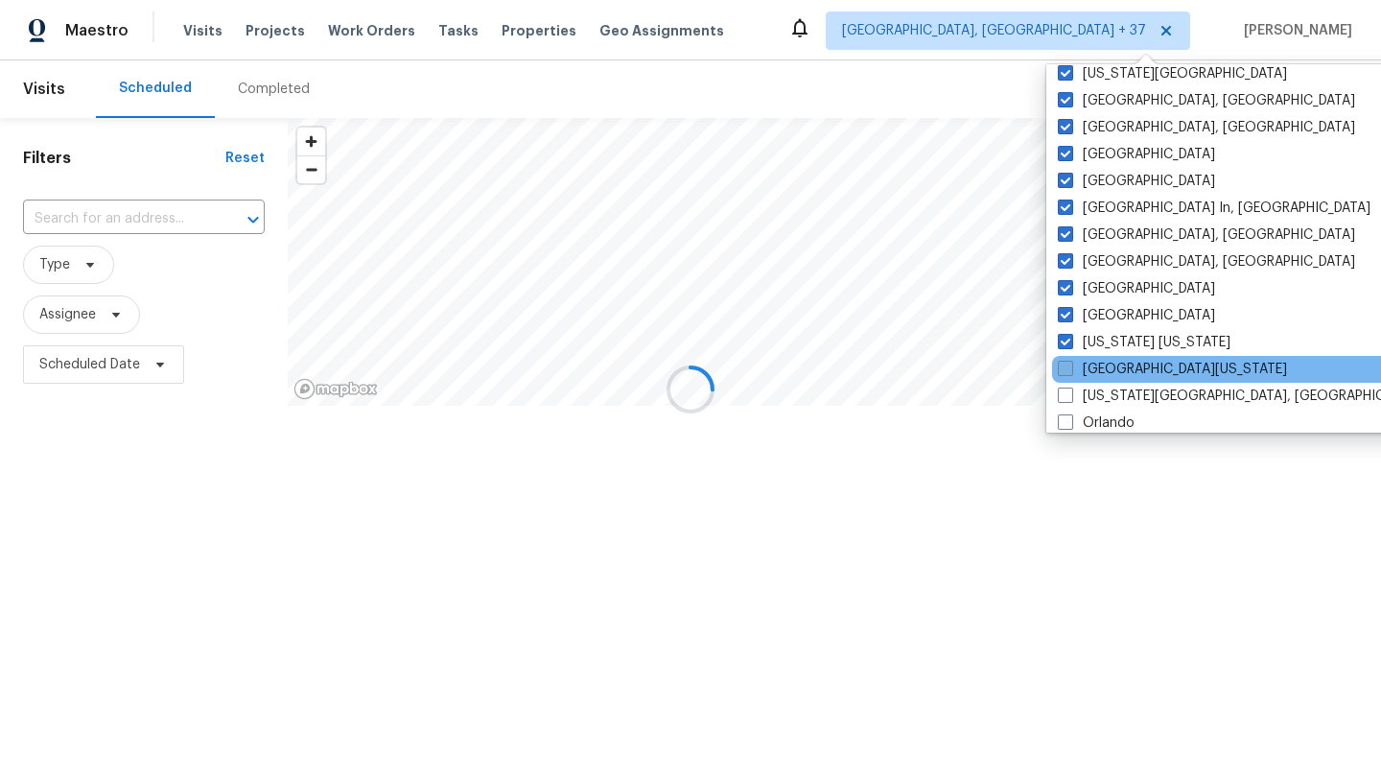
click at [1067, 363] on span at bounding box center [1065, 368] width 15 height 15
click at [1067, 363] on input "[GEOGRAPHIC_DATA][US_STATE]" at bounding box center [1064, 366] width 12 height 12
checkbox input "true"
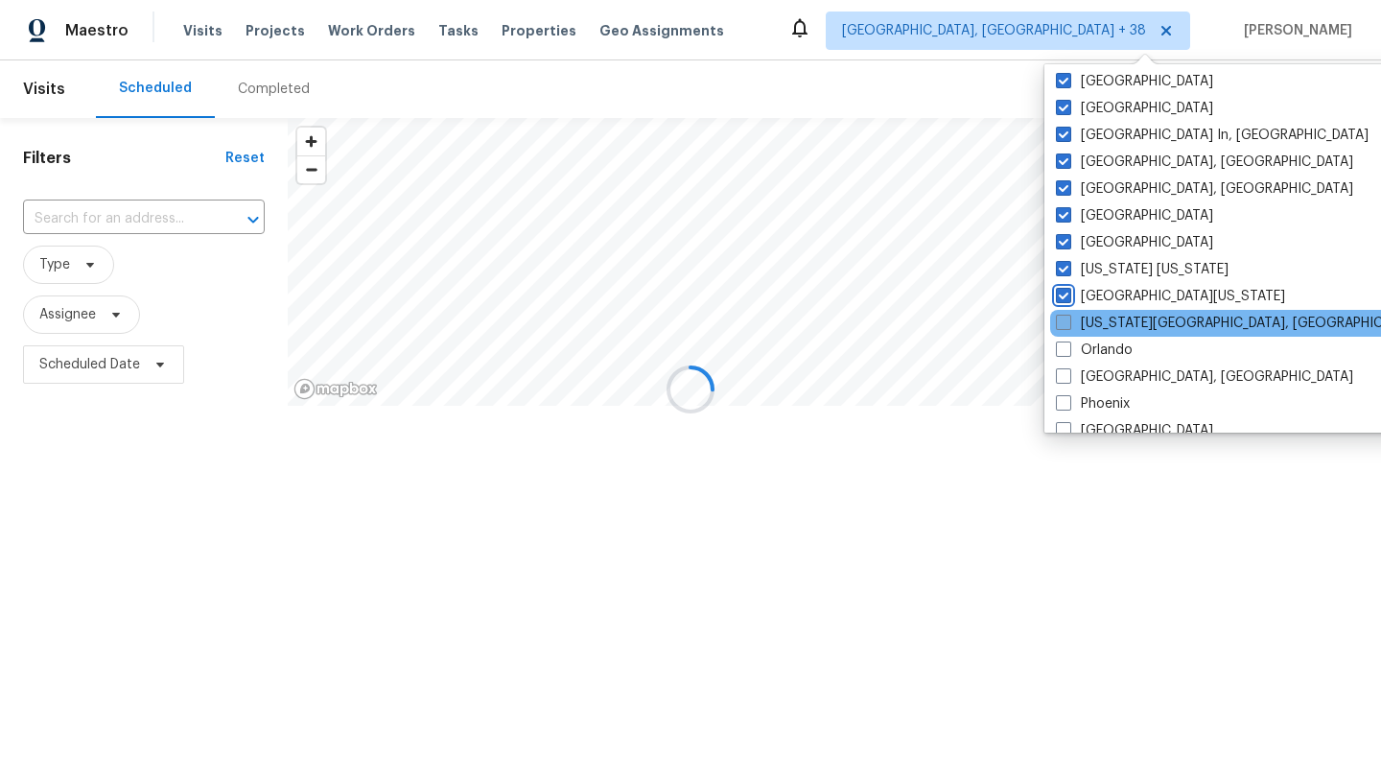
scroll to position [855, 0]
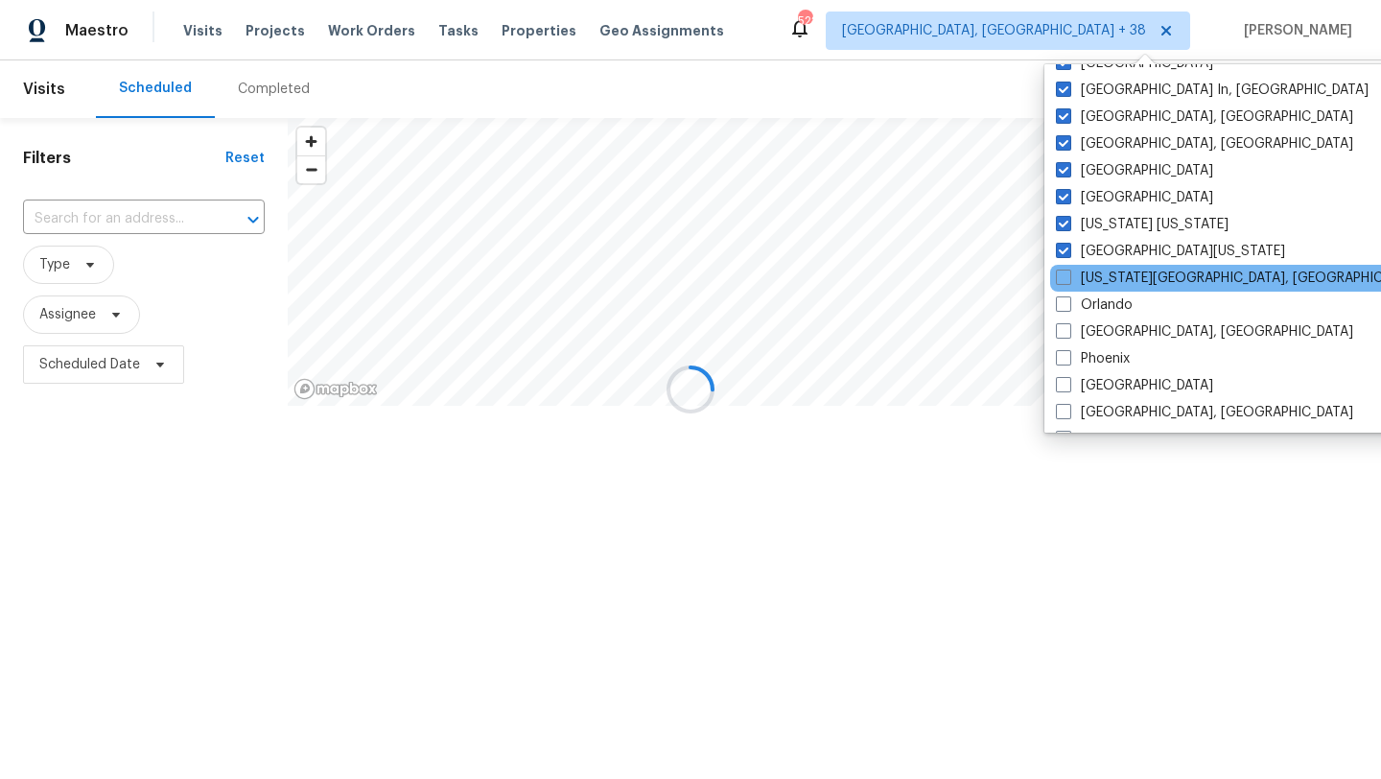
click at [1065, 291] on div "[US_STATE][GEOGRAPHIC_DATA], [GEOGRAPHIC_DATA]" at bounding box center [1243, 278] width 387 height 27
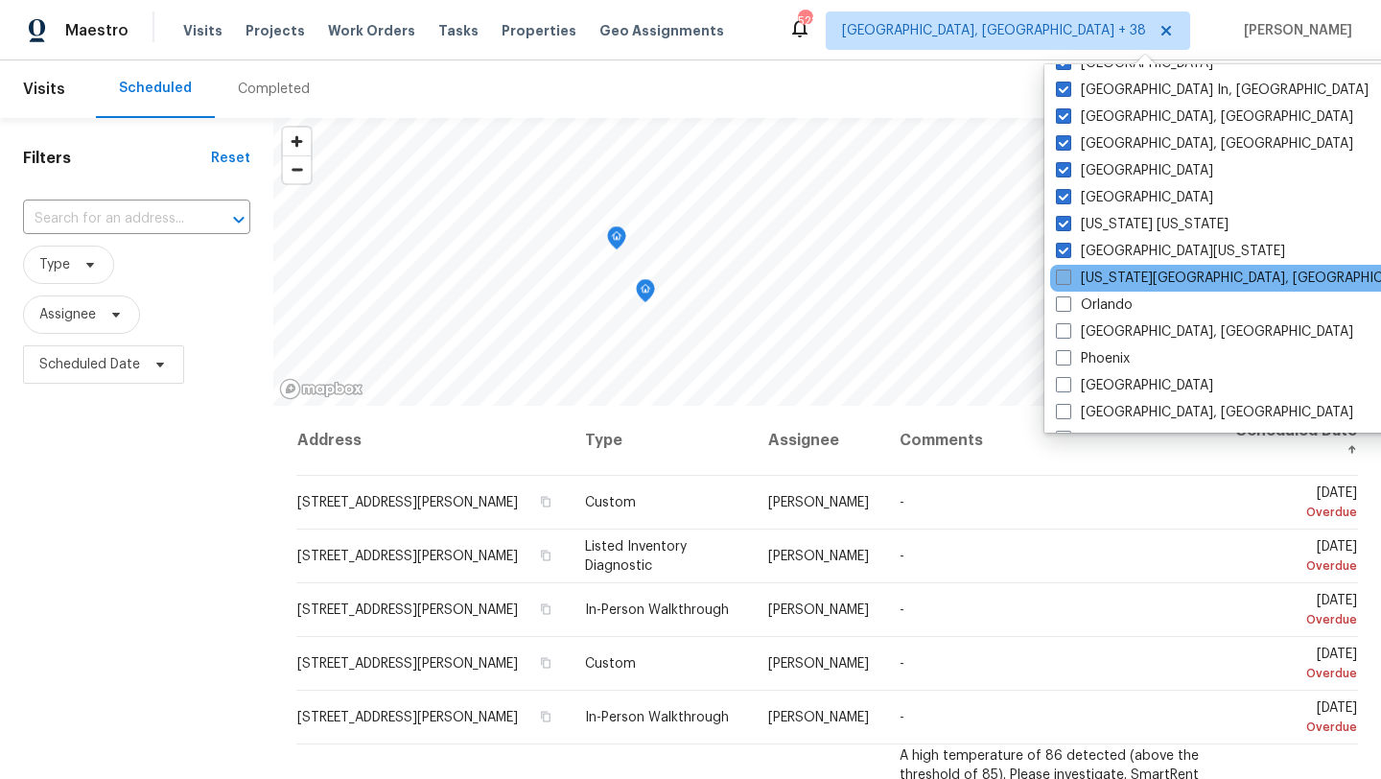
click at [1066, 275] on span at bounding box center [1063, 277] width 15 height 15
click at [1066, 275] on input "[US_STATE][GEOGRAPHIC_DATA], [GEOGRAPHIC_DATA]" at bounding box center [1062, 275] width 12 height 12
checkbox input "true"
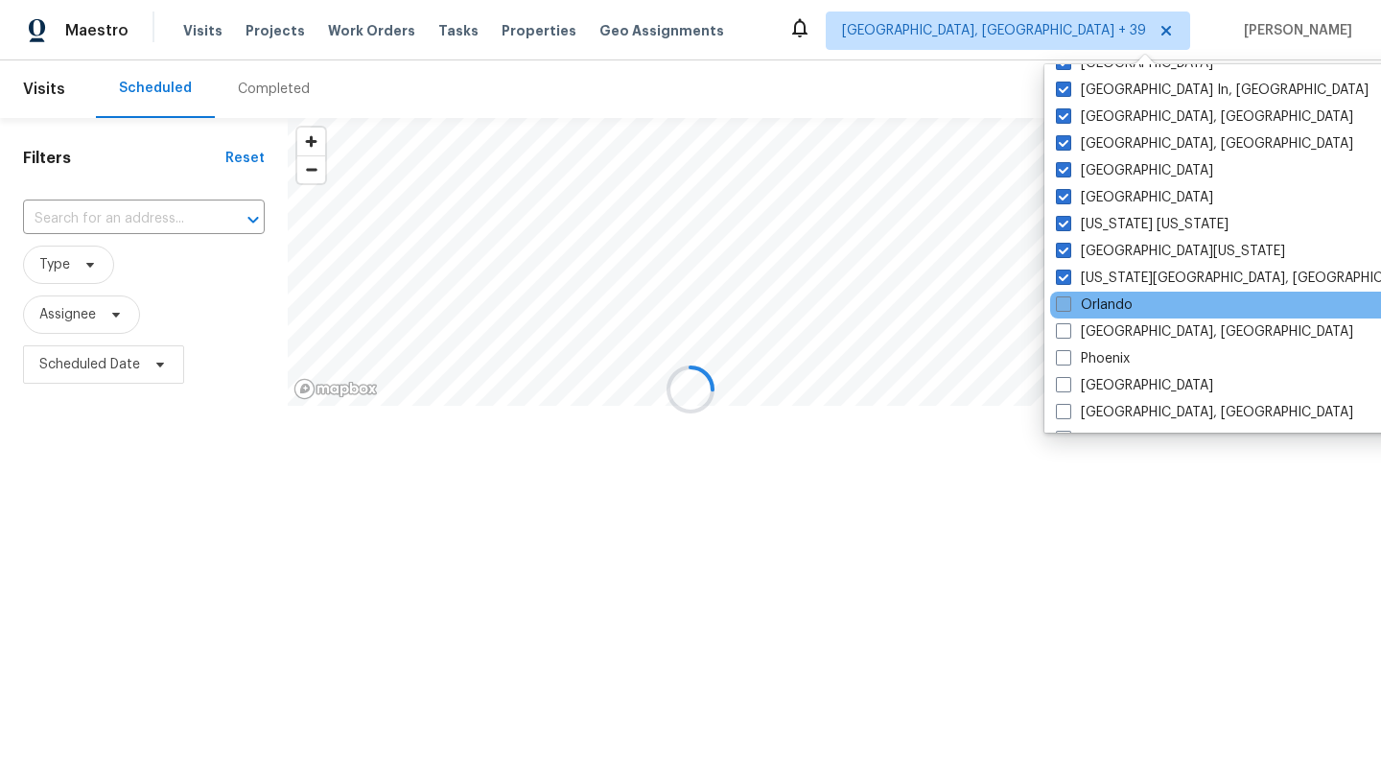
click at [1066, 301] on span at bounding box center [1063, 303] width 15 height 15
click at [1066, 301] on input "Orlando" at bounding box center [1062, 301] width 12 height 12
checkbox input "true"
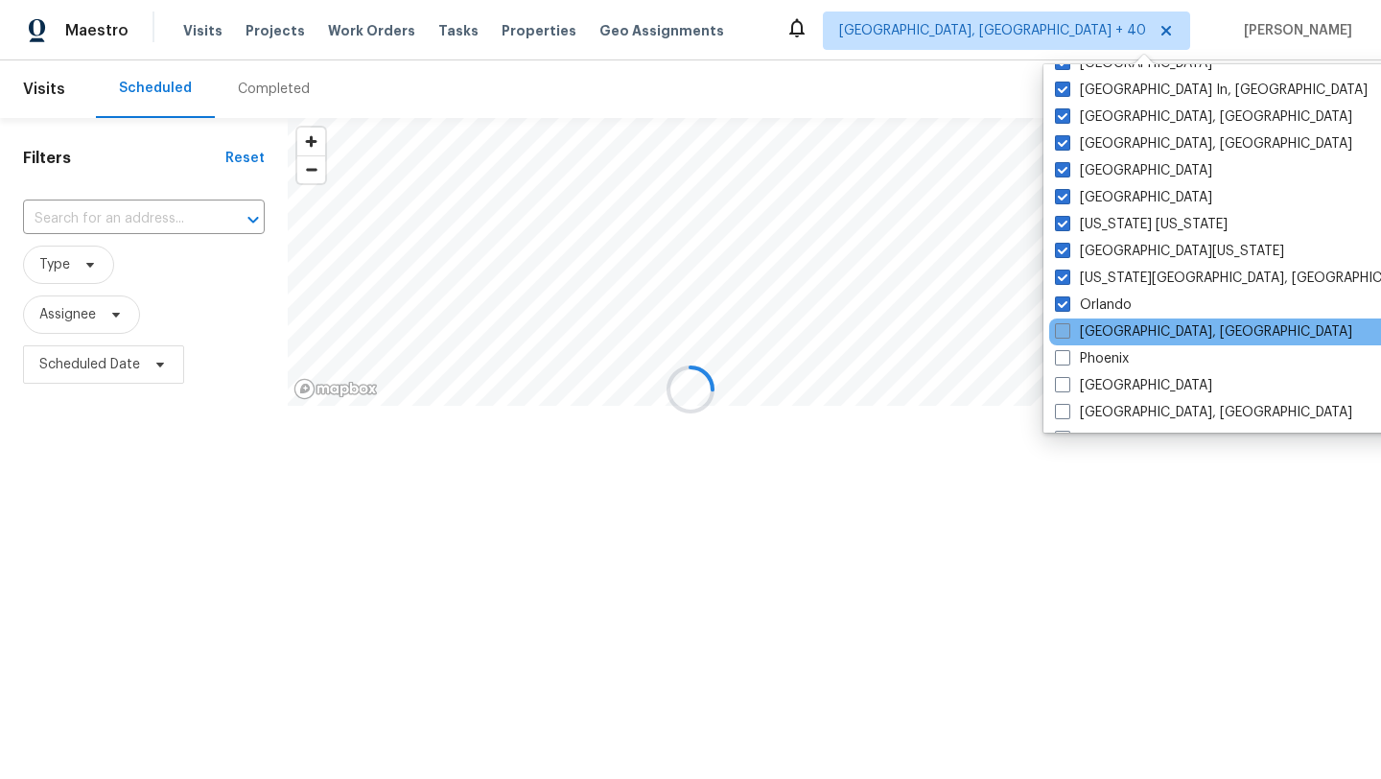
click at [1066, 338] on span at bounding box center [1062, 330] width 15 height 15
click at [1066, 335] on input "[GEOGRAPHIC_DATA], [GEOGRAPHIC_DATA]" at bounding box center [1061, 328] width 12 height 12
checkbox input "true"
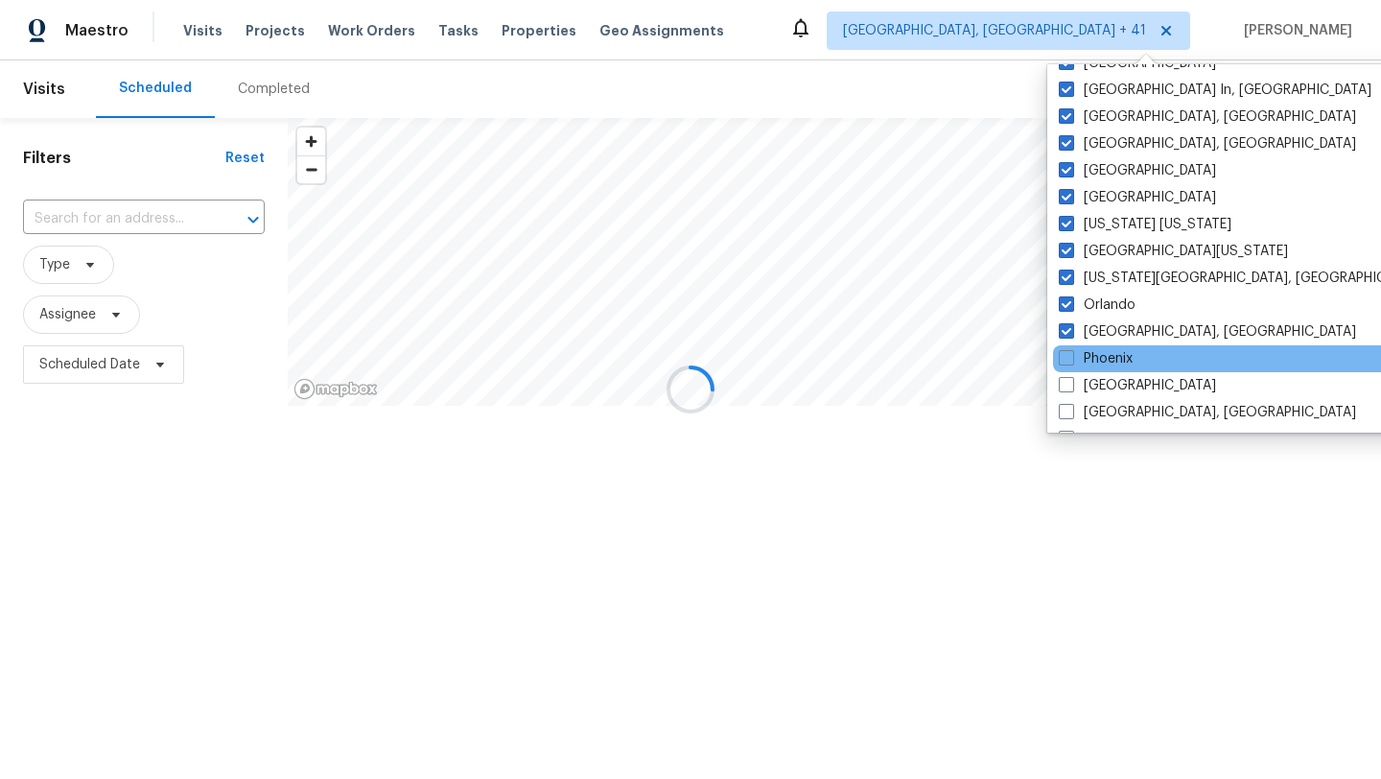
click at [1066, 369] on div "Phoenix" at bounding box center [1246, 358] width 387 height 27
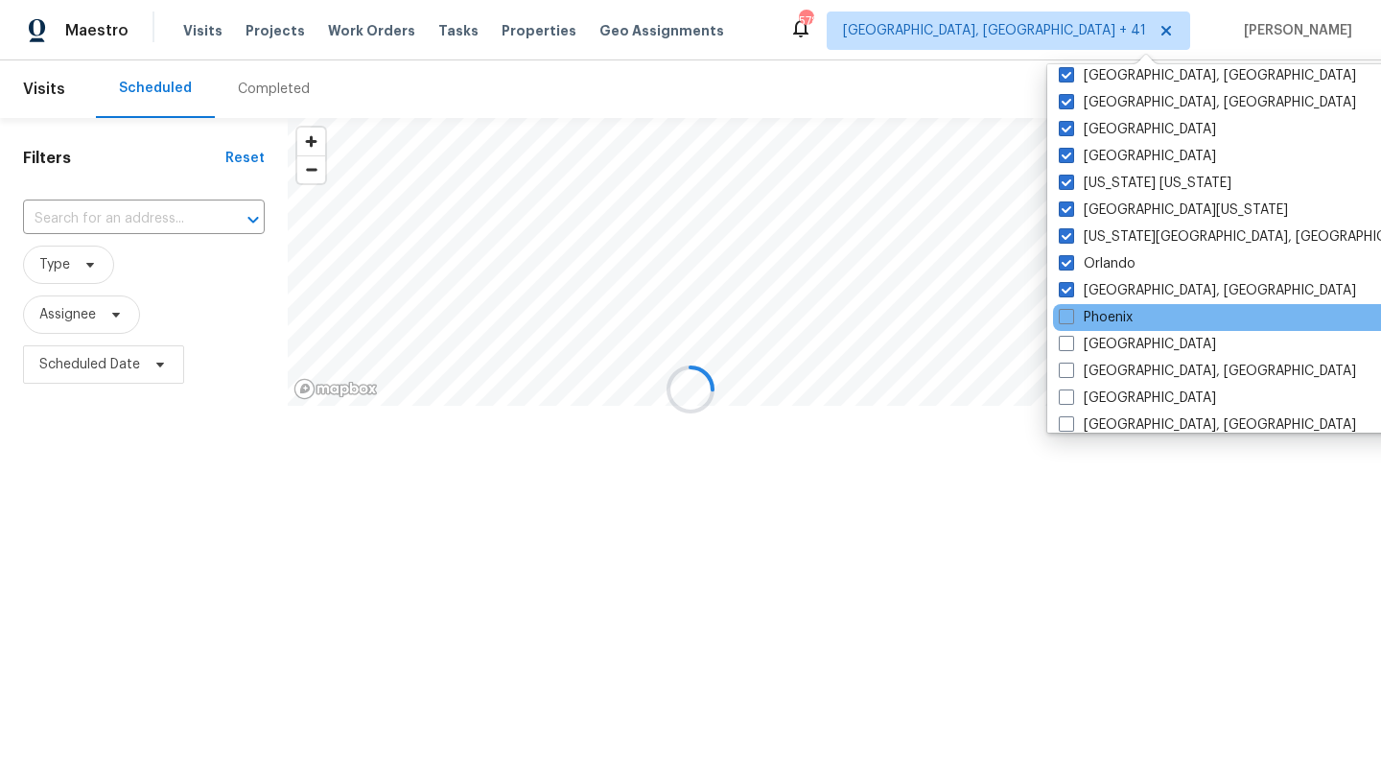
scroll to position [907, 0]
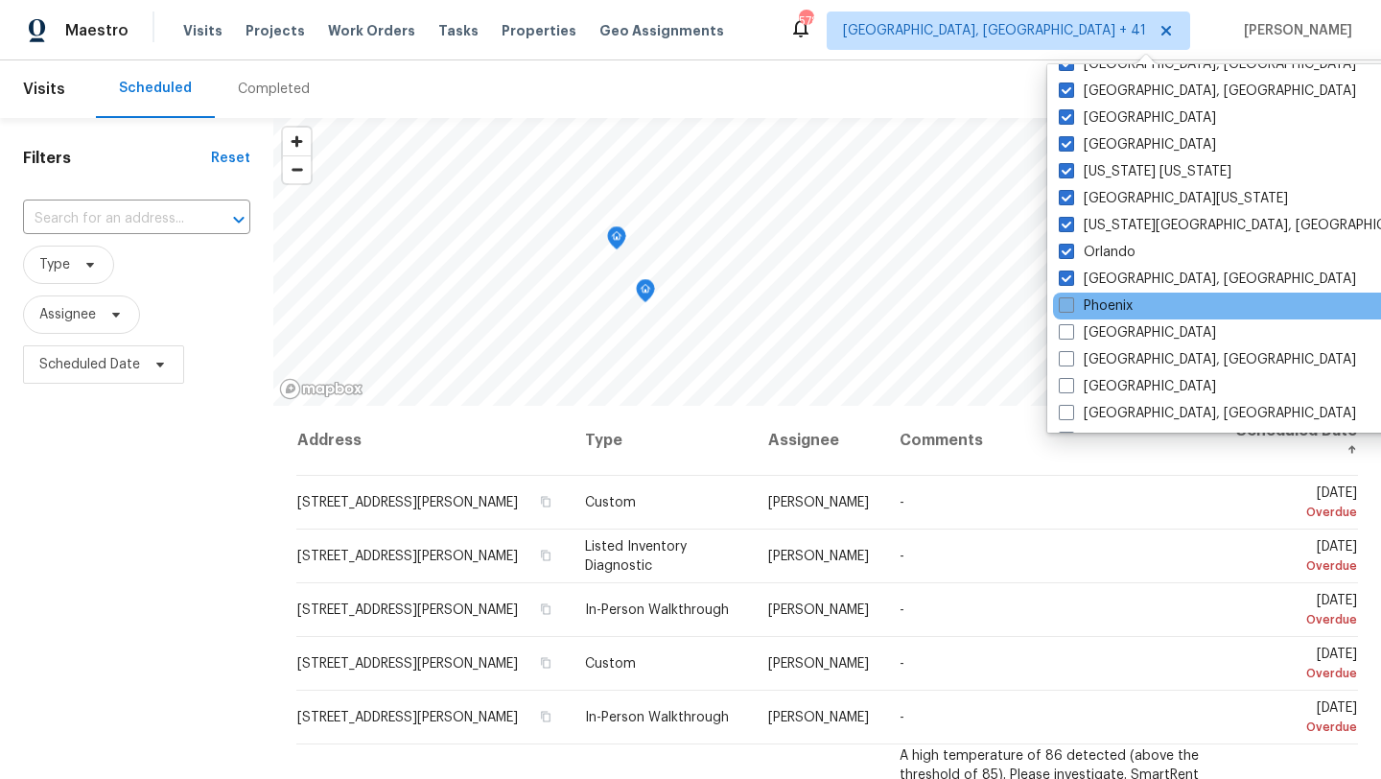
click at [1067, 312] on span at bounding box center [1066, 304] width 15 height 15
click at [1067, 309] on input "Phoenix" at bounding box center [1065, 302] width 12 height 12
checkbox input "true"
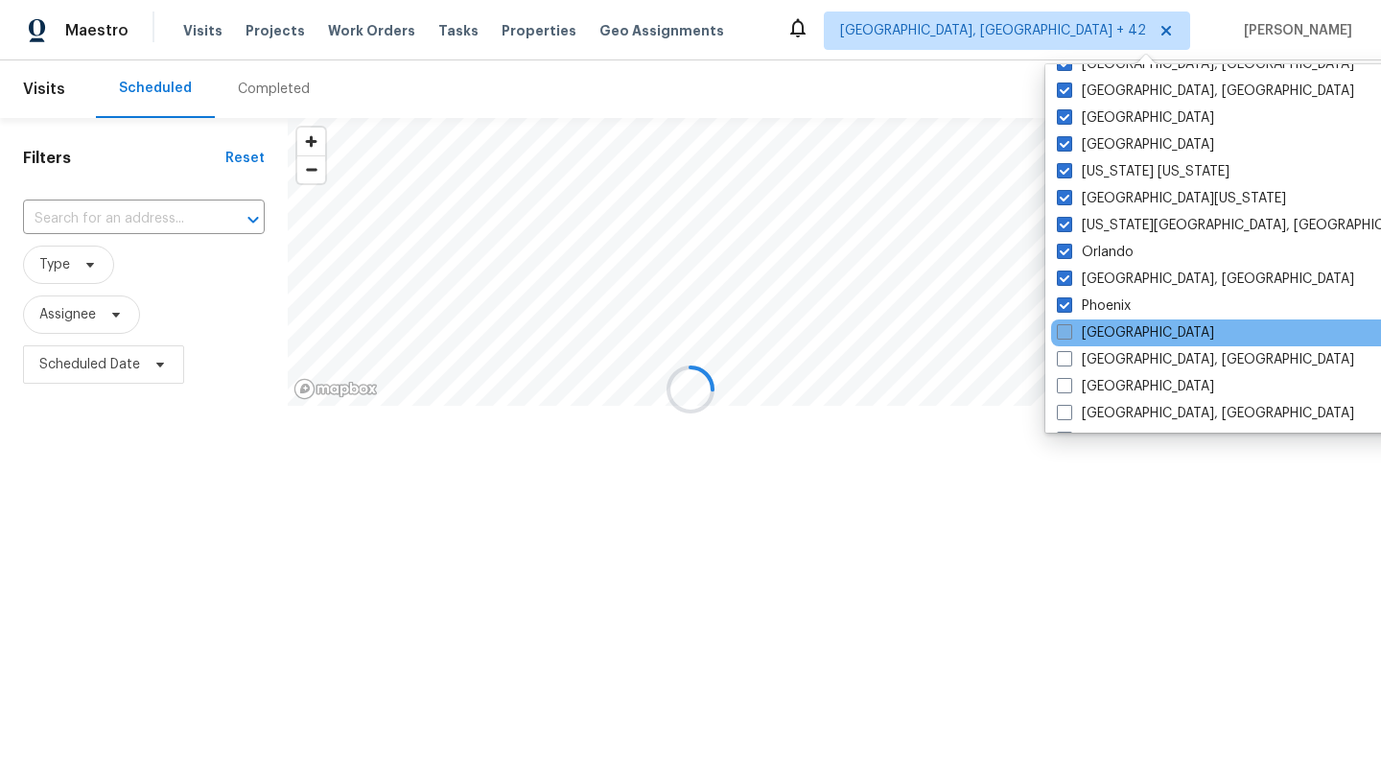
click at [1067, 323] on label "[GEOGRAPHIC_DATA]" at bounding box center [1135, 332] width 157 height 19
click at [1067, 323] on input "[GEOGRAPHIC_DATA]" at bounding box center [1063, 329] width 12 height 12
checkbox input "true"
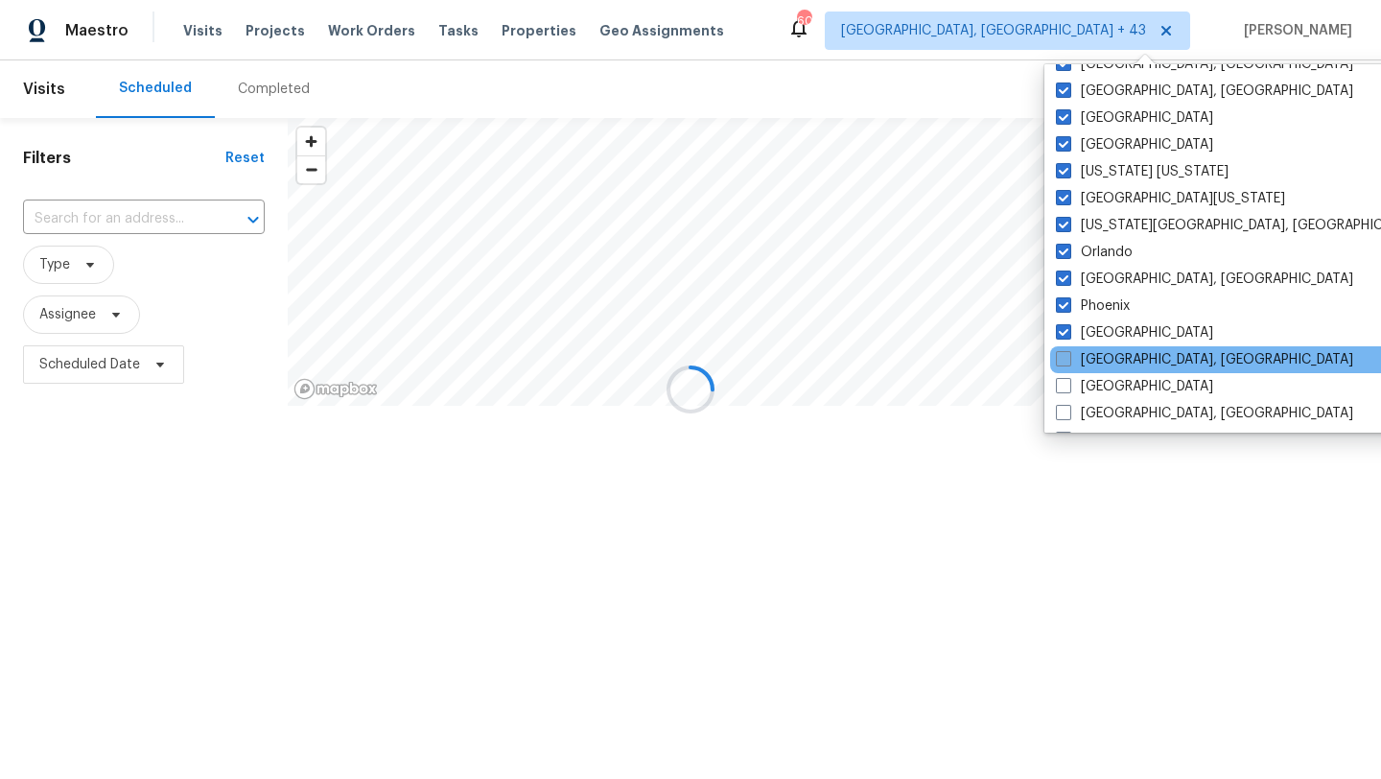
click at [1064, 358] on span at bounding box center [1063, 358] width 15 height 15
click at [1064, 358] on input "[GEOGRAPHIC_DATA], [GEOGRAPHIC_DATA]" at bounding box center [1062, 356] width 12 height 12
checkbox input "true"
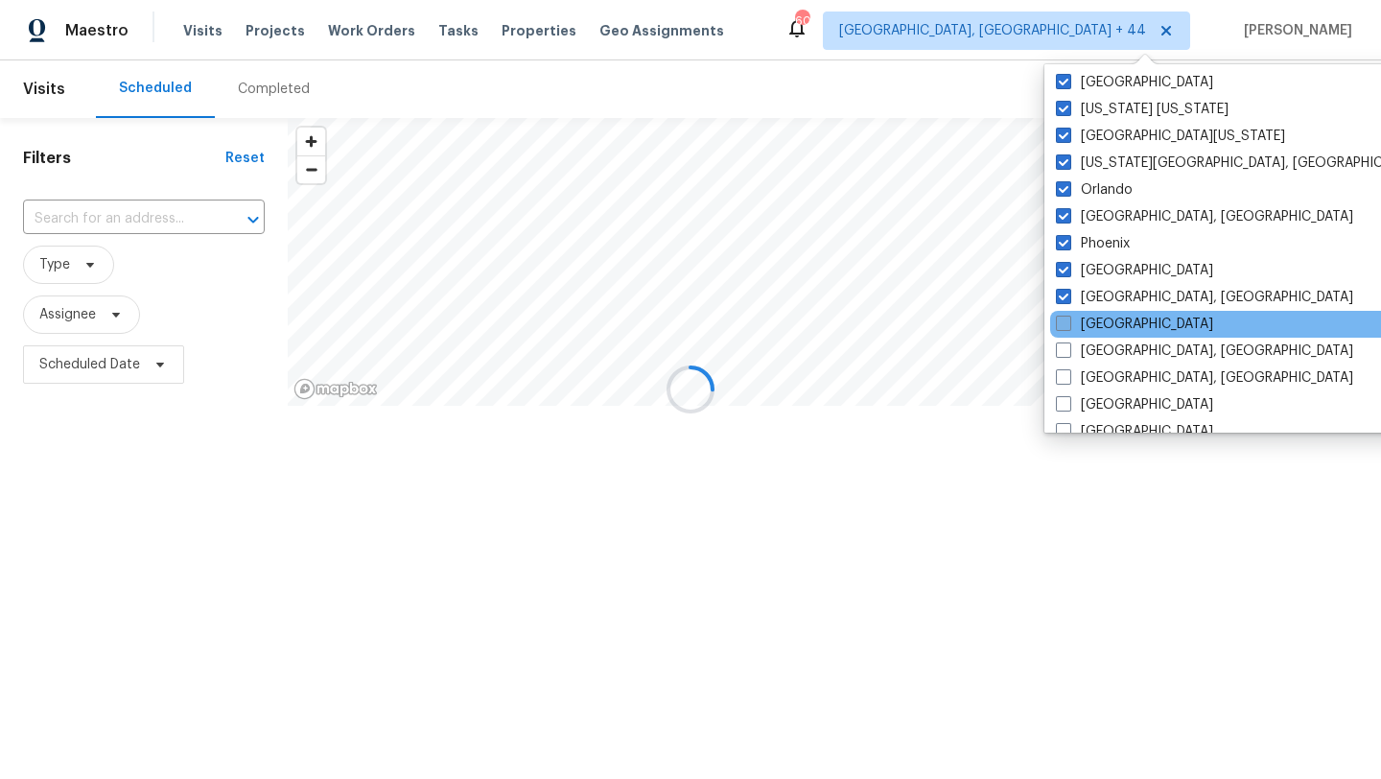
click at [1064, 329] on span at bounding box center [1063, 323] width 15 height 15
click at [1064, 327] on input "[GEOGRAPHIC_DATA]" at bounding box center [1062, 321] width 12 height 12
checkbox input "true"
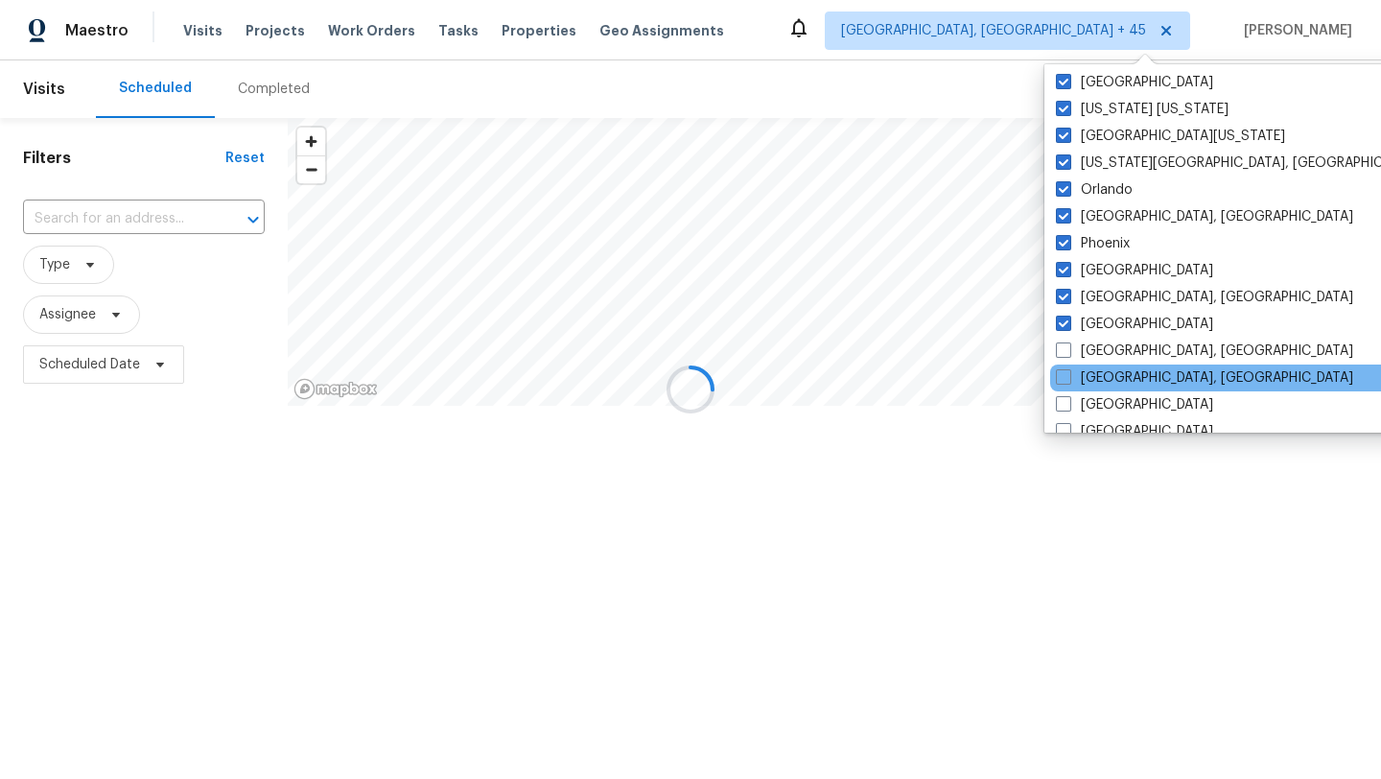
click at [1064, 365] on div "[GEOGRAPHIC_DATA], [GEOGRAPHIC_DATA]" at bounding box center [1243, 378] width 387 height 27
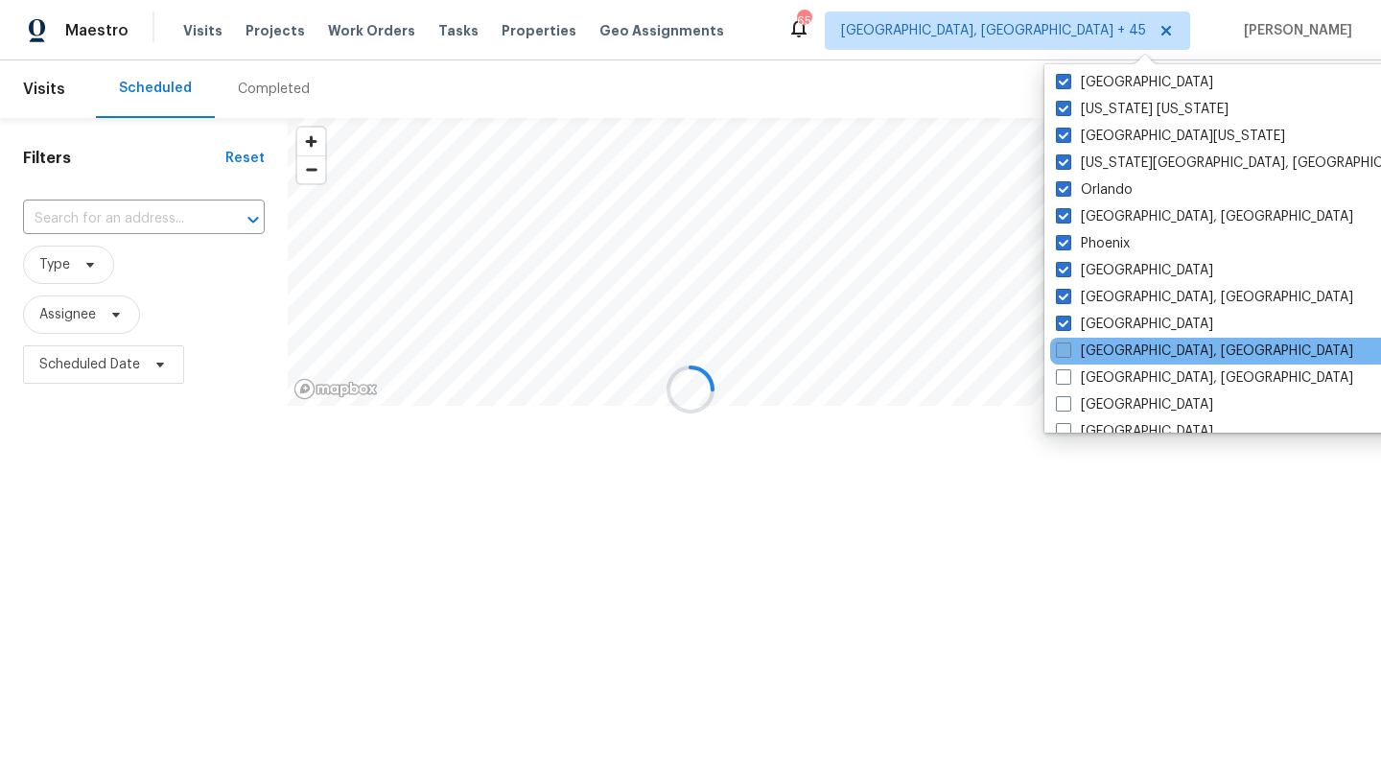
click at [1061, 346] on span at bounding box center [1063, 349] width 15 height 15
click at [1061, 346] on input "[GEOGRAPHIC_DATA], [GEOGRAPHIC_DATA]" at bounding box center [1062, 347] width 12 height 12
checkbox input "true"
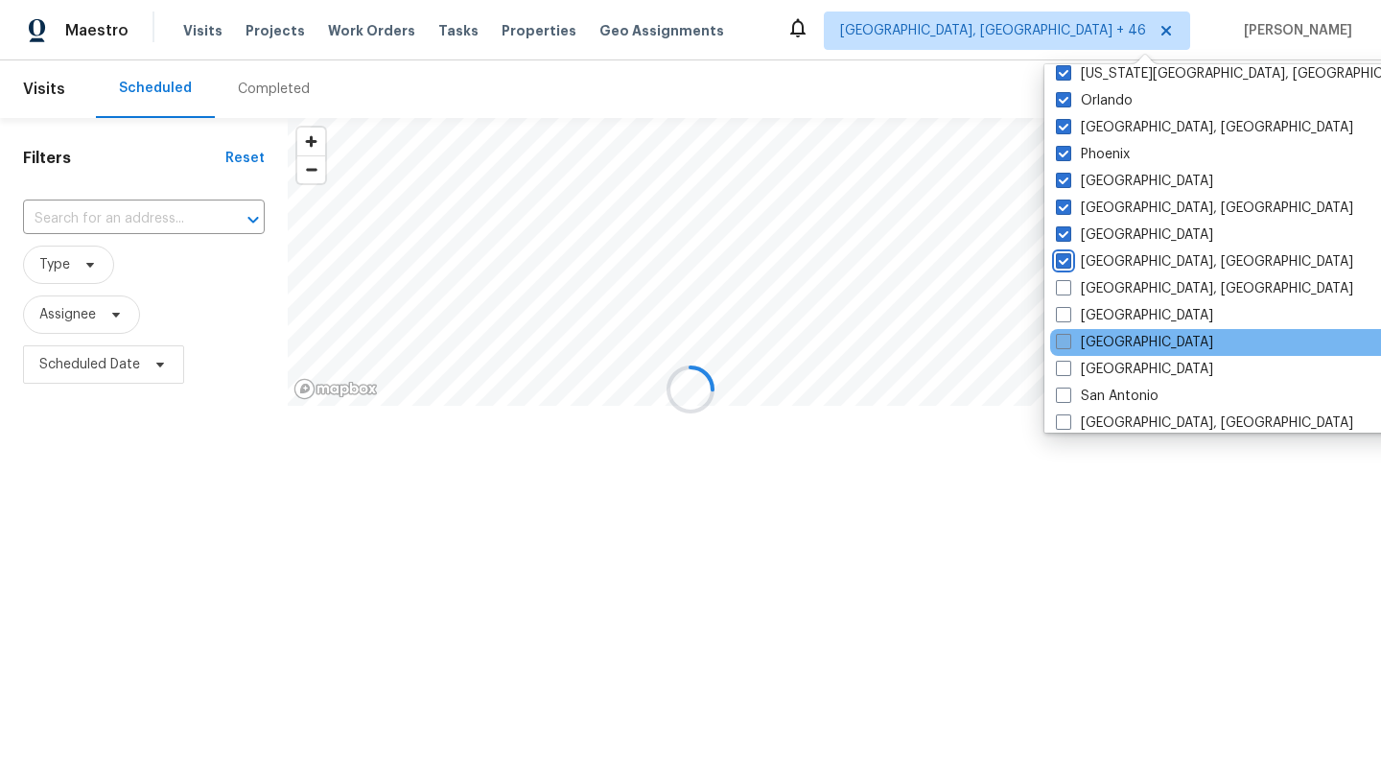
scroll to position [1070, 0]
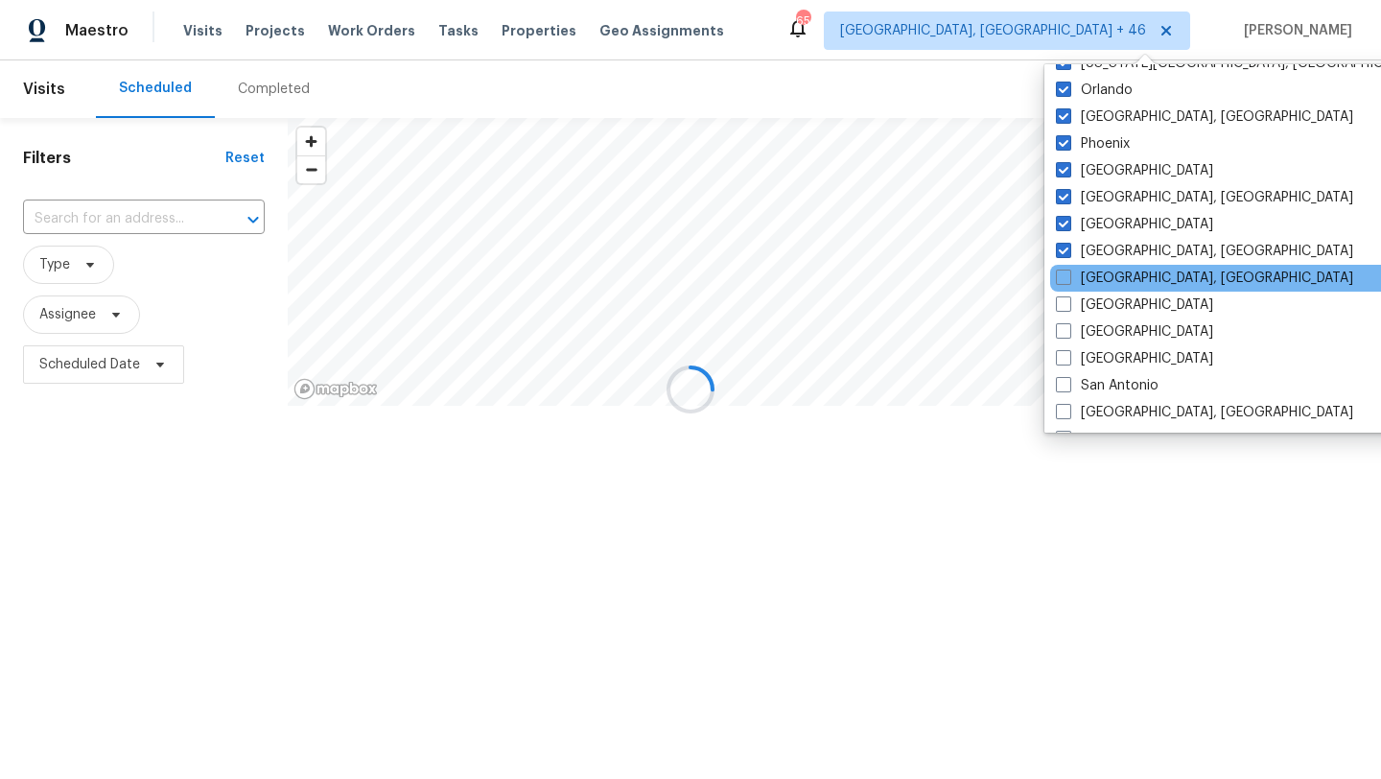
click at [1063, 289] on div "[GEOGRAPHIC_DATA], [GEOGRAPHIC_DATA]" at bounding box center [1243, 278] width 387 height 27
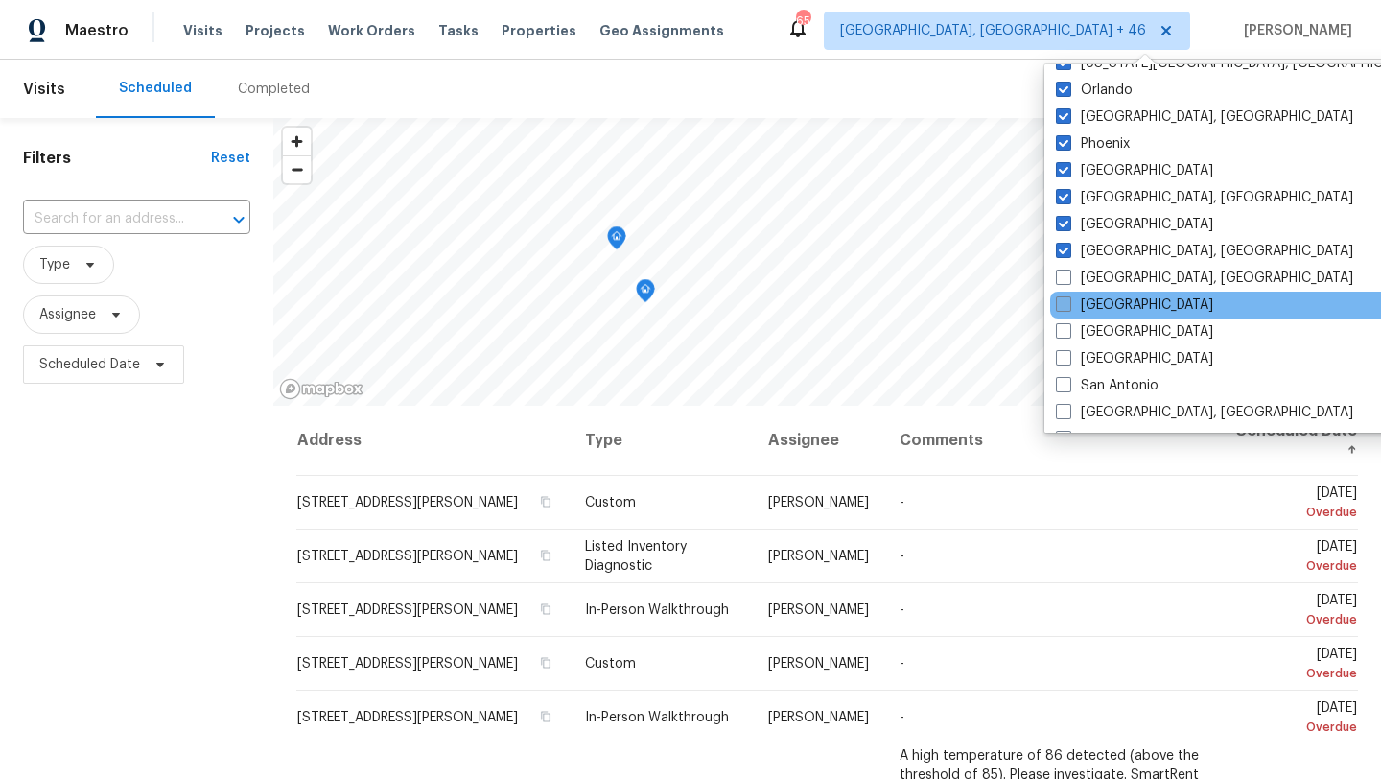
click at [1063, 305] on span at bounding box center [1063, 303] width 15 height 15
click at [1063, 305] on input "[GEOGRAPHIC_DATA]" at bounding box center [1062, 301] width 12 height 12
checkbox input "true"
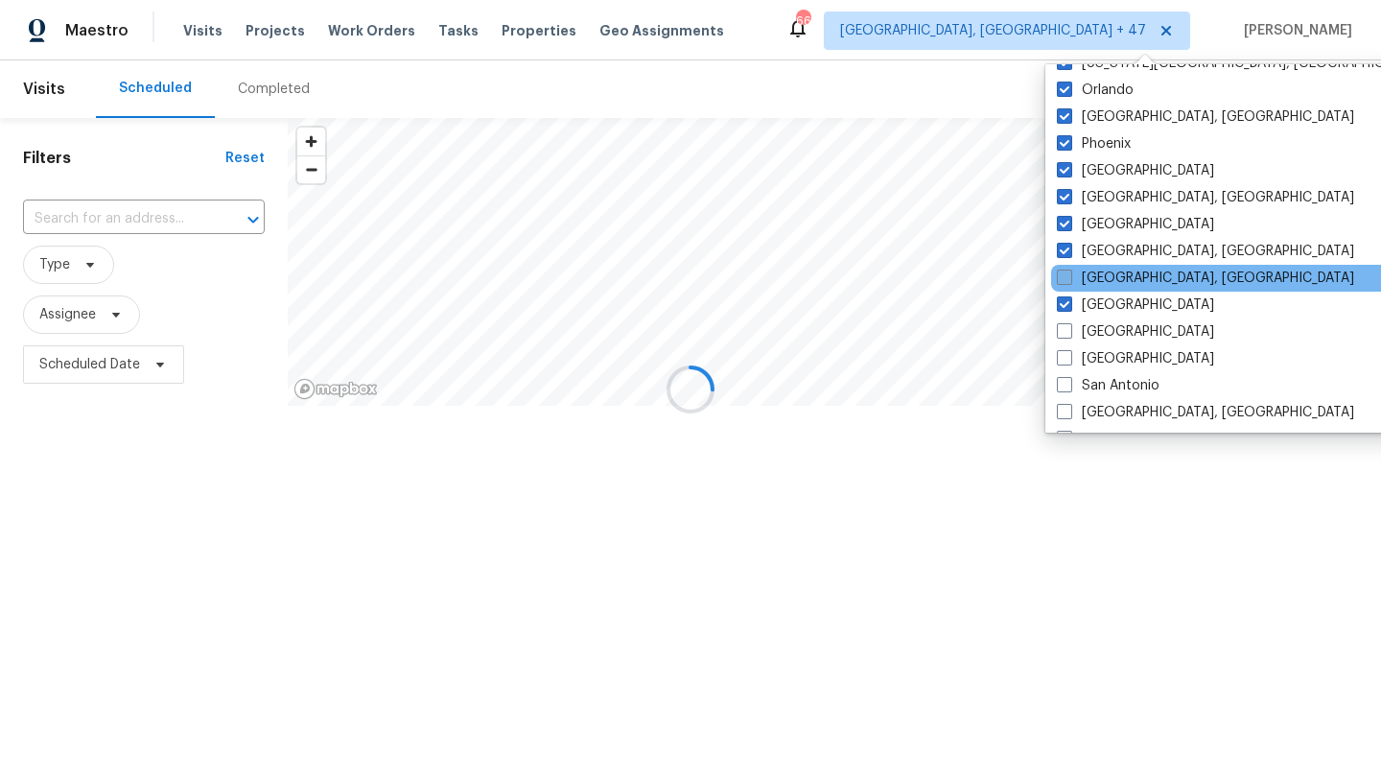
click at [1062, 272] on span at bounding box center [1064, 277] width 15 height 15
click at [1062, 272] on input "[GEOGRAPHIC_DATA], [GEOGRAPHIC_DATA]" at bounding box center [1063, 275] width 12 height 12
checkbox input "true"
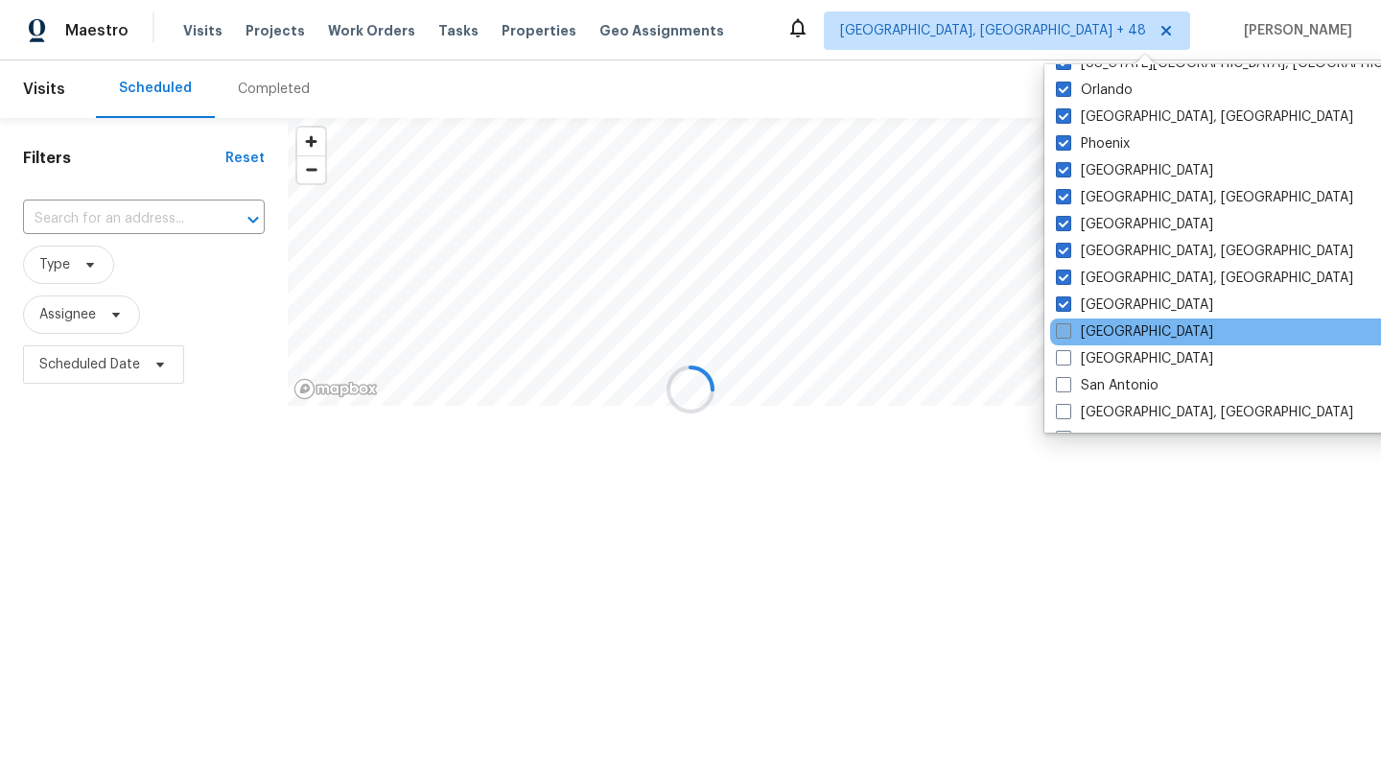
click at [1069, 323] on span at bounding box center [1063, 330] width 15 height 15
click at [1069, 323] on input "[GEOGRAPHIC_DATA]" at bounding box center [1062, 328] width 12 height 12
checkbox input "true"
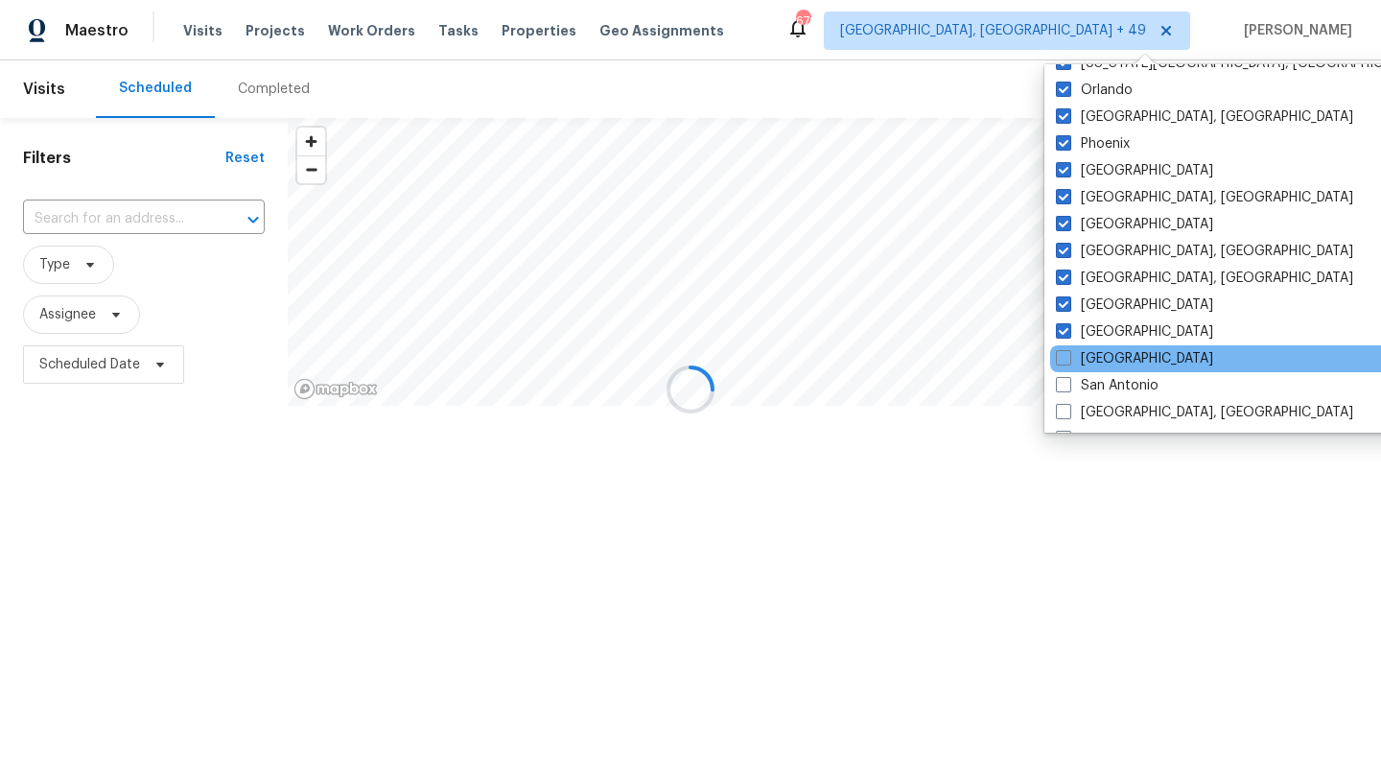
click at [1069, 369] on div "[GEOGRAPHIC_DATA]" at bounding box center [1243, 358] width 387 height 27
click at [1069, 365] on span at bounding box center [1063, 357] width 15 height 15
click at [1069, 362] on input "[GEOGRAPHIC_DATA]" at bounding box center [1062, 355] width 12 height 12
checkbox input "true"
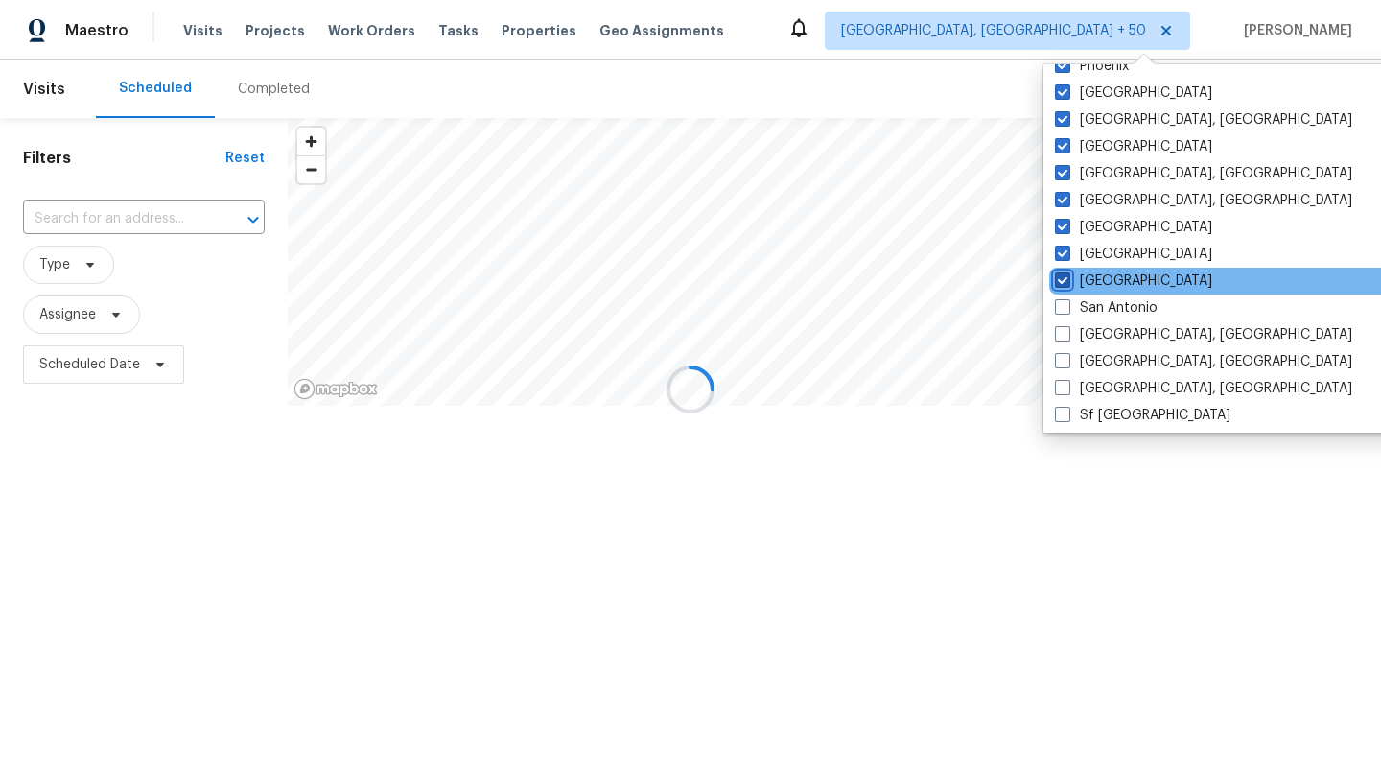
scroll to position [1172, 0]
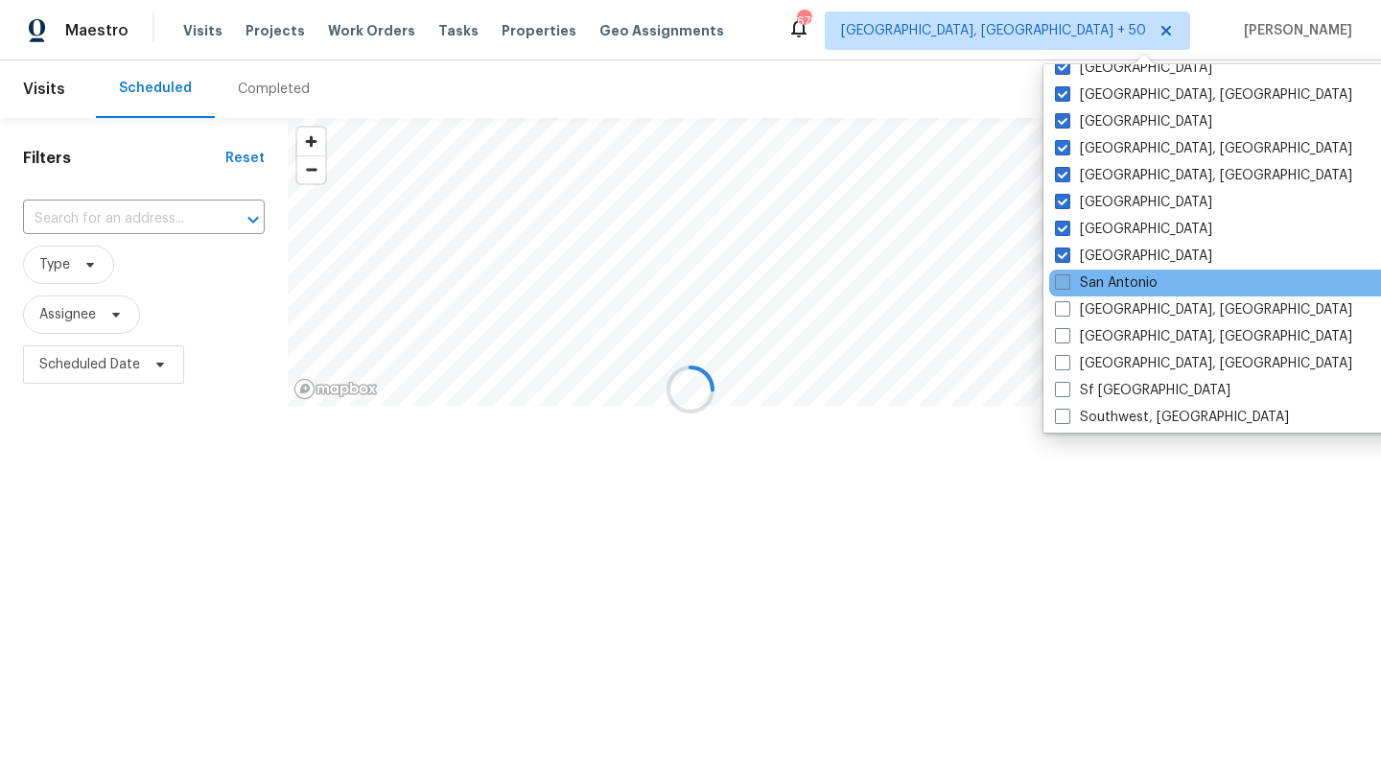
click at [1067, 291] on label "San Antonio" at bounding box center [1106, 282] width 103 height 19
click at [1067, 286] on input "San Antonio" at bounding box center [1061, 279] width 12 height 12
checkbox input "true"
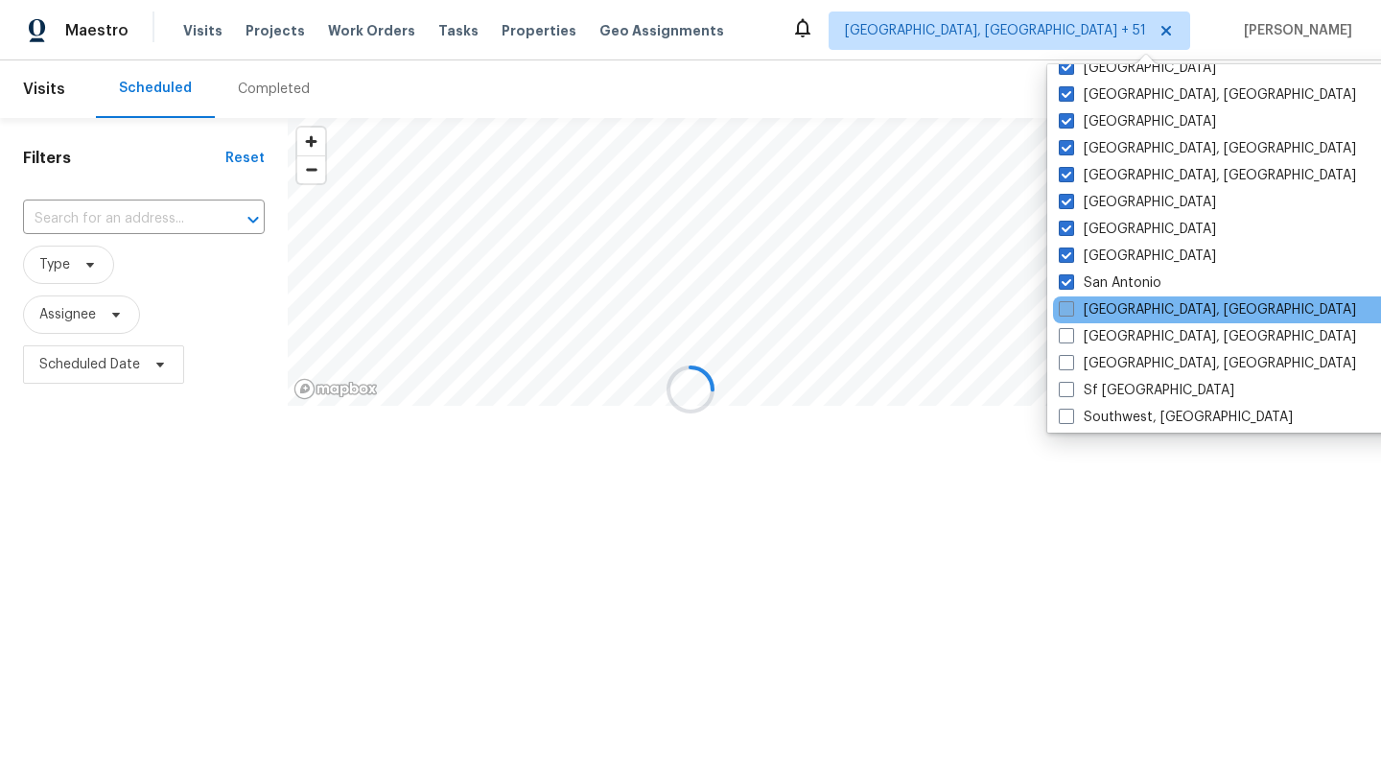
click at [1067, 306] on span at bounding box center [1066, 308] width 15 height 15
click at [1067, 306] on input "[GEOGRAPHIC_DATA], [GEOGRAPHIC_DATA]" at bounding box center [1065, 306] width 12 height 12
checkbox input "true"
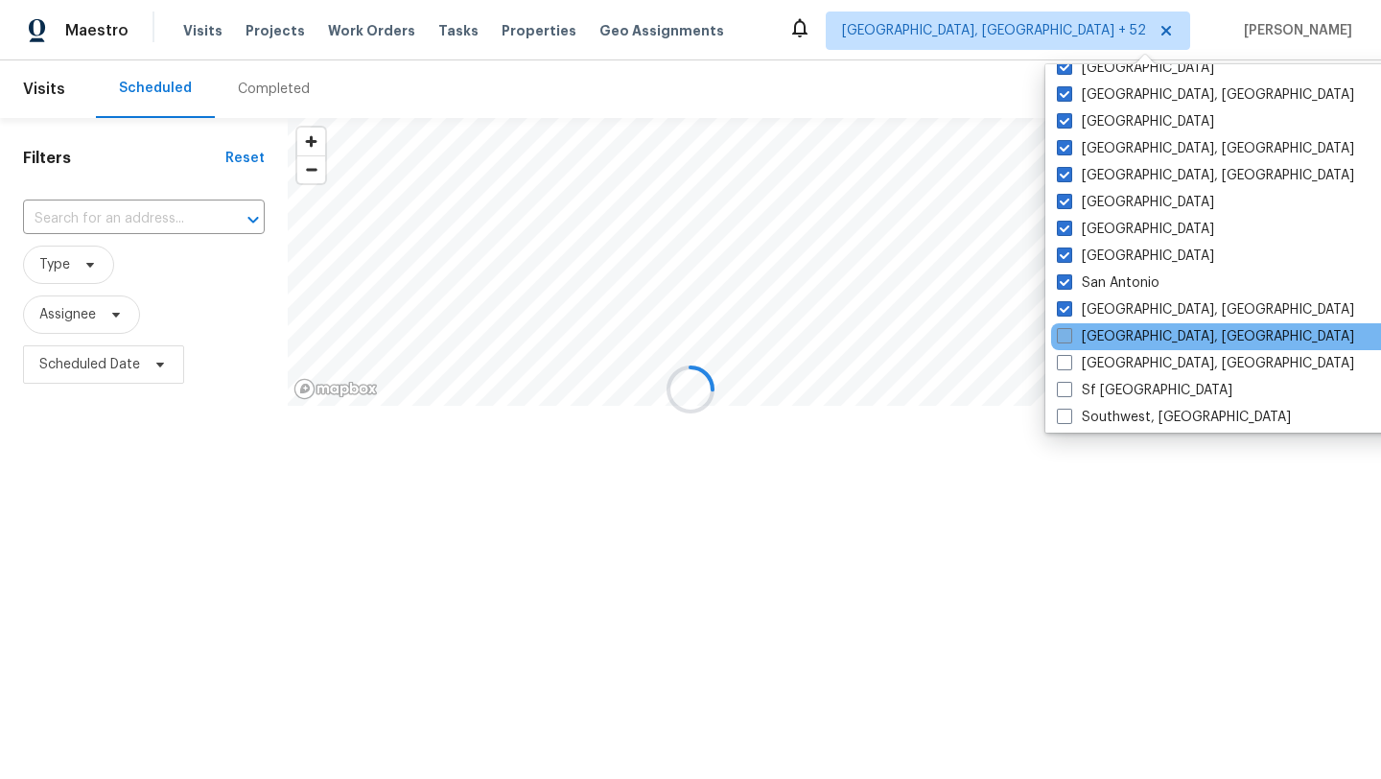
click at [1070, 344] on label "[GEOGRAPHIC_DATA], [GEOGRAPHIC_DATA]" at bounding box center [1205, 336] width 297 height 19
click at [1070, 340] on input "[GEOGRAPHIC_DATA], [GEOGRAPHIC_DATA]" at bounding box center [1063, 333] width 12 height 12
checkbox input "true"
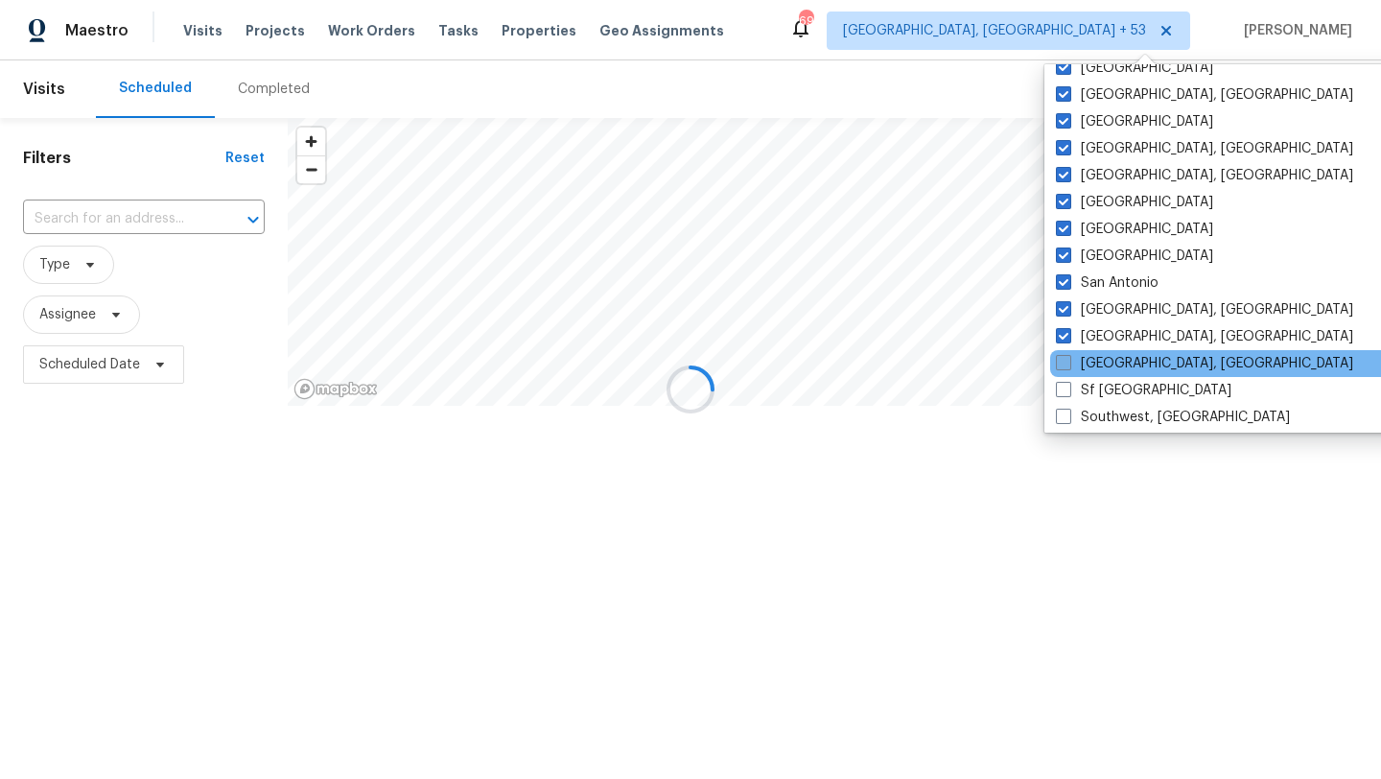
click at [1068, 364] on span at bounding box center [1063, 362] width 15 height 15
click at [1068, 364] on input "[GEOGRAPHIC_DATA], [GEOGRAPHIC_DATA]" at bounding box center [1062, 360] width 12 height 12
checkbox input "true"
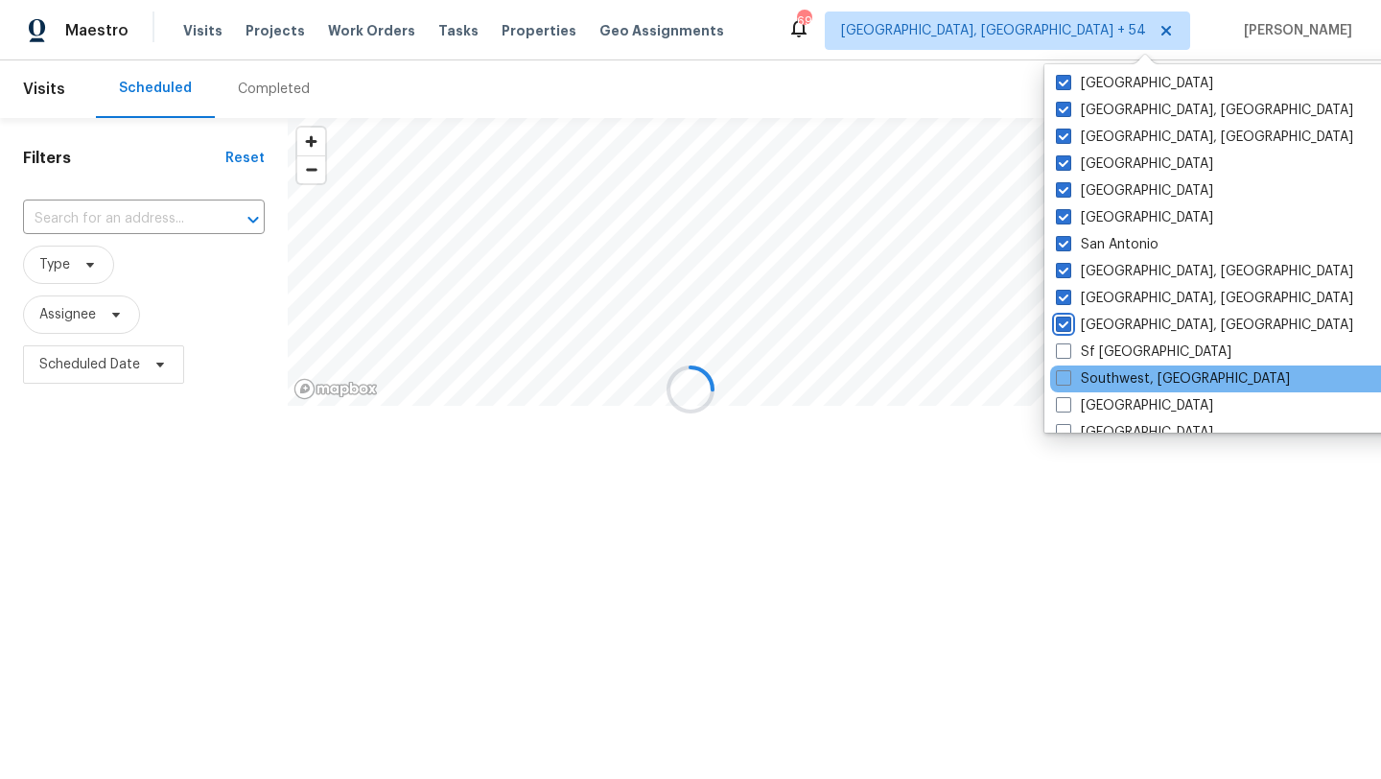
scroll to position [1239, 0]
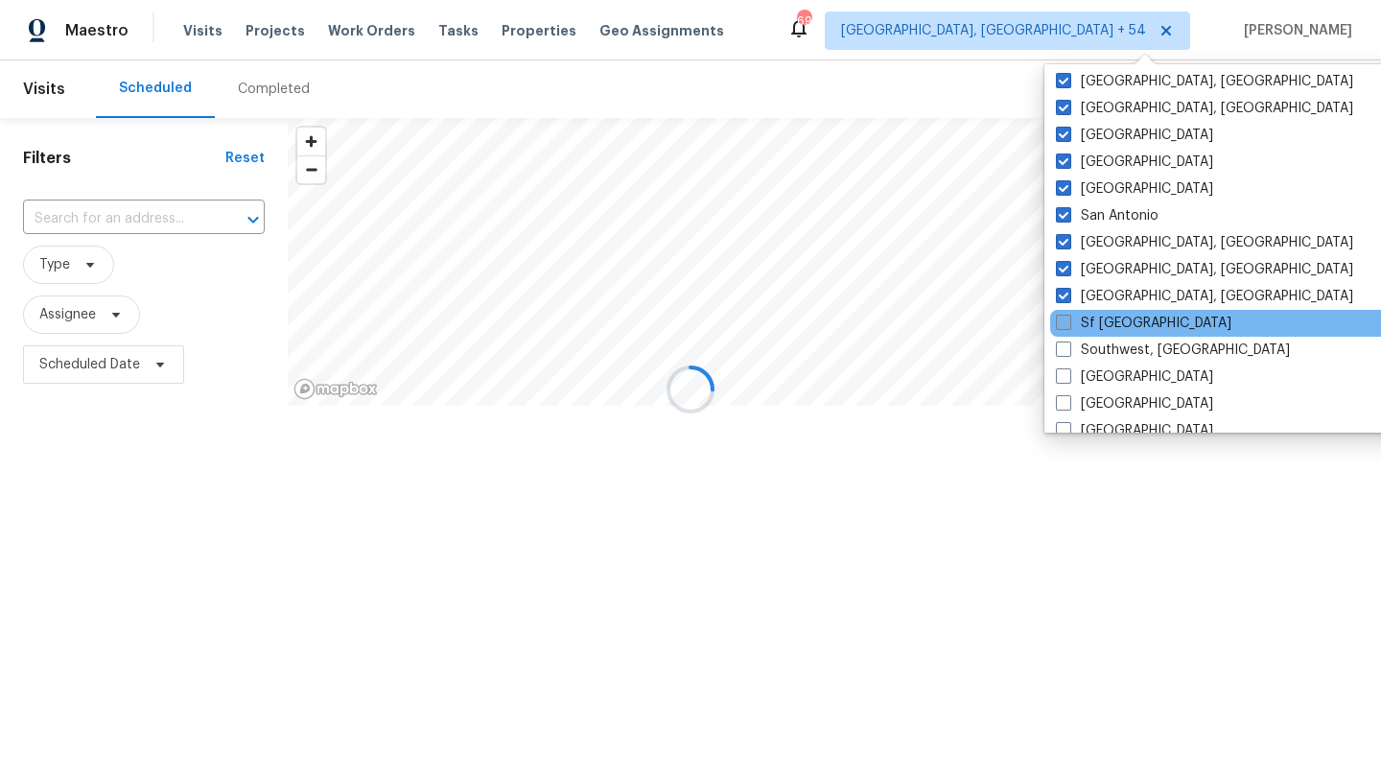
click at [1064, 325] on span at bounding box center [1063, 322] width 15 height 15
click at [1064, 325] on input "Sf [GEOGRAPHIC_DATA]" at bounding box center [1062, 320] width 12 height 12
checkbox input "true"
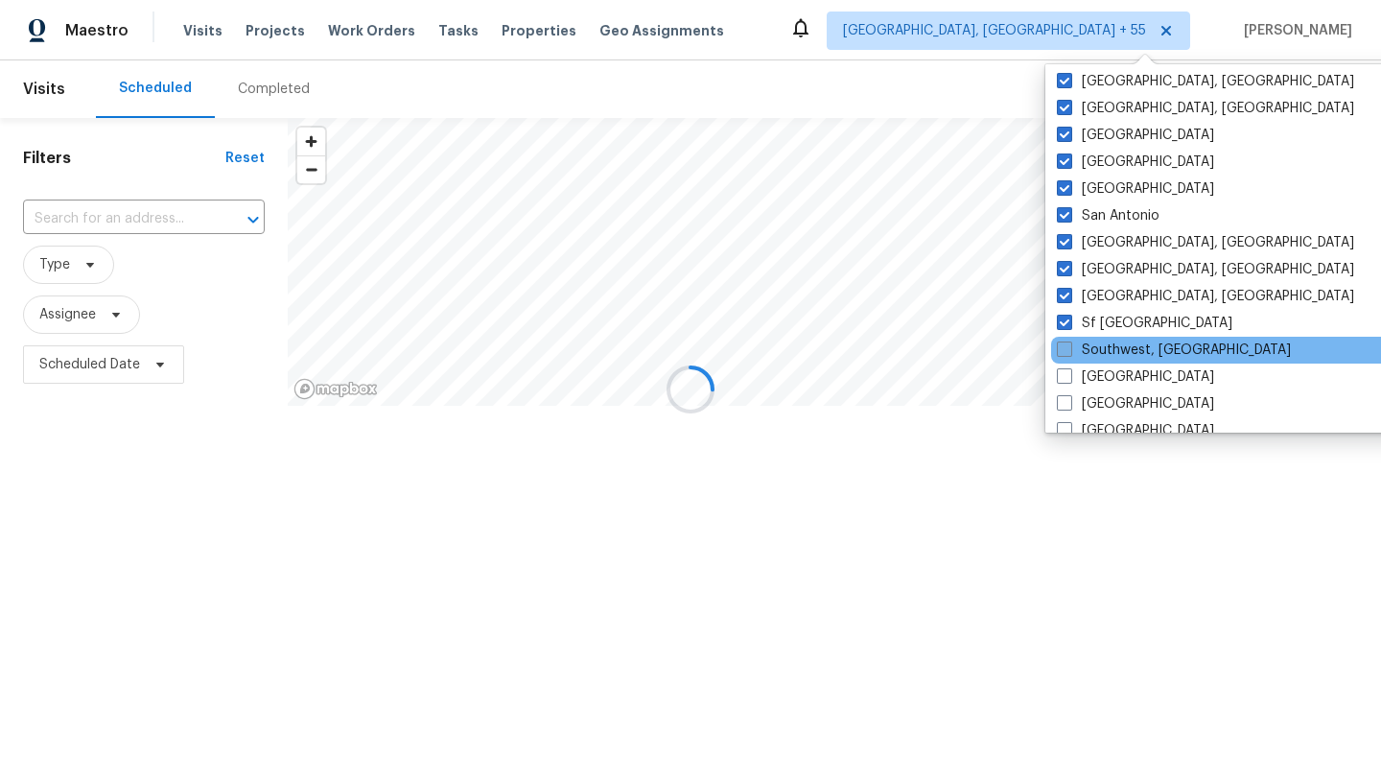
click at [1064, 350] on span at bounding box center [1064, 348] width 15 height 15
click at [1064, 350] on input "Southwest, [GEOGRAPHIC_DATA]" at bounding box center [1063, 347] width 12 height 12
checkbox input "true"
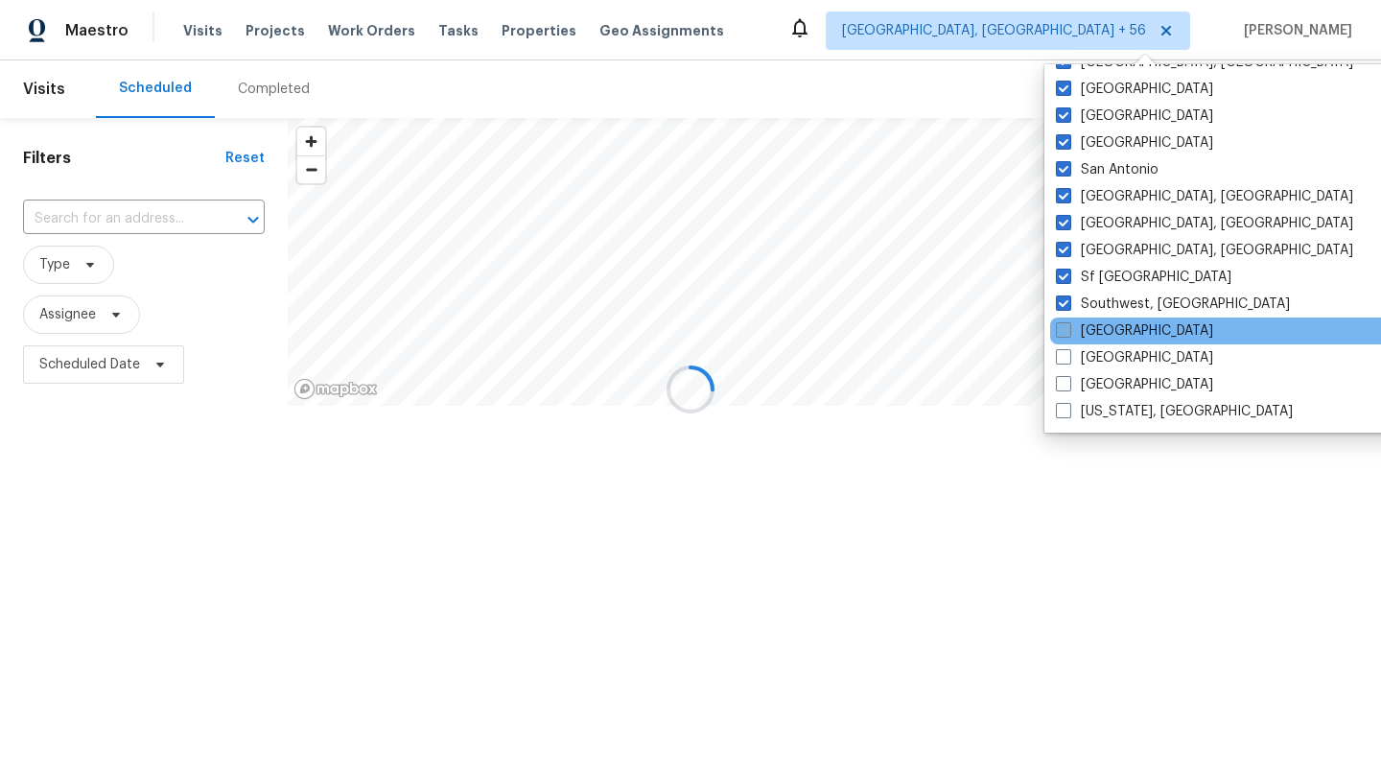
click at [1064, 338] on label "[GEOGRAPHIC_DATA]" at bounding box center [1134, 330] width 157 height 19
click at [1064, 334] on input "[GEOGRAPHIC_DATA]" at bounding box center [1062, 327] width 12 height 12
checkbox input "true"
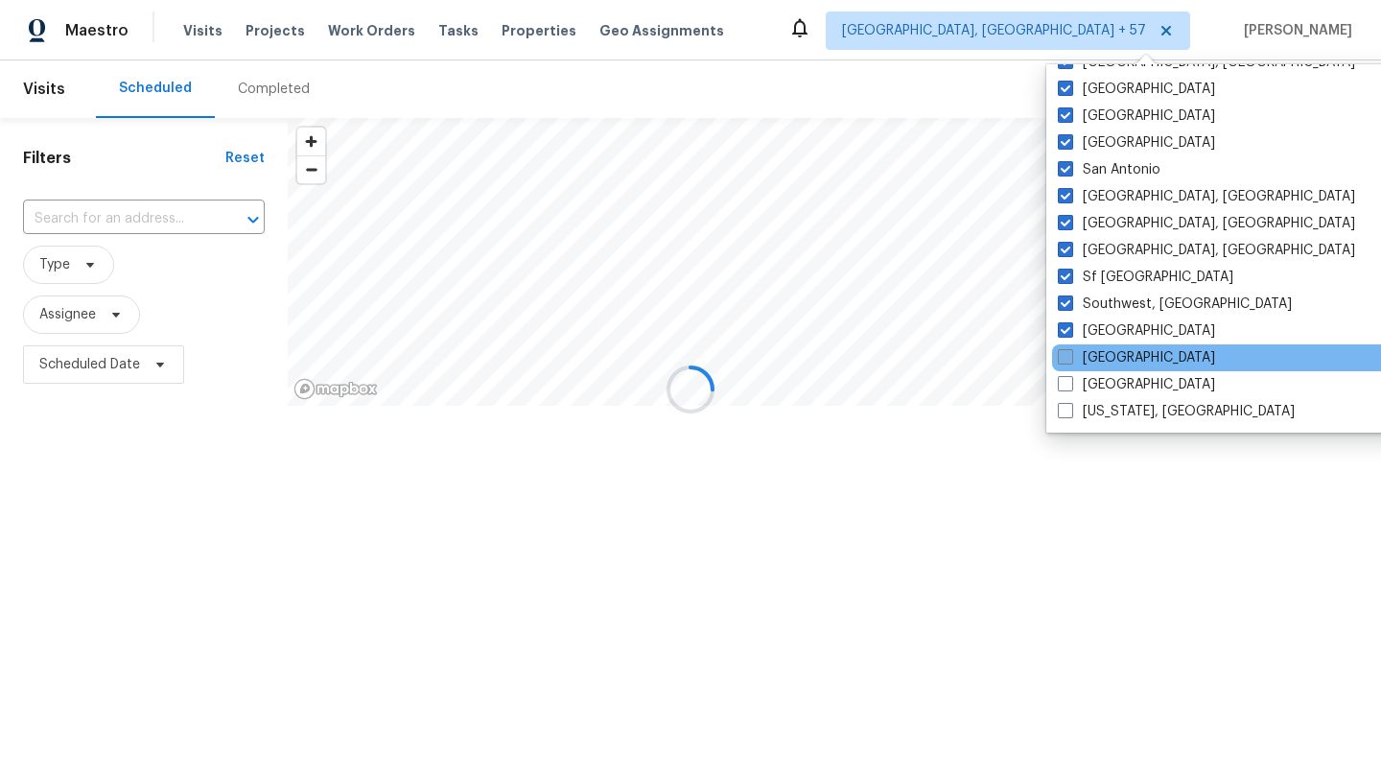
click at [1064, 365] on label "[GEOGRAPHIC_DATA]" at bounding box center [1136, 357] width 157 height 19
click at [1064, 361] on input "[GEOGRAPHIC_DATA]" at bounding box center [1064, 354] width 12 height 12
checkbox input "true"
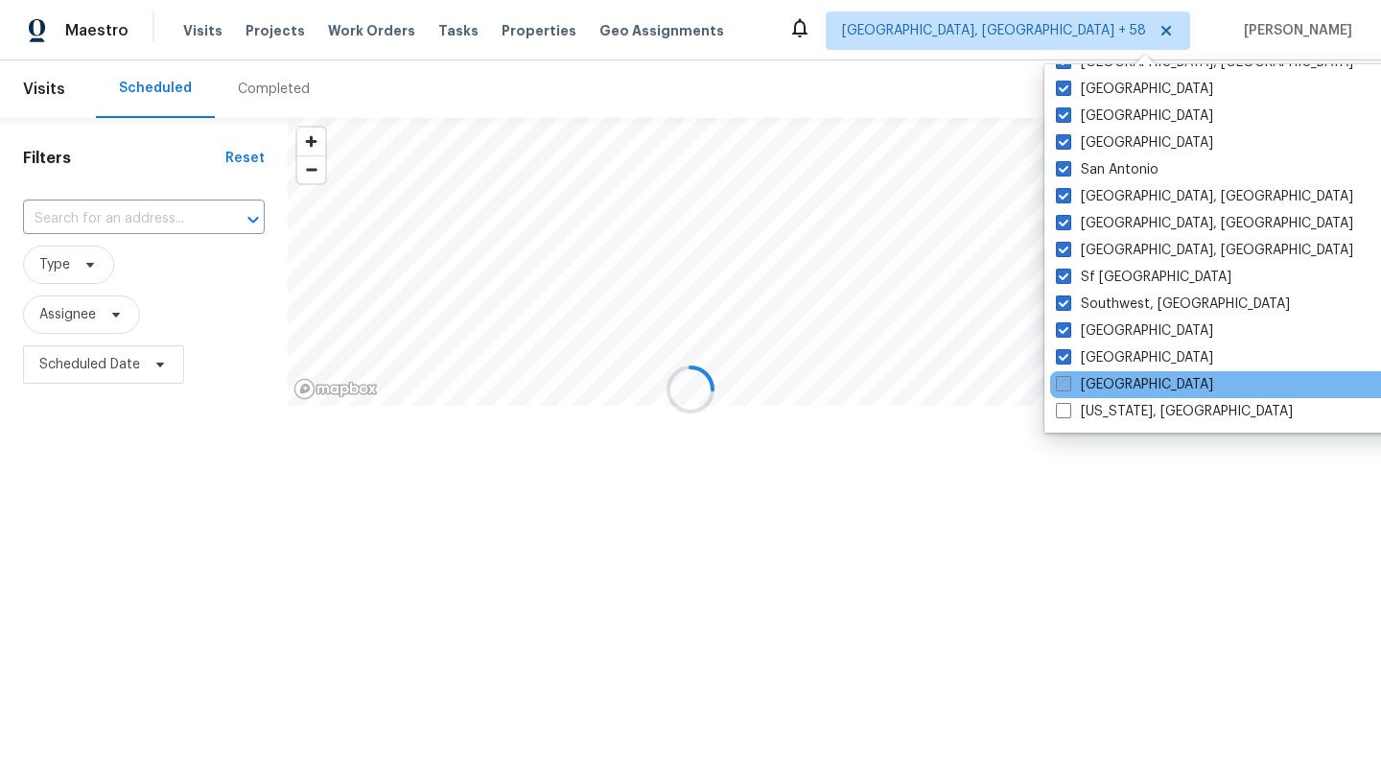
click at [1064, 382] on span at bounding box center [1063, 383] width 15 height 15
click at [1064, 382] on input "[GEOGRAPHIC_DATA]" at bounding box center [1062, 381] width 12 height 12
checkbox input "true"
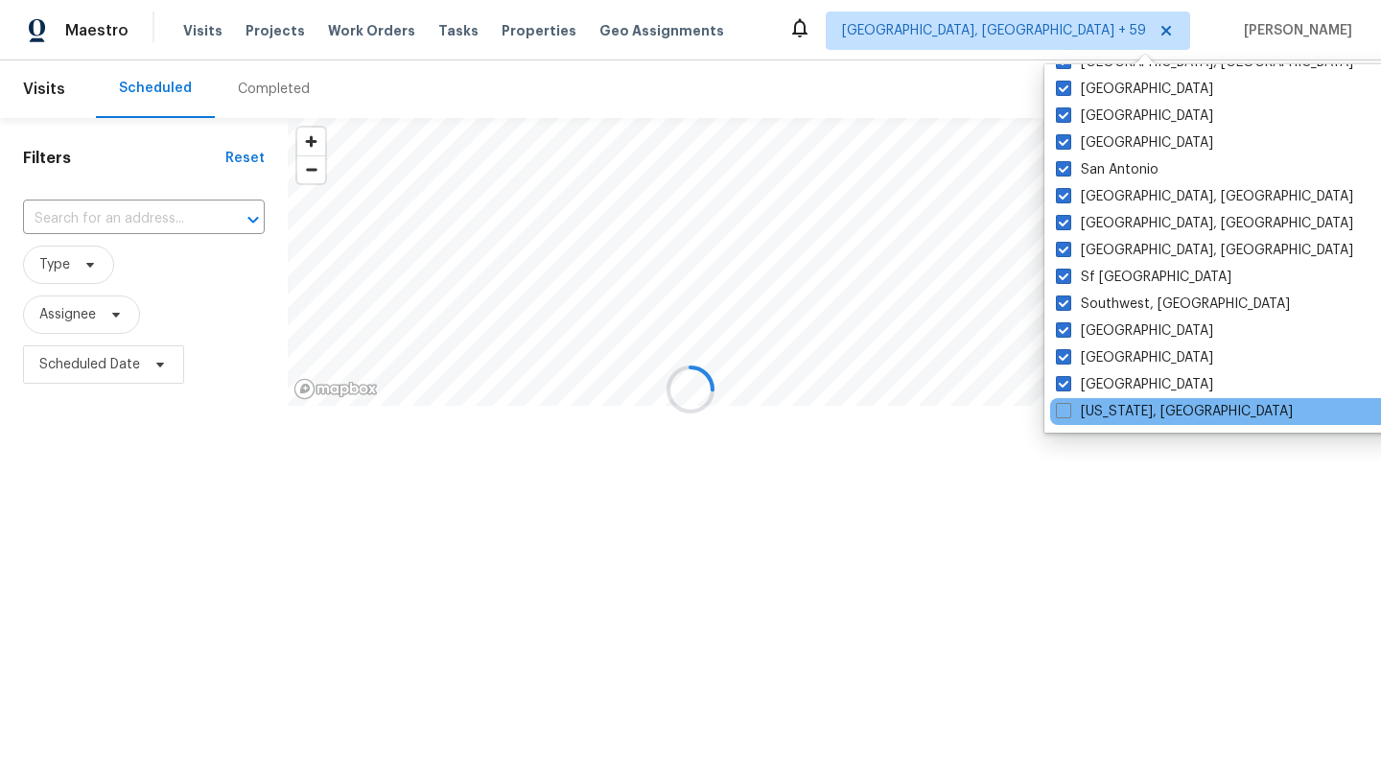
click at [1064, 398] on div "[US_STATE], [GEOGRAPHIC_DATA]" at bounding box center [1243, 411] width 387 height 27
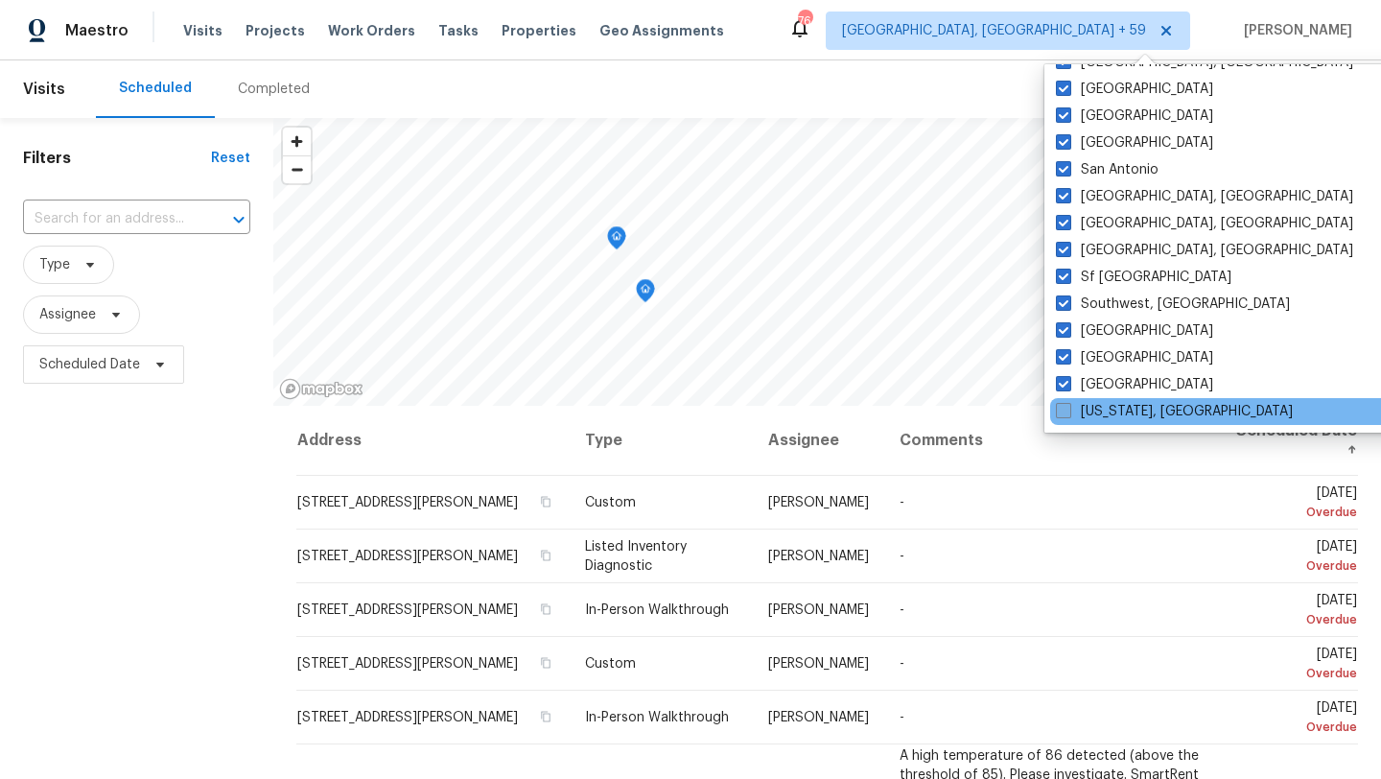
click at [1071, 405] on span at bounding box center [1063, 410] width 15 height 15
click at [1069, 405] on input "[US_STATE], [GEOGRAPHIC_DATA]" at bounding box center [1062, 408] width 12 height 12
checkbox input "true"
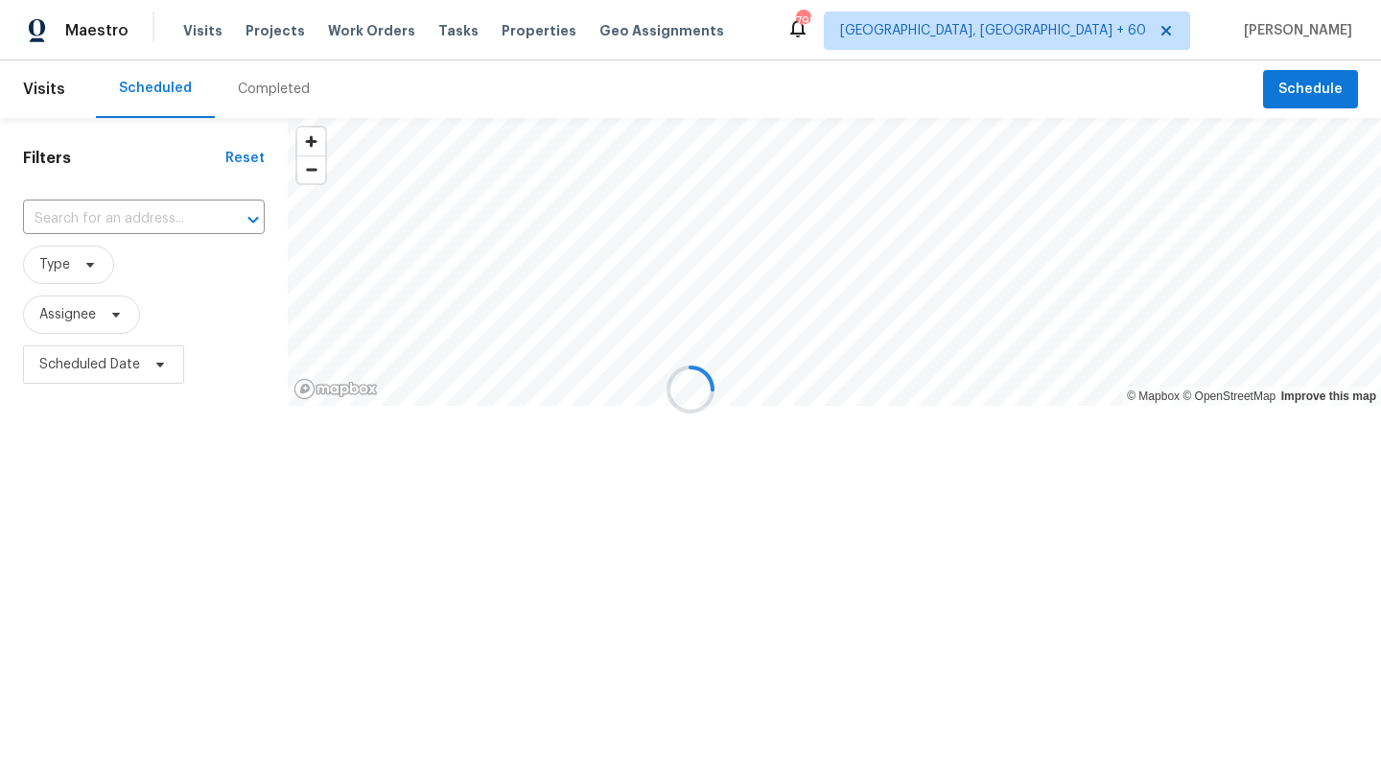
click at [1016, 501] on div at bounding box center [690, 389] width 1381 height 779
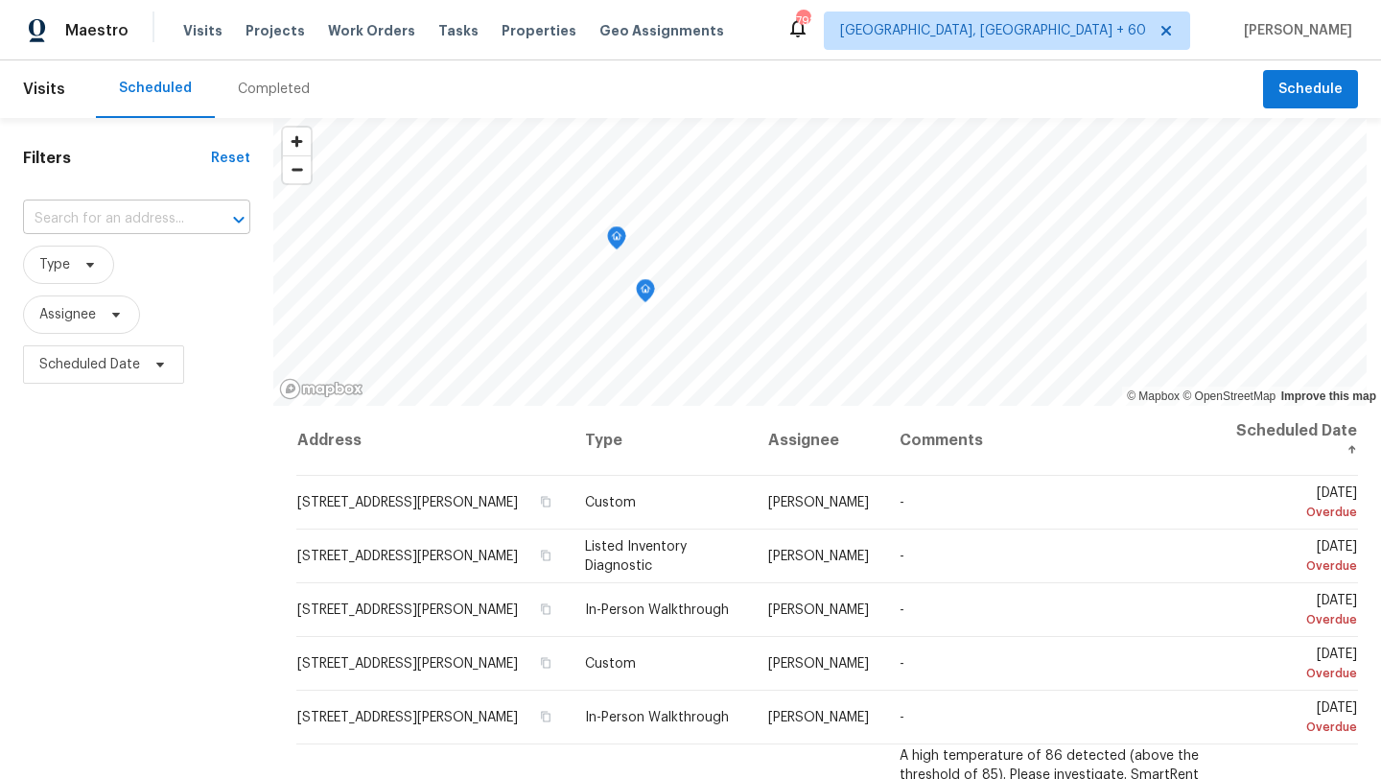
click at [88, 220] on input "text" at bounding box center [110, 219] width 174 height 30
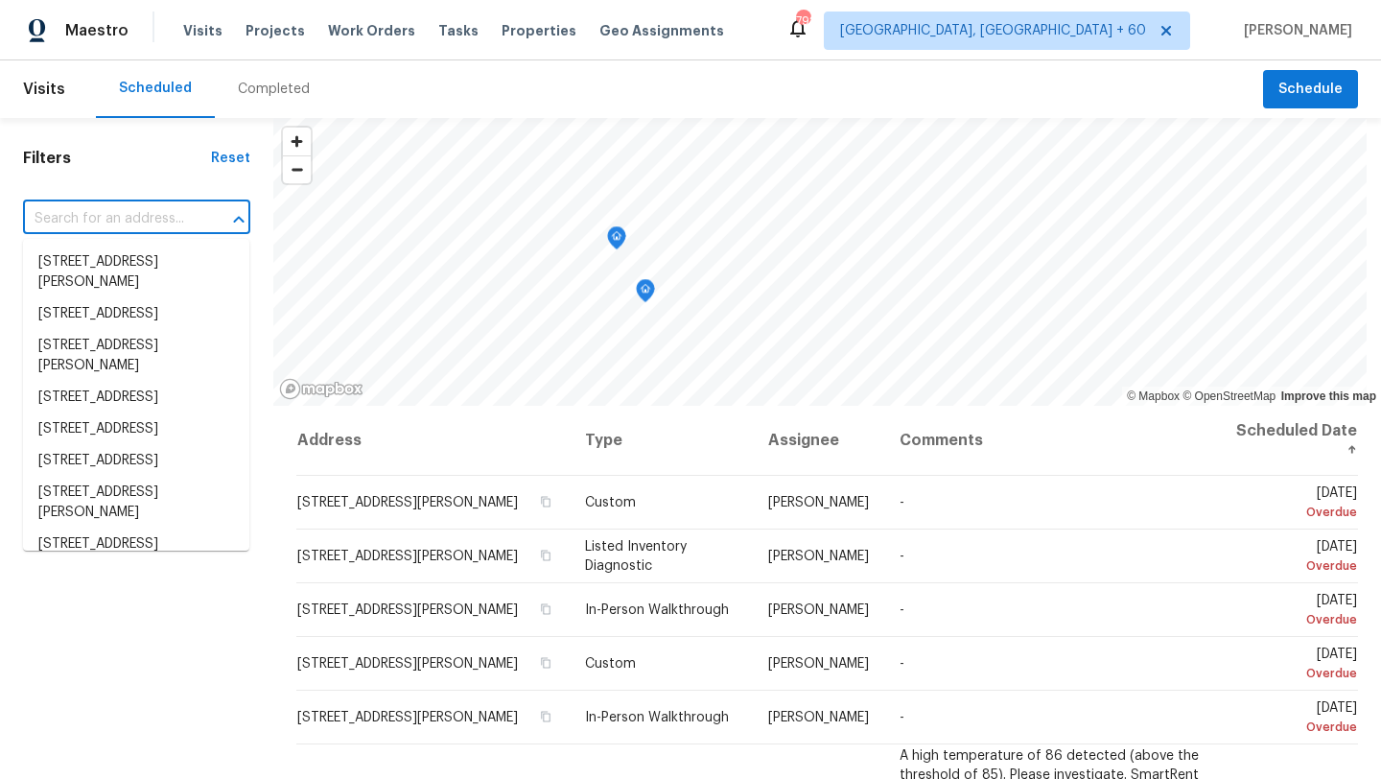
paste input "[STREET_ADDRESS]"
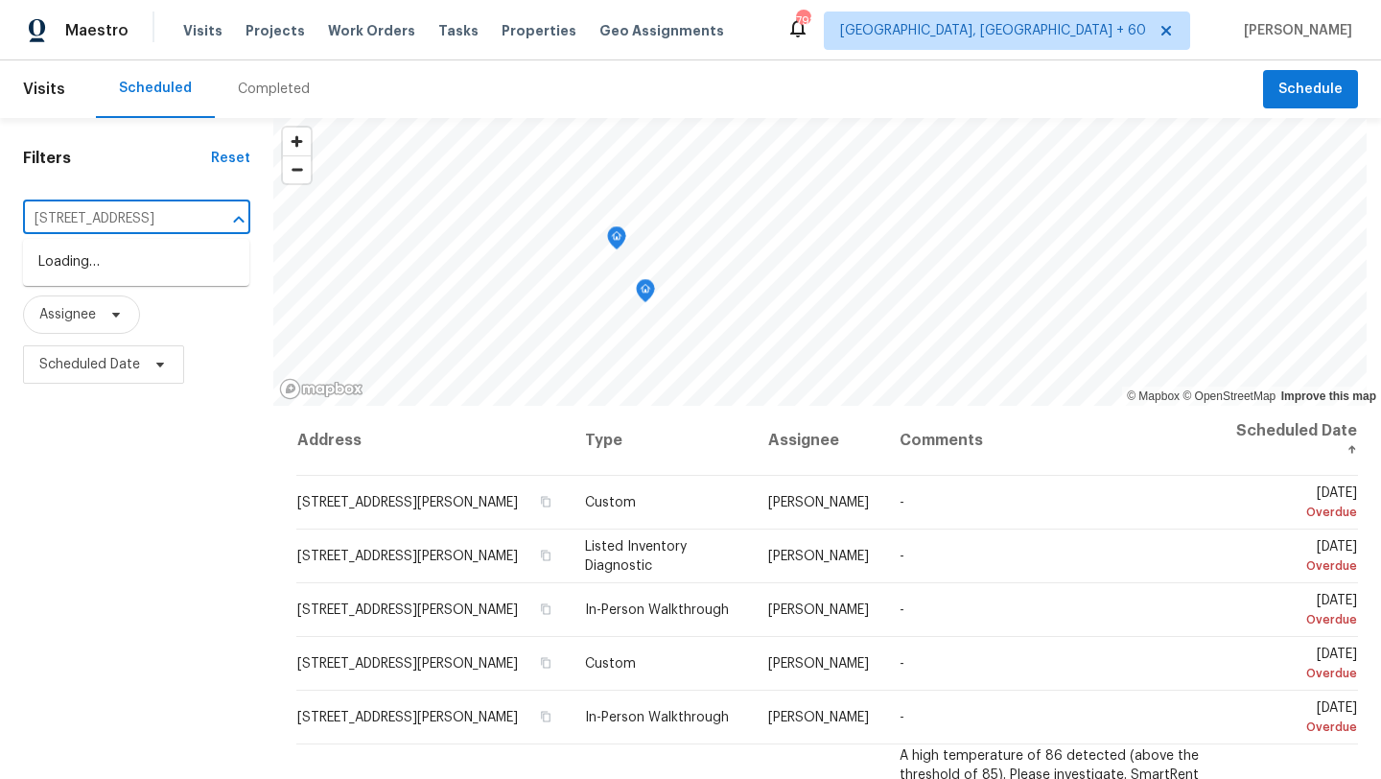
type input "[STREET_ADDRESS]"
click at [105, 267] on li "[STREET_ADDRESS]" at bounding box center [136, 263] width 226 height 32
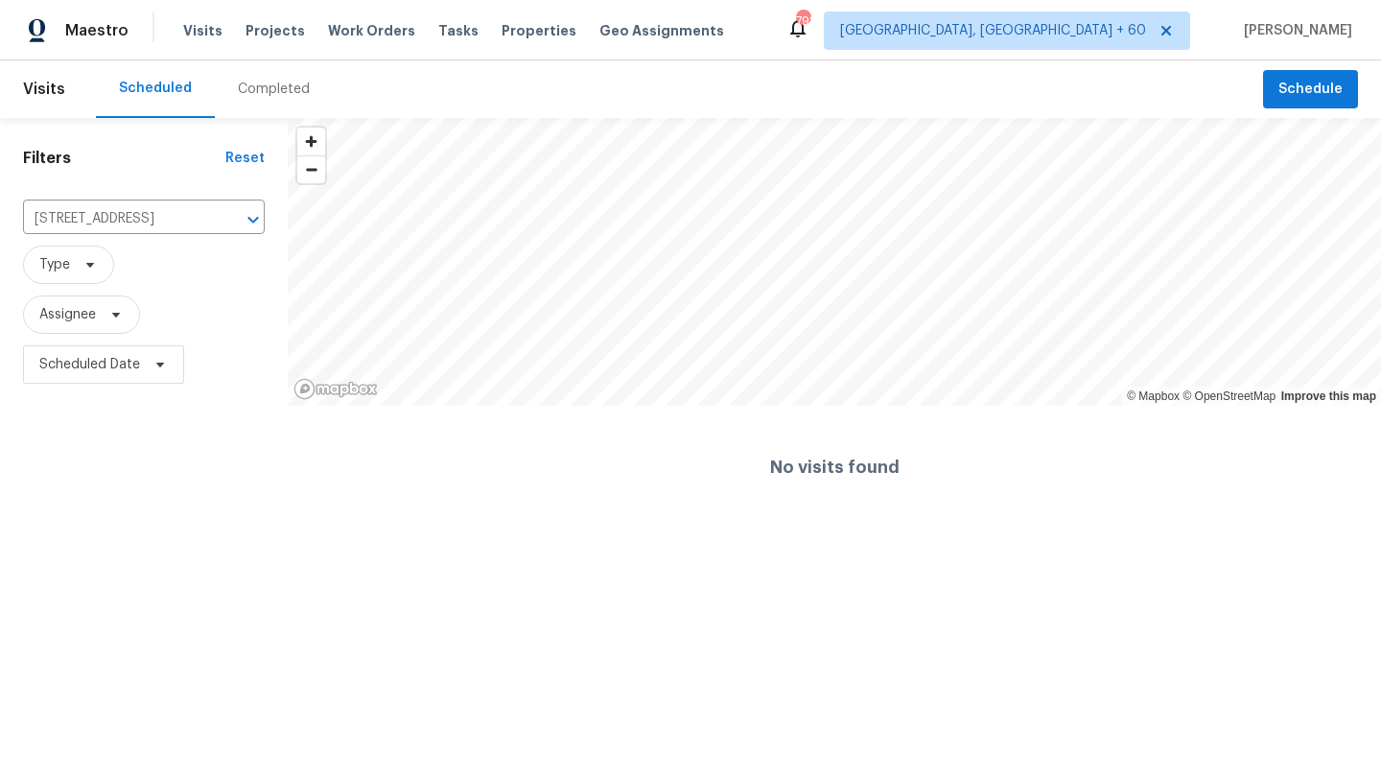
click at [255, 93] on div "Completed" at bounding box center [274, 89] width 72 height 19
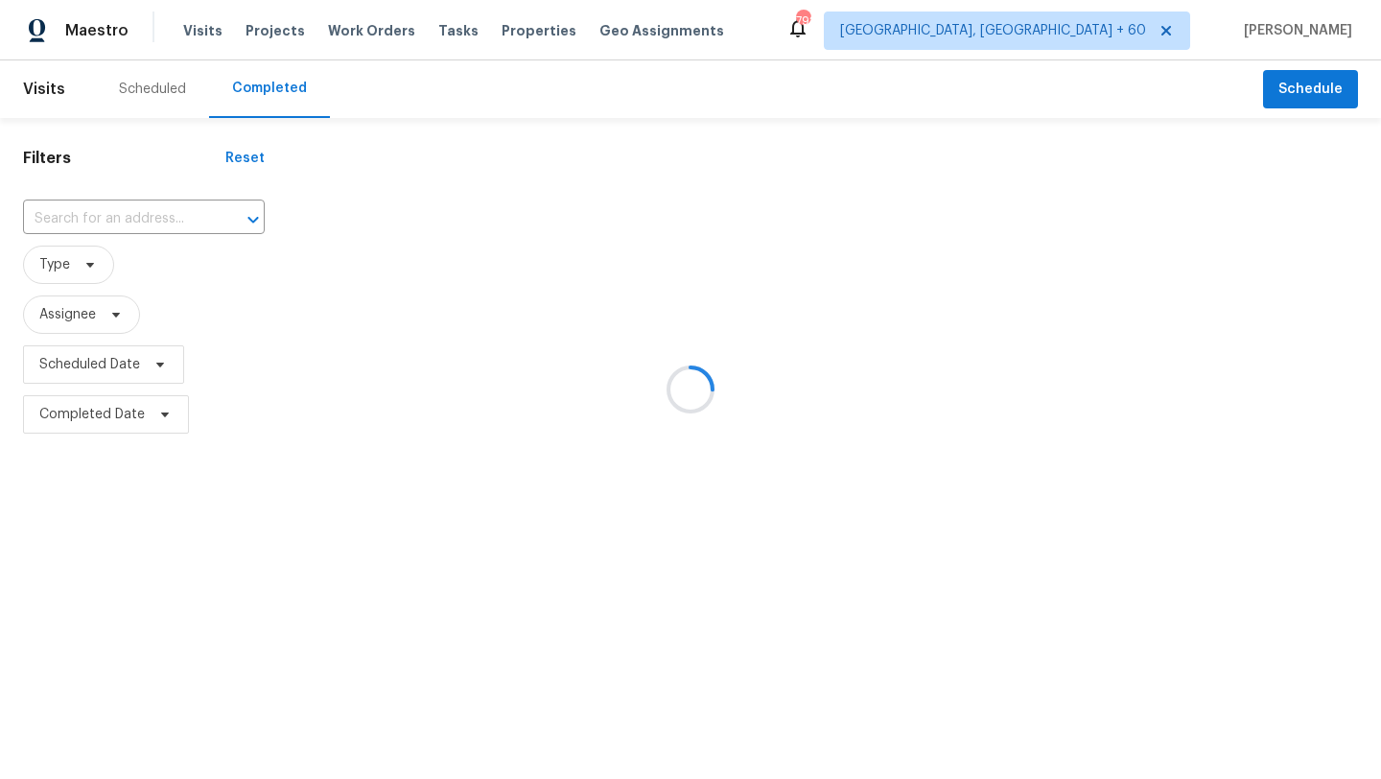
click at [146, 210] on div at bounding box center [690, 389] width 1381 height 779
click at [141, 222] on div at bounding box center [690, 389] width 1381 height 779
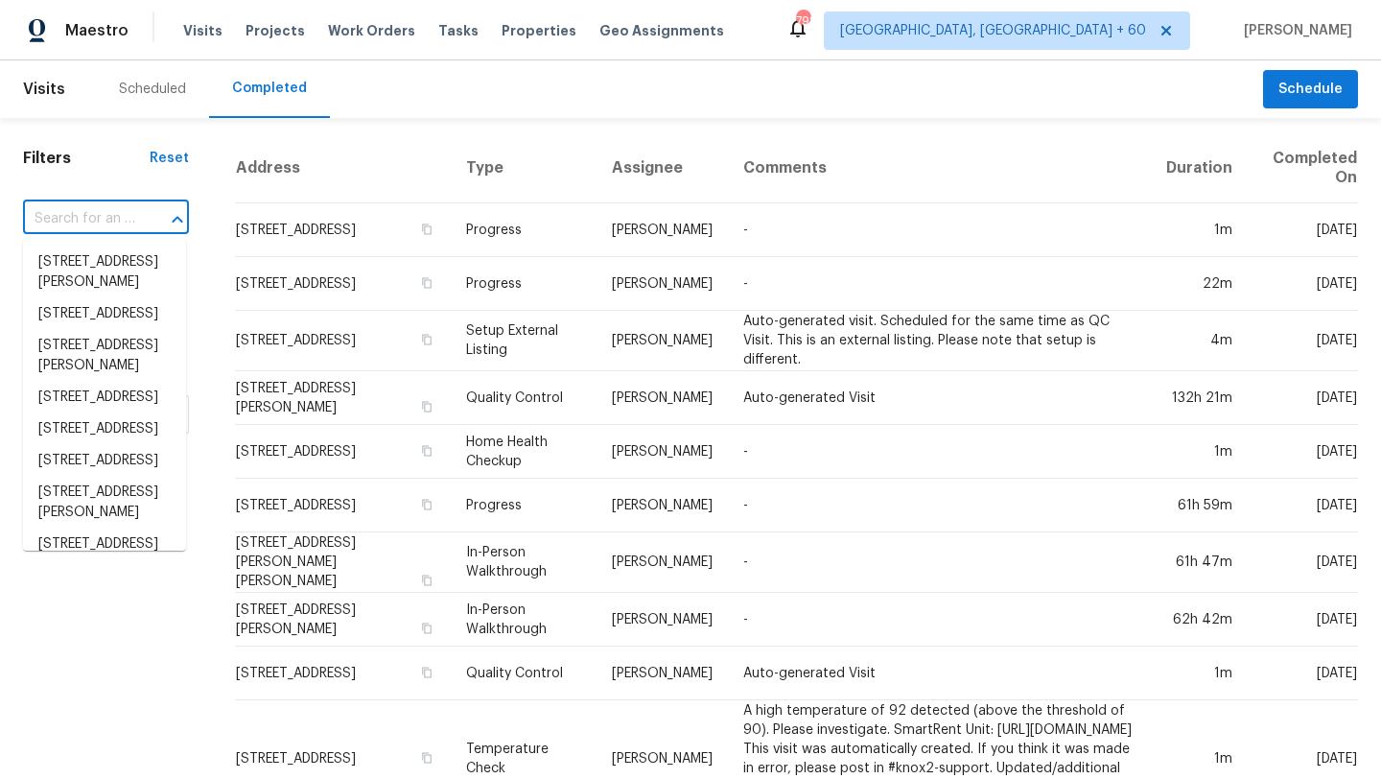
click at [108, 221] on input "text" at bounding box center [79, 219] width 112 height 30
paste input "[STREET_ADDRESS]"
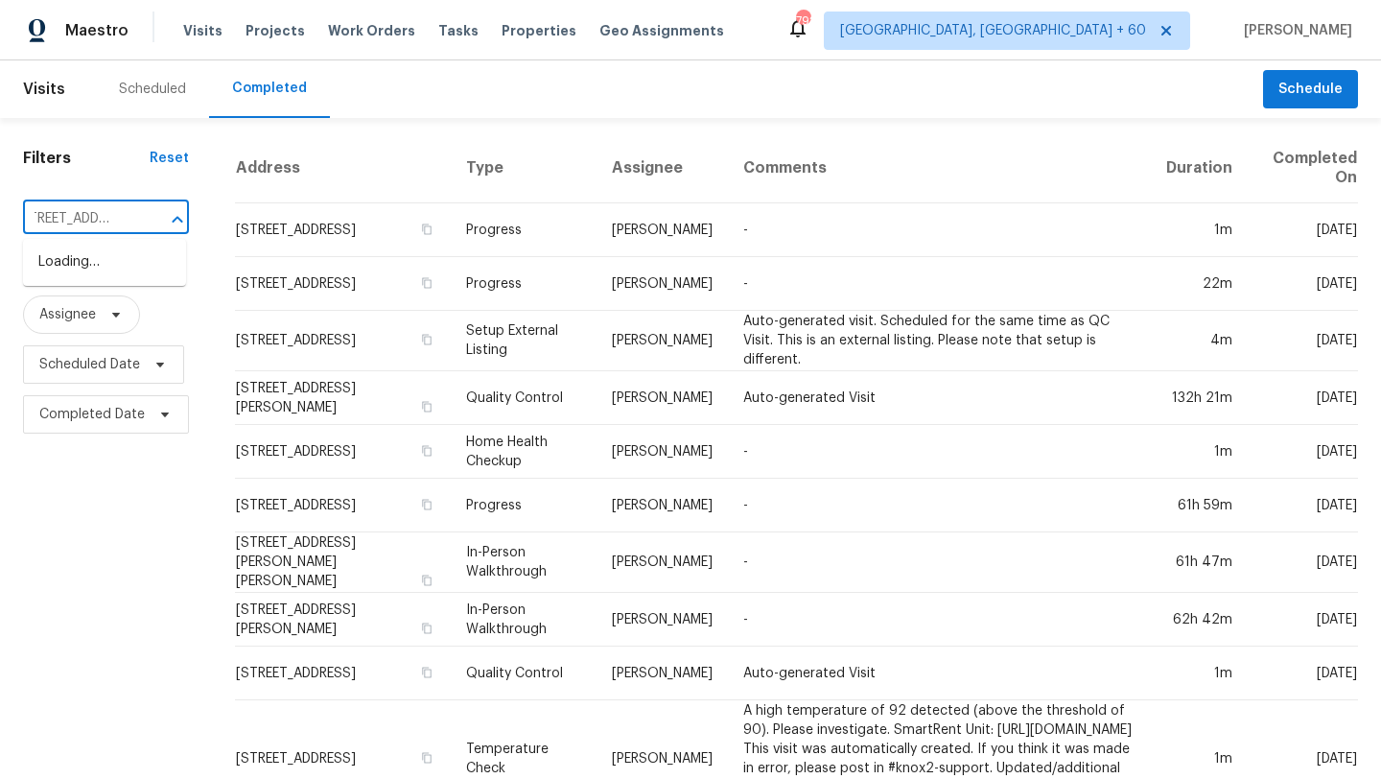
type input "[STREET_ADDRESS]"
click at [87, 259] on li "[STREET_ADDRESS]" at bounding box center [104, 263] width 163 height 32
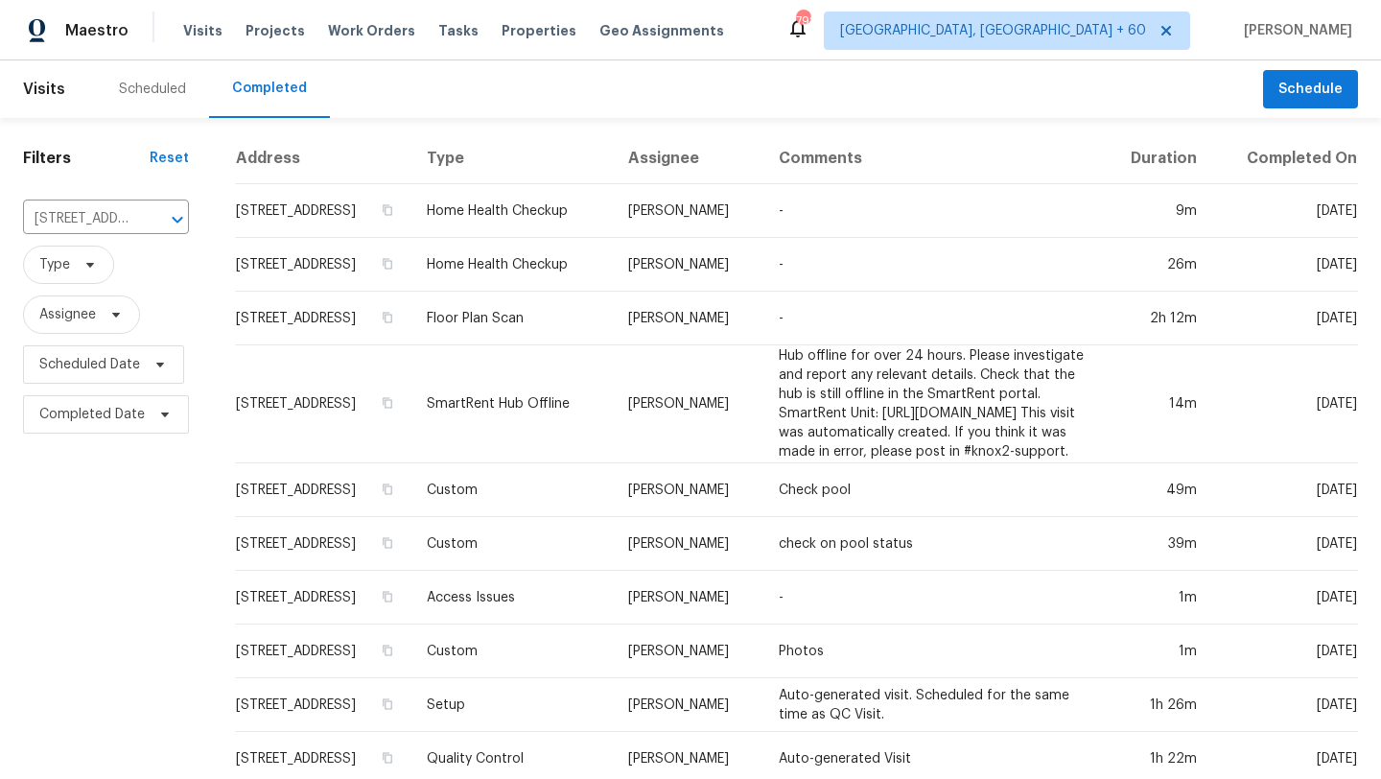
click at [285, 171] on th "Address" at bounding box center [323, 158] width 176 height 51
click at [279, 162] on th "Address" at bounding box center [323, 158] width 176 height 51
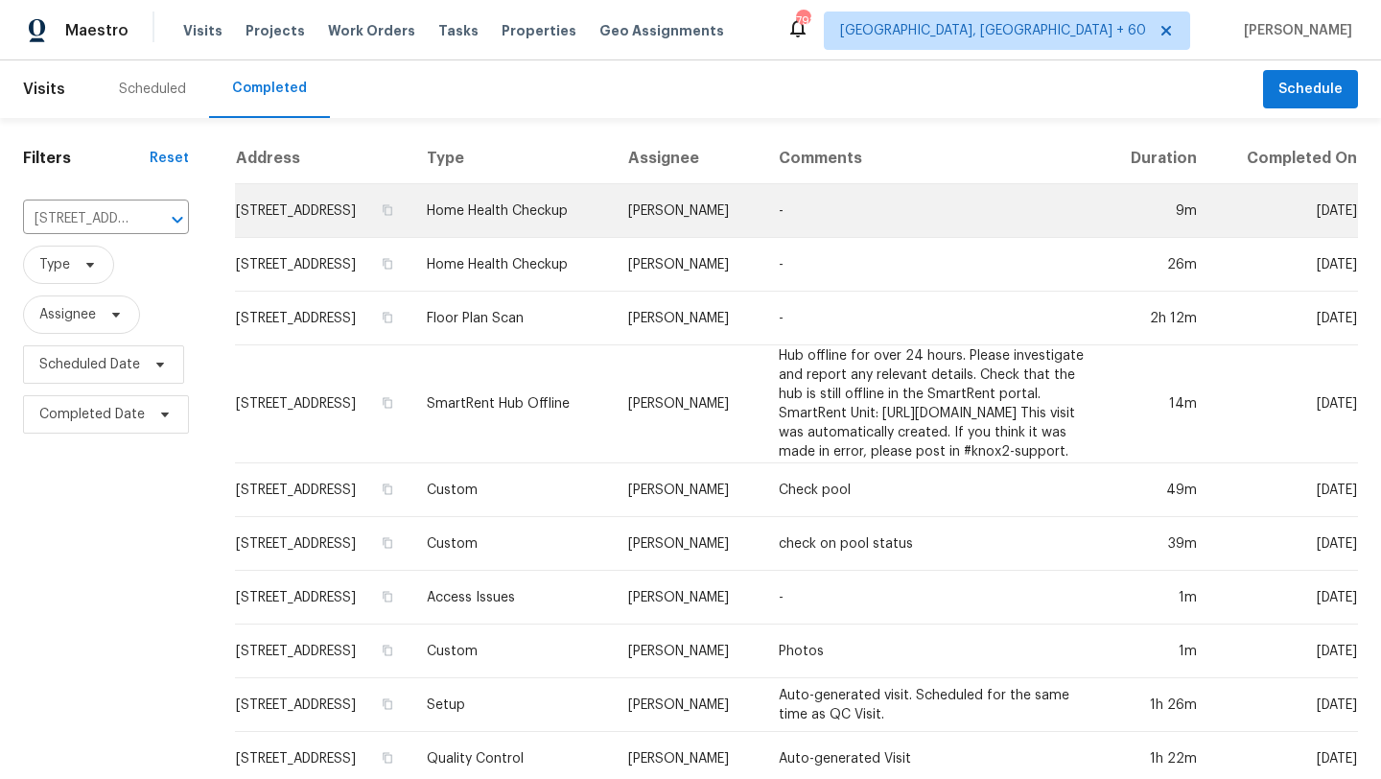
click at [290, 226] on td "[STREET_ADDRESS]" at bounding box center [323, 211] width 176 height 54
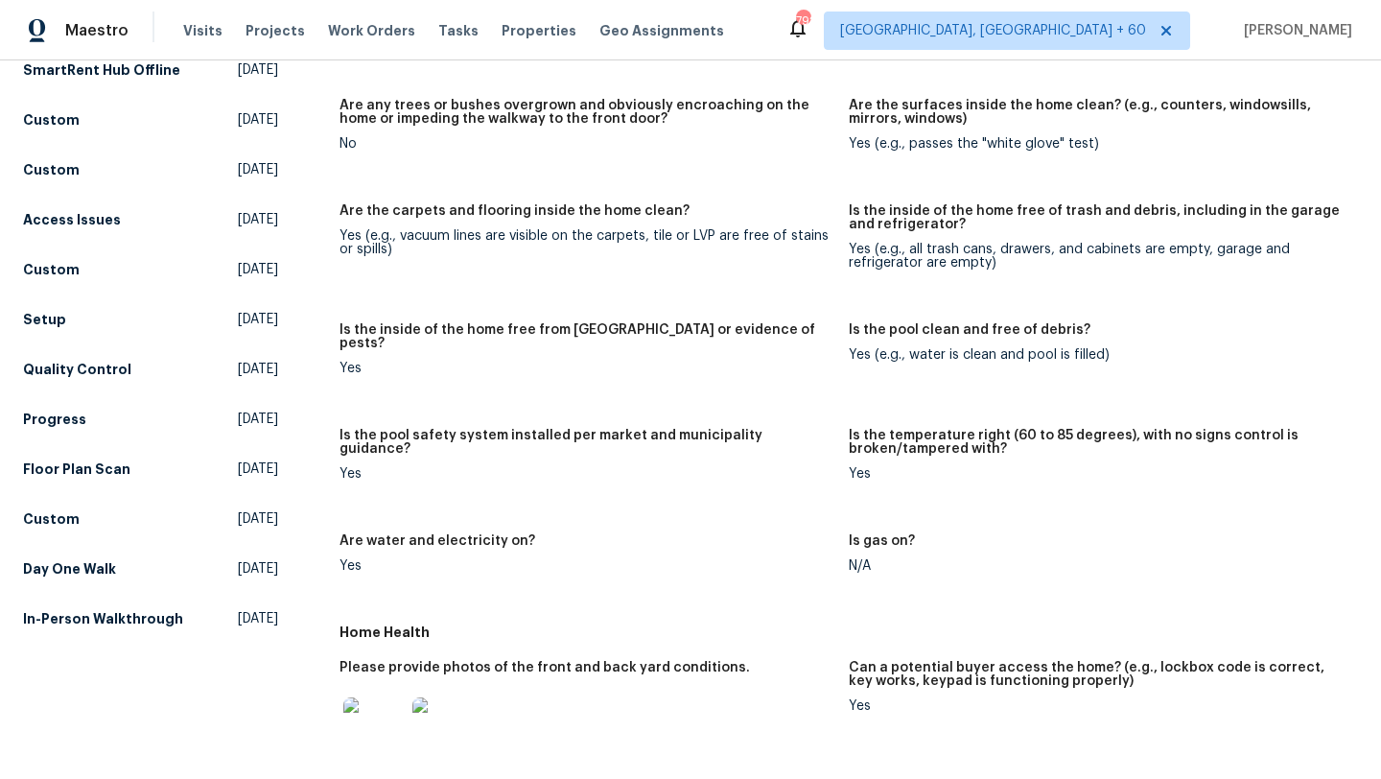
scroll to position [325, 0]
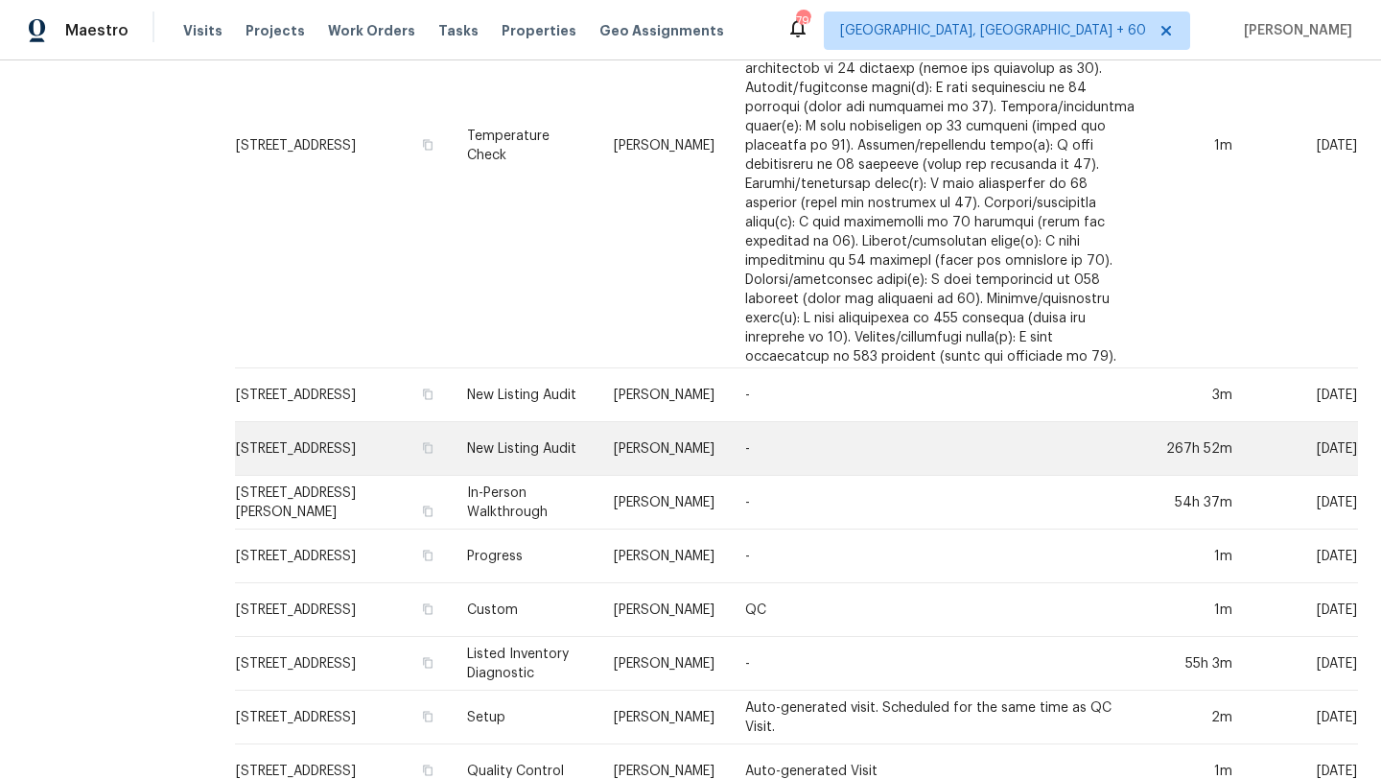
scroll to position [1393, 0]
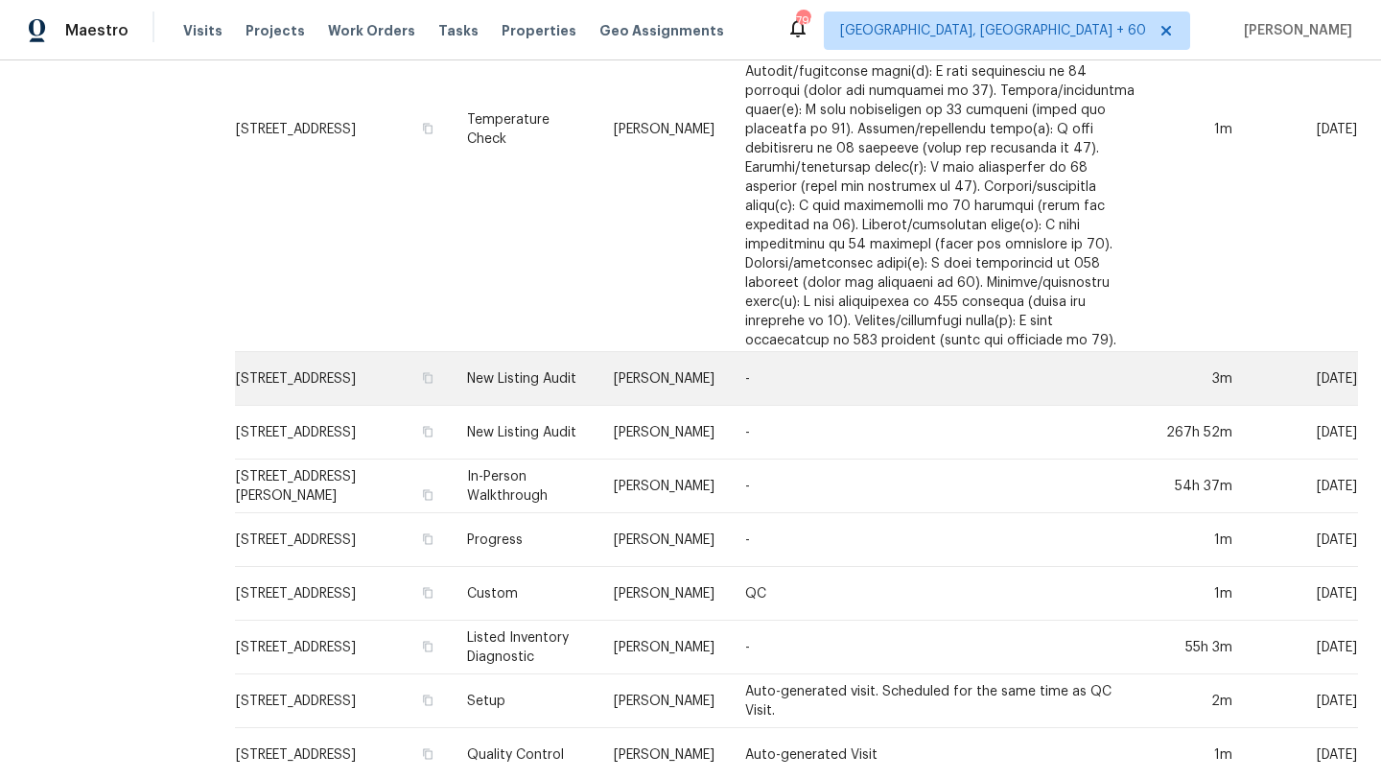
click at [329, 352] on td "[STREET_ADDRESS]" at bounding box center [343, 379] width 217 height 54
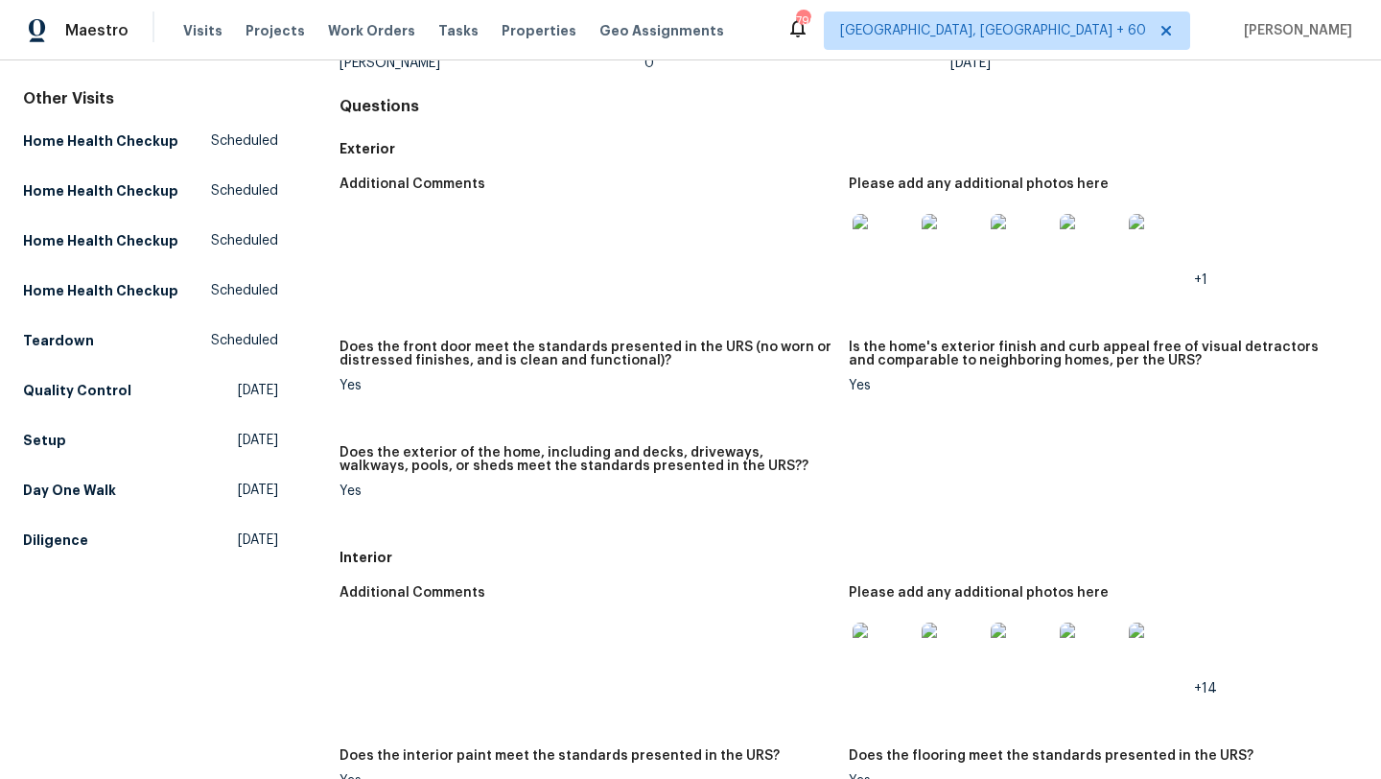
scroll to position [33, 0]
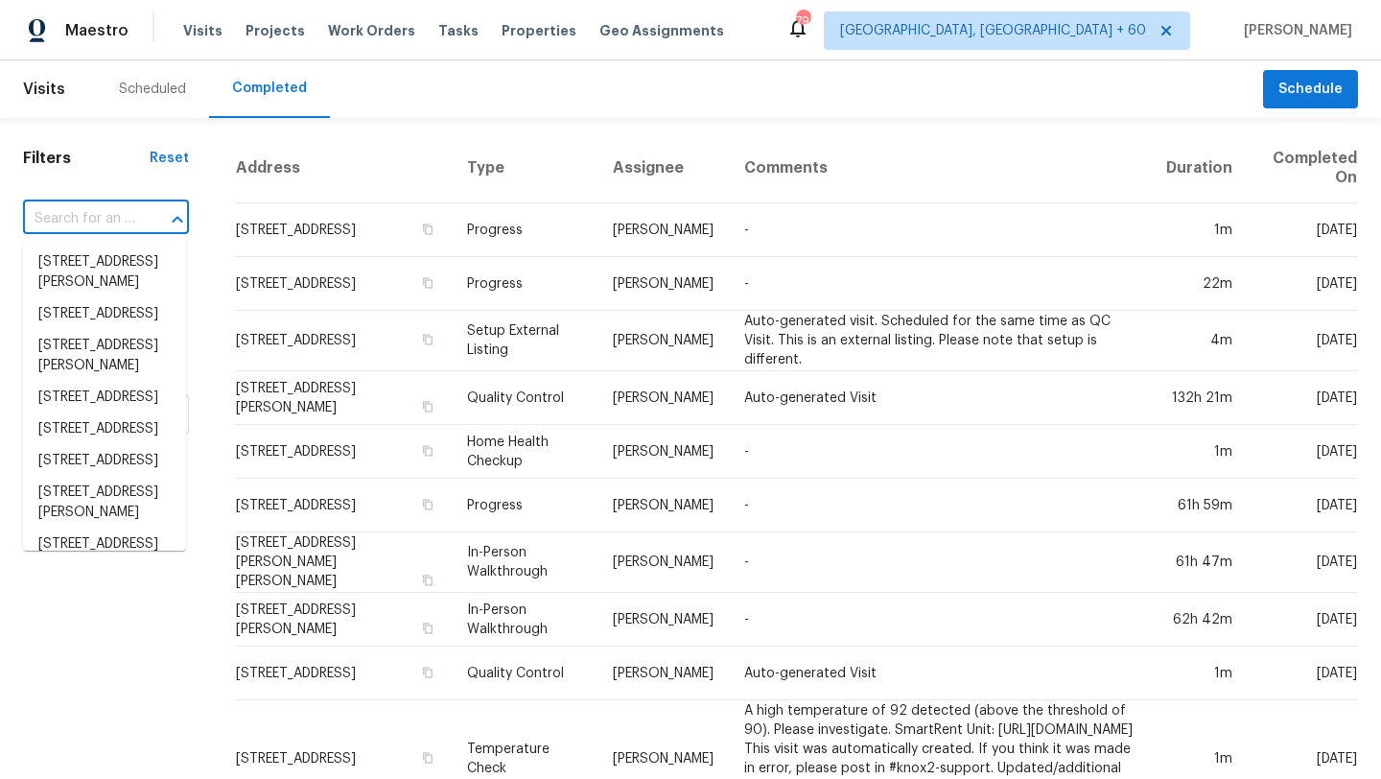
click at [88, 218] on input "text" at bounding box center [79, 219] width 112 height 30
paste input "261 W 21st Ave Apache Junction, AZ 85120"
type input "261 W 21st Ave Apache Junction, AZ 85120"
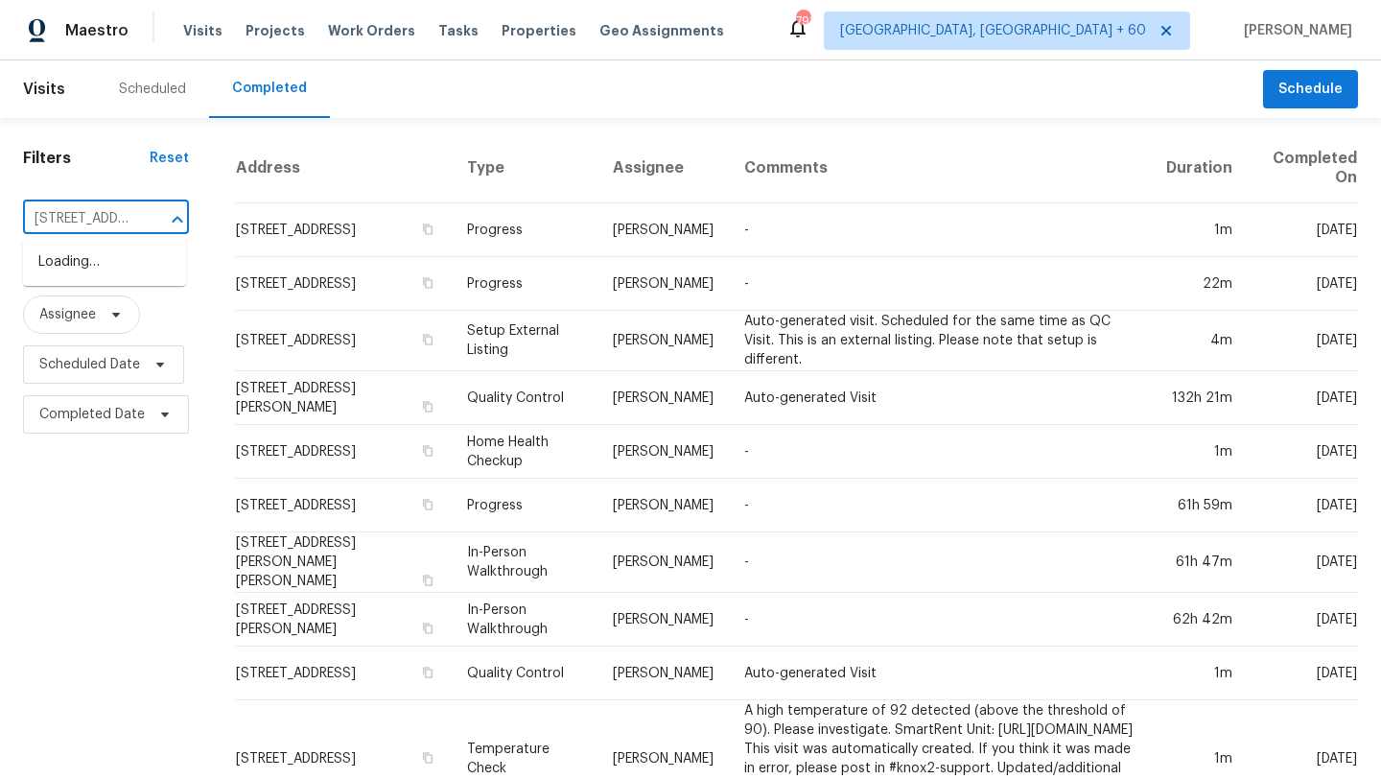
scroll to position [0, 167]
click at [83, 265] on li "261 W 21st Ave, Apache Junction, AZ 85120" at bounding box center [104, 263] width 163 height 32
